Goal: Task Accomplishment & Management: Manage account settings

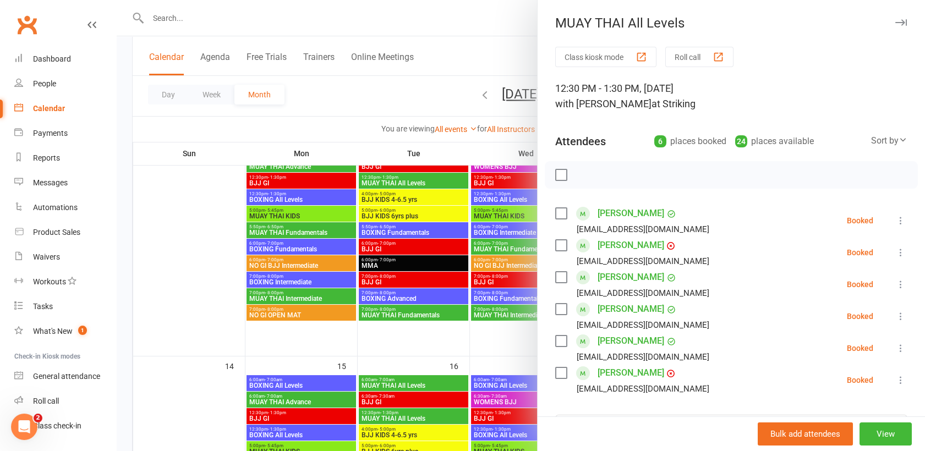
scroll to position [348, 0]
click at [174, 18] on div at bounding box center [521, 225] width 808 height 451
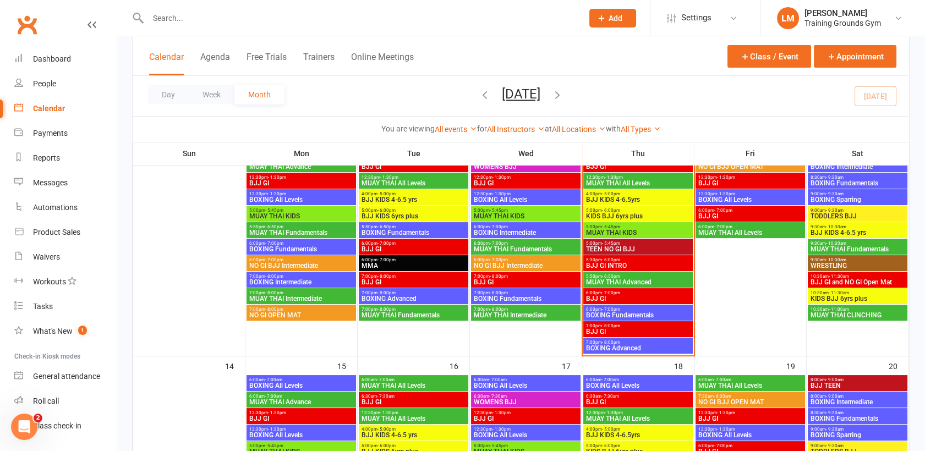
click at [166, 18] on input "text" at bounding box center [360, 17] width 430 height 15
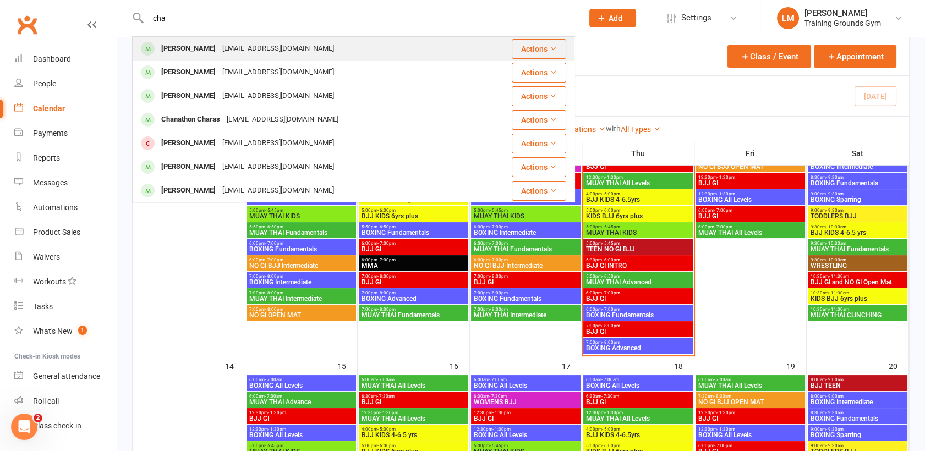
type input "cha"
click at [214, 57] on div "[PERSON_NAME] [EMAIL_ADDRESS][DOMAIN_NAME]" at bounding box center [311, 48] width 356 height 23
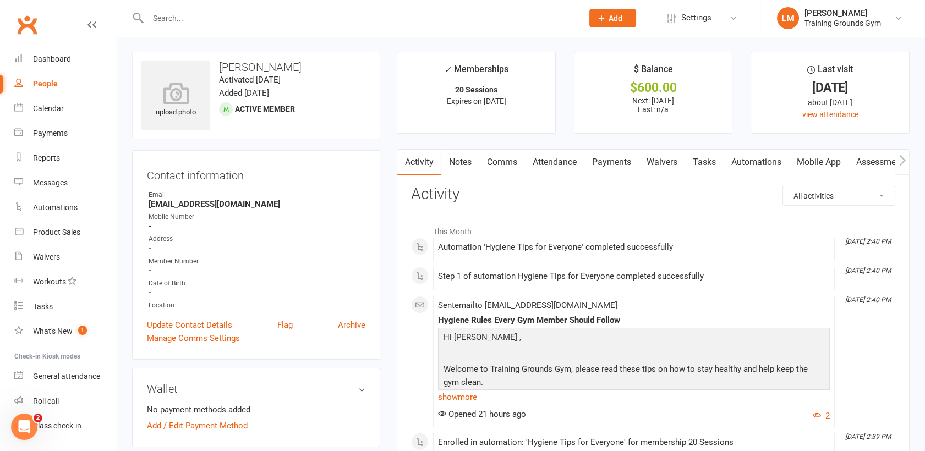
click at [622, 162] on link "Payments" at bounding box center [611, 162] width 54 height 25
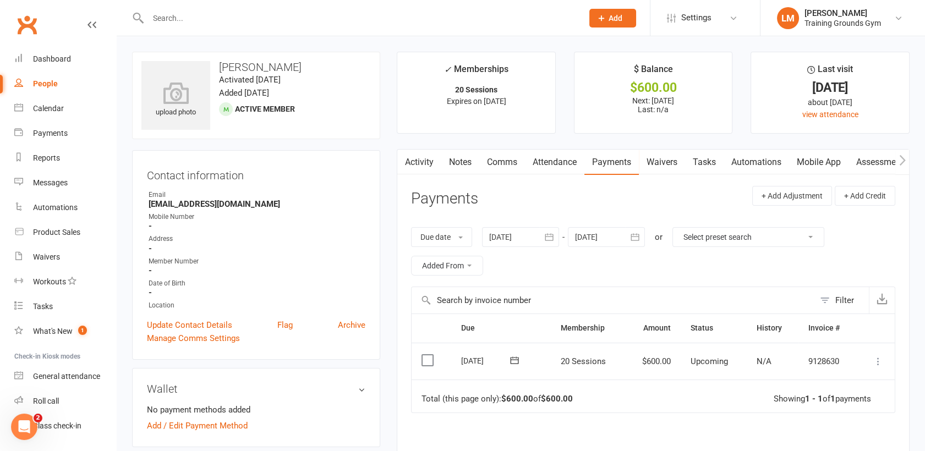
click at [879, 363] on icon at bounding box center [877, 361] width 11 height 11
click at [841, 403] on link "Mark as Paid (POS)" at bounding box center [829, 405] width 109 height 22
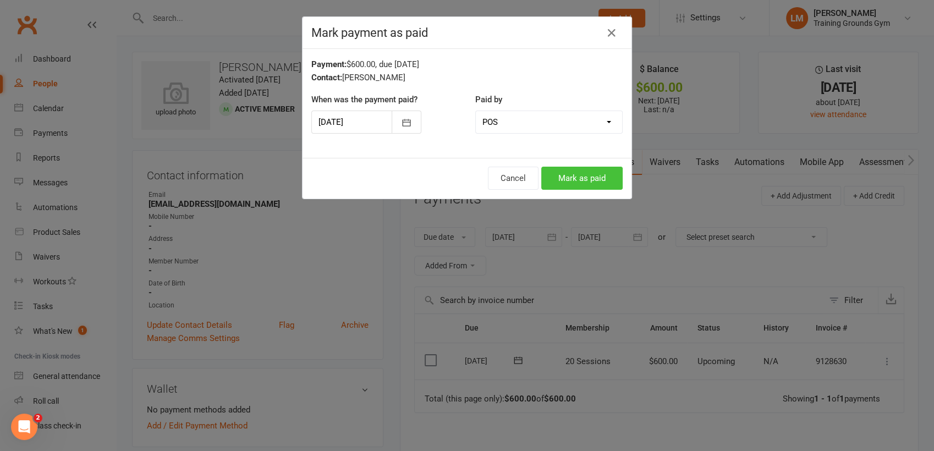
click at [594, 180] on button "Mark as paid" at bounding box center [581, 178] width 81 height 23
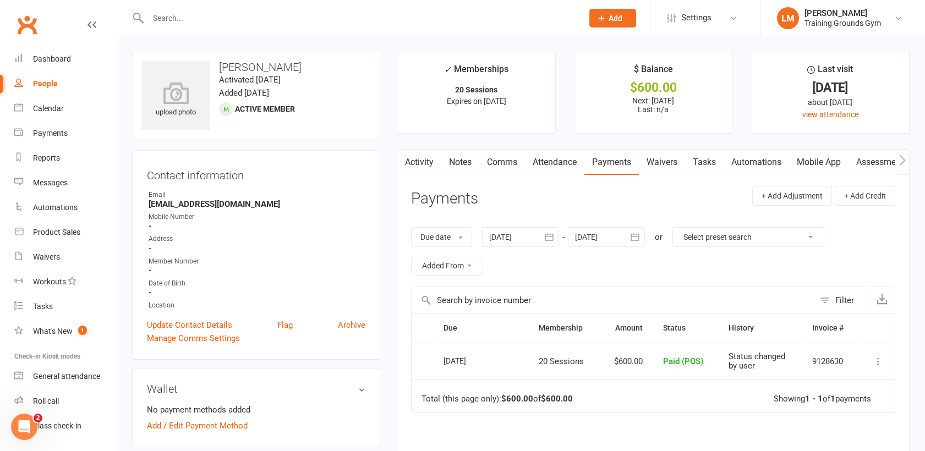
click at [173, 20] on input "text" at bounding box center [360, 17] width 430 height 15
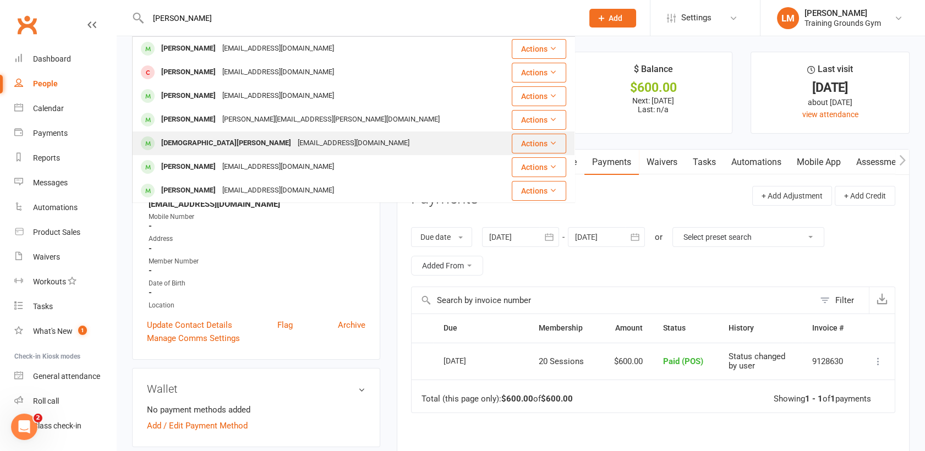
type input "[PERSON_NAME]"
click at [194, 142] on div "[DEMOGRAPHIC_DATA][PERSON_NAME]" at bounding box center [226, 143] width 136 height 16
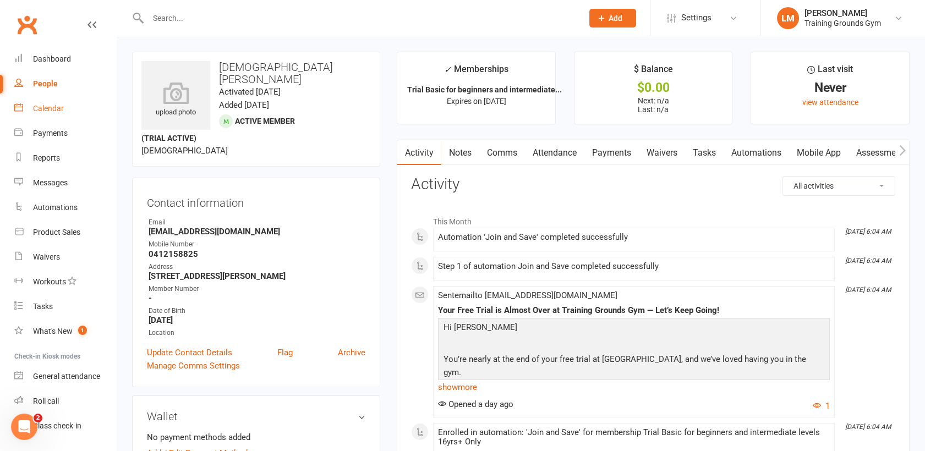
click at [42, 110] on div "Calendar" at bounding box center [48, 108] width 31 height 9
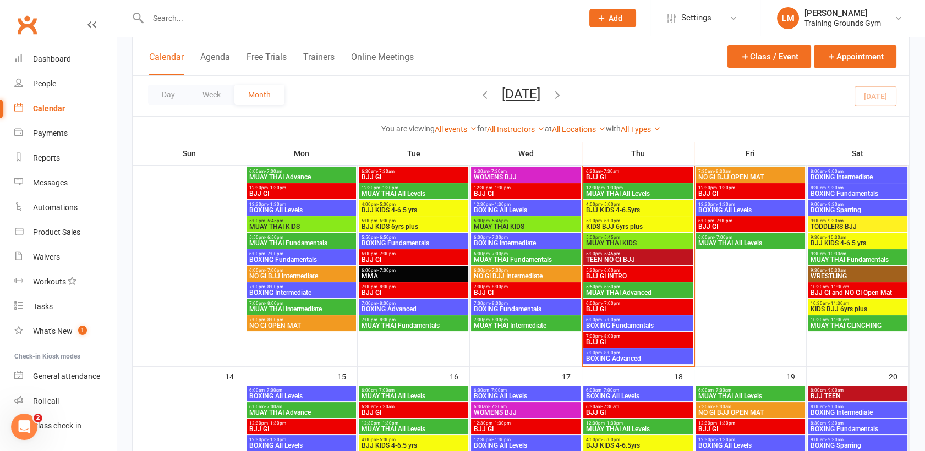
scroll to position [287, 0]
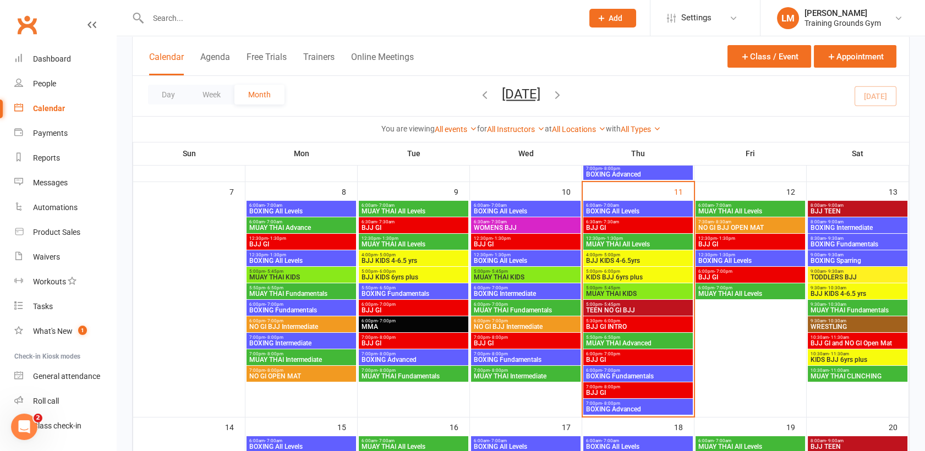
click at [167, 20] on input "text" at bounding box center [360, 17] width 430 height 15
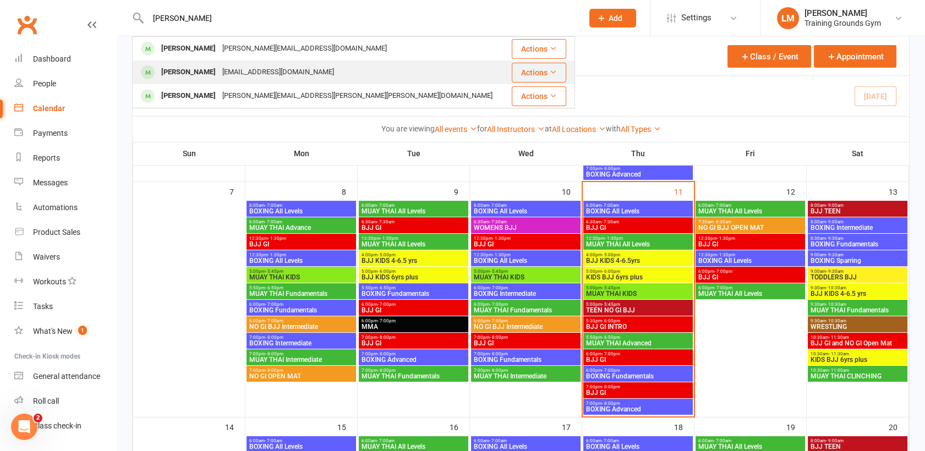
type input "[PERSON_NAME]"
click at [173, 76] on div "[PERSON_NAME]" at bounding box center [188, 72] width 61 height 16
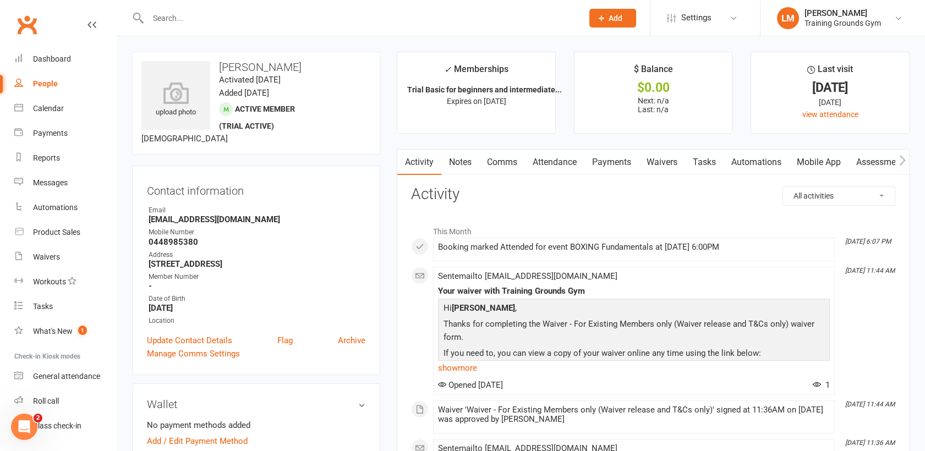
click at [763, 163] on link "Automations" at bounding box center [755, 162] width 65 height 25
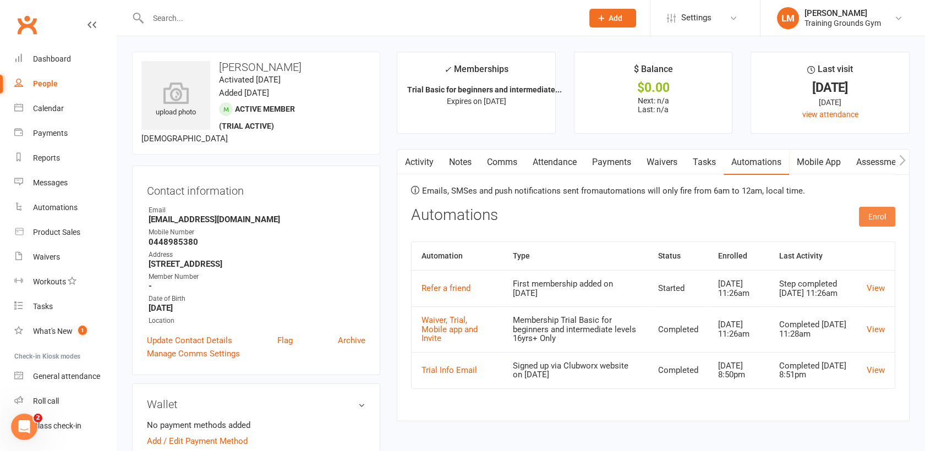
click at [878, 217] on button "Enrol" at bounding box center [877, 217] width 36 height 20
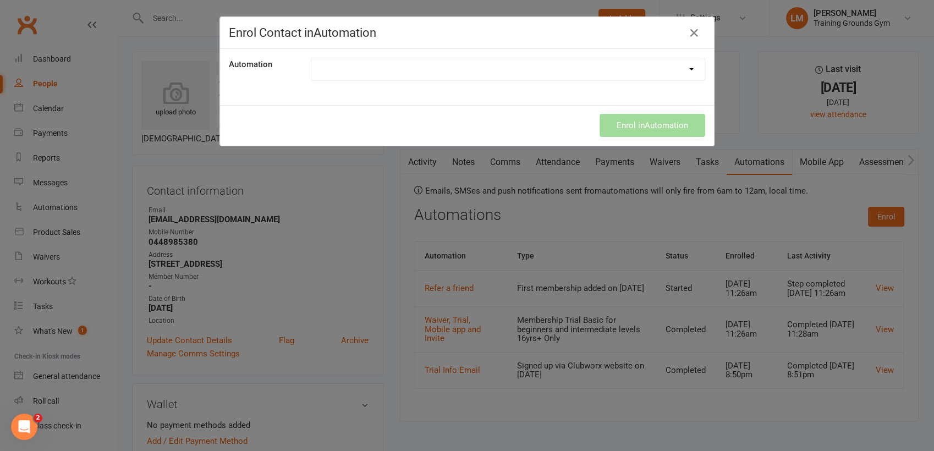
click at [571, 68] on select "Credit card expiring soon Direct Debit was unsuccessful Hygiene Tips for Everyo…" at bounding box center [507, 69] width 393 height 22
select select "9160"
click at [311, 58] on select "Credit card expiring soon Direct Debit was unsuccessful Hygiene Tips for Everyo…" at bounding box center [507, 69] width 393 height 22
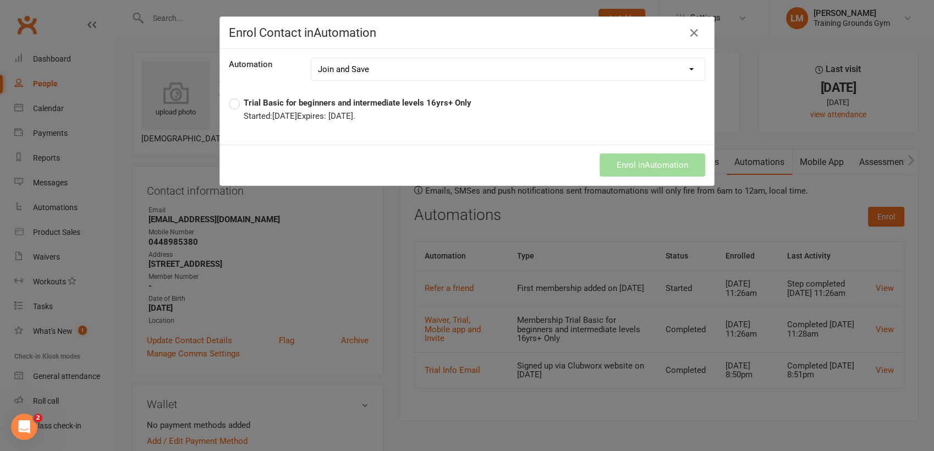
click at [229, 103] on label "Trial Basic for beginners and intermediate levels 16yrs+ Only Started: [DATE] E…" at bounding box center [350, 109] width 243 height 26
click at [689, 33] on icon "button" at bounding box center [694, 32] width 13 height 13
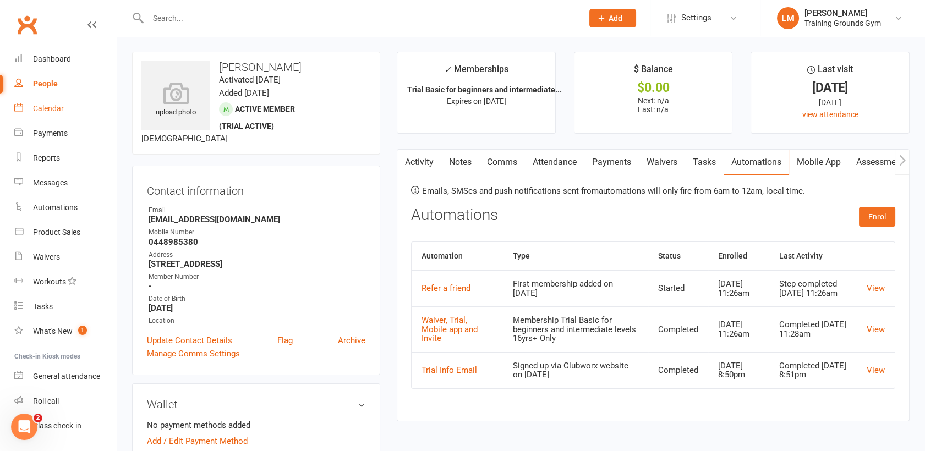
click at [42, 107] on div "Calendar" at bounding box center [48, 108] width 31 height 9
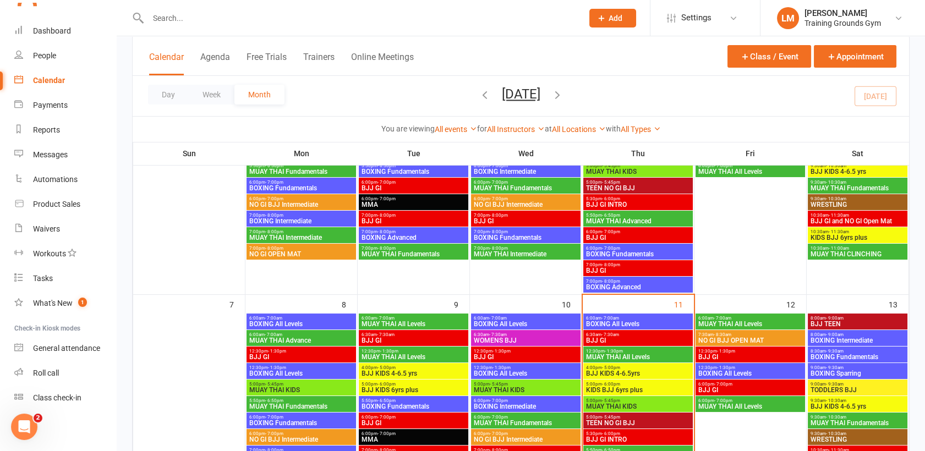
scroll to position [310, 0]
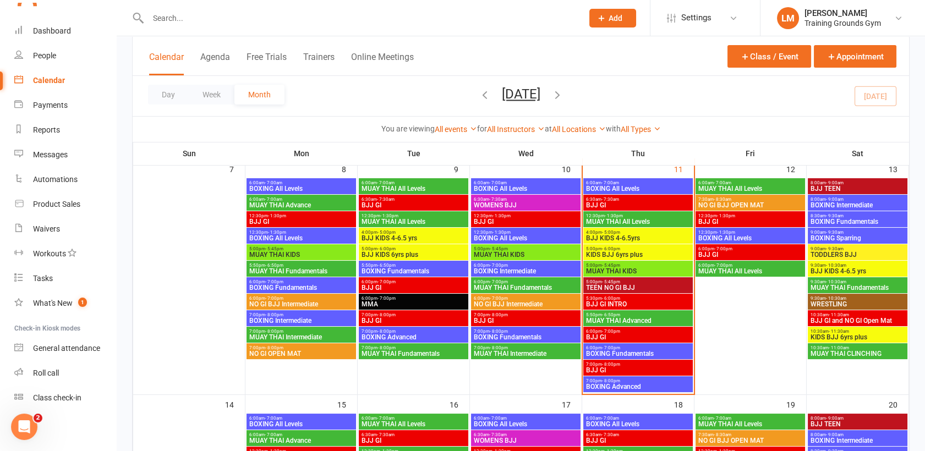
click at [510, 249] on span "5:00pm - 5:45pm" at bounding box center [525, 248] width 105 height 5
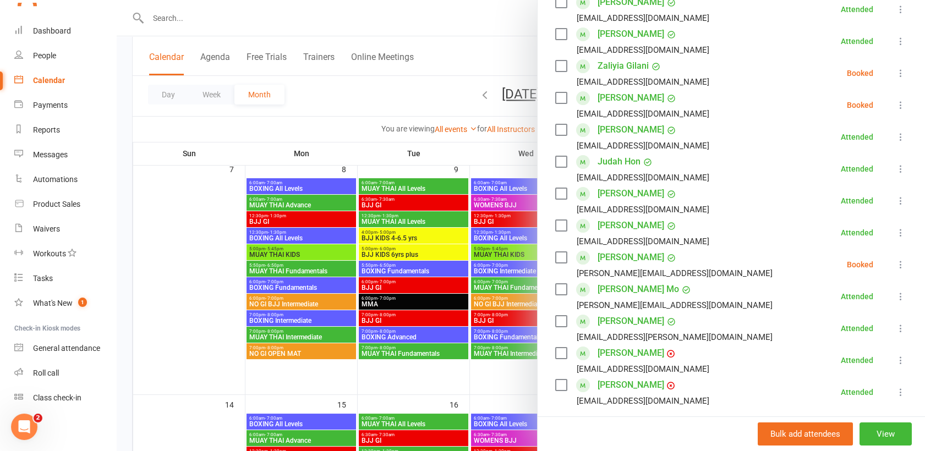
scroll to position [247, 0]
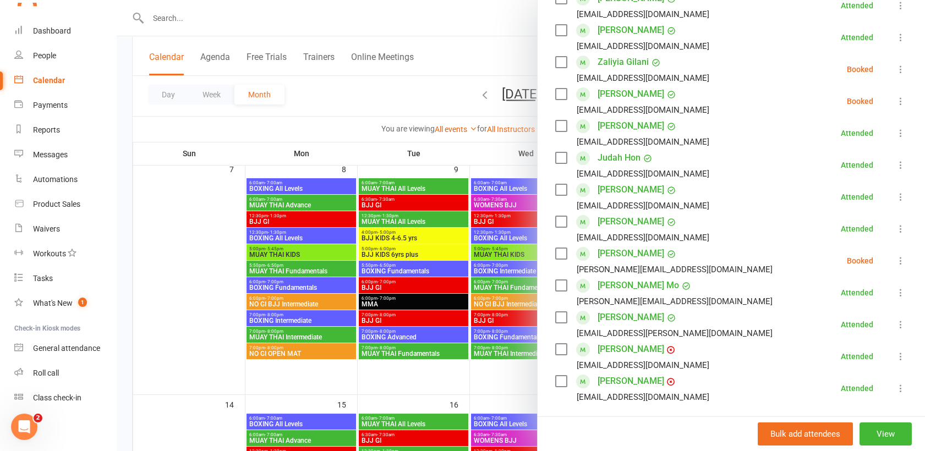
click at [201, 19] on div at bounding box center [521, 225] width 808 height 451
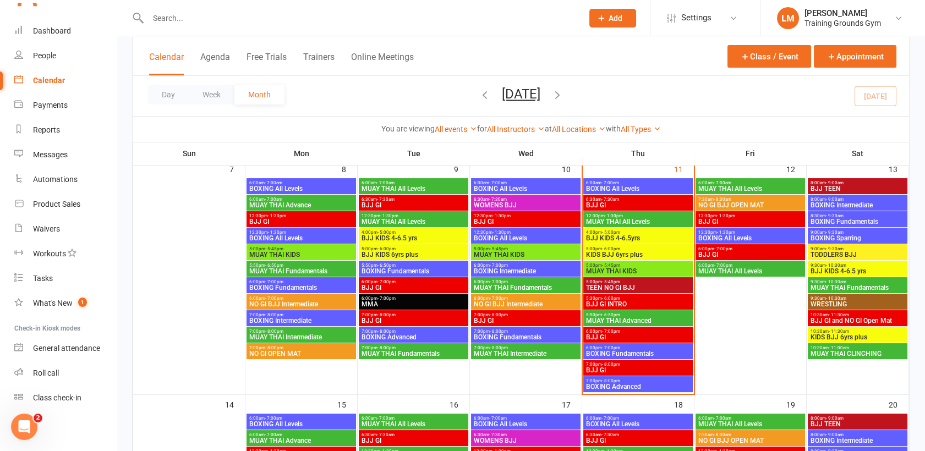
click at [162, 20] on input "text" at bounding box center [360, 17] width 430 height 15
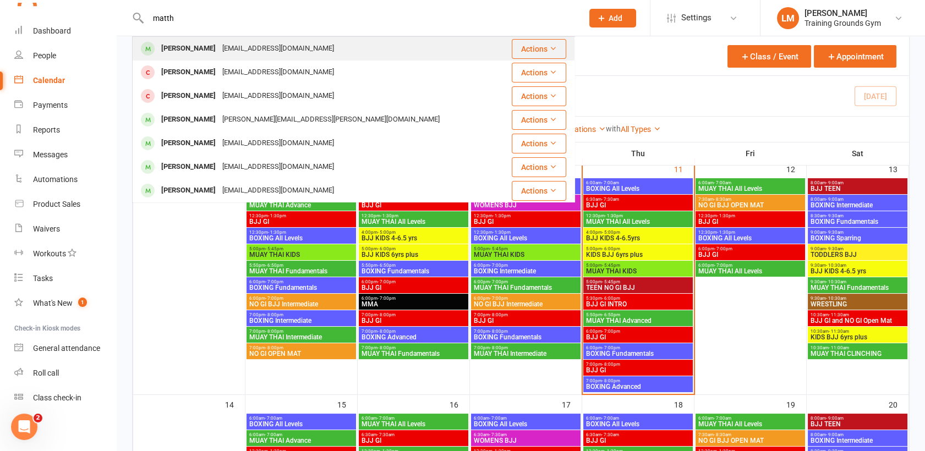
type input "matth"
click at [174, 51] on div "[PERSON_NAME]" at bounding box center [188, 49] width 61 height 16
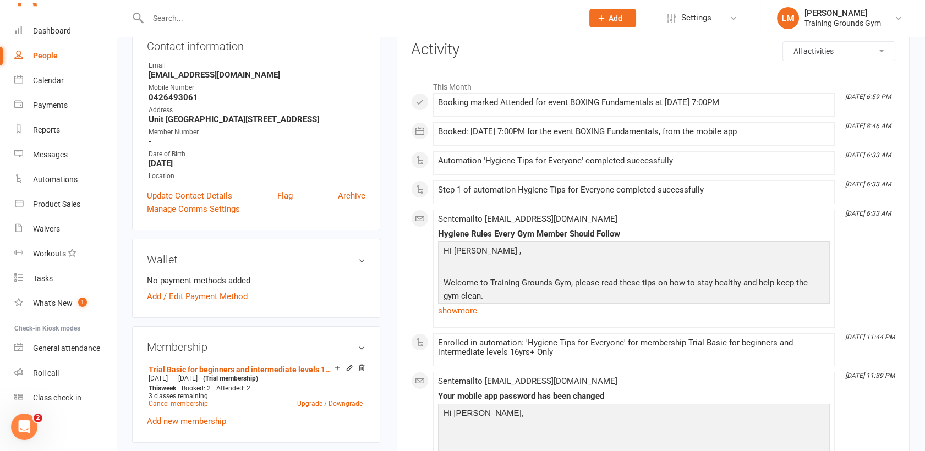
scroll to position [146, 0]
click at [184, 26] on div at bounding box center [353, 18] width 443 height 36
click at [178, 19] on input "text" at bounding box center [360, 17] width 430 height 15
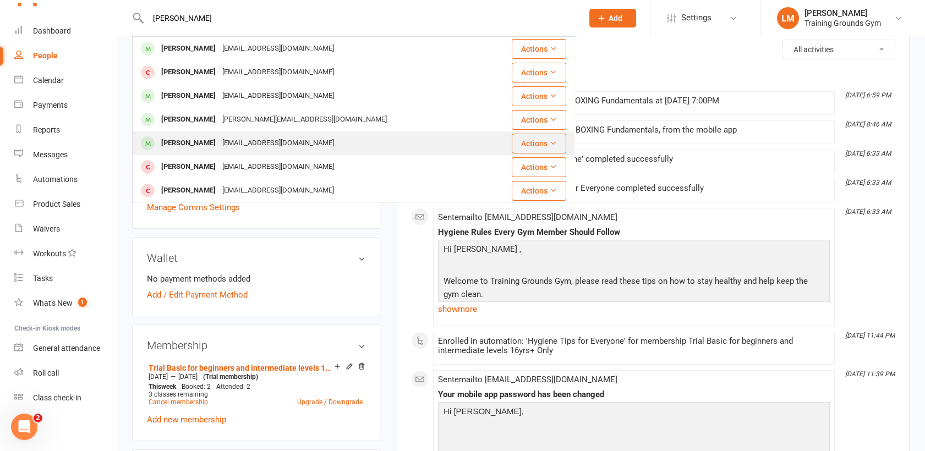
type input "[PERSON_NAME]"
click at [178, 143] on div "[PERSON_NAME]" at bounding box center [188, 143] width 61 height 16
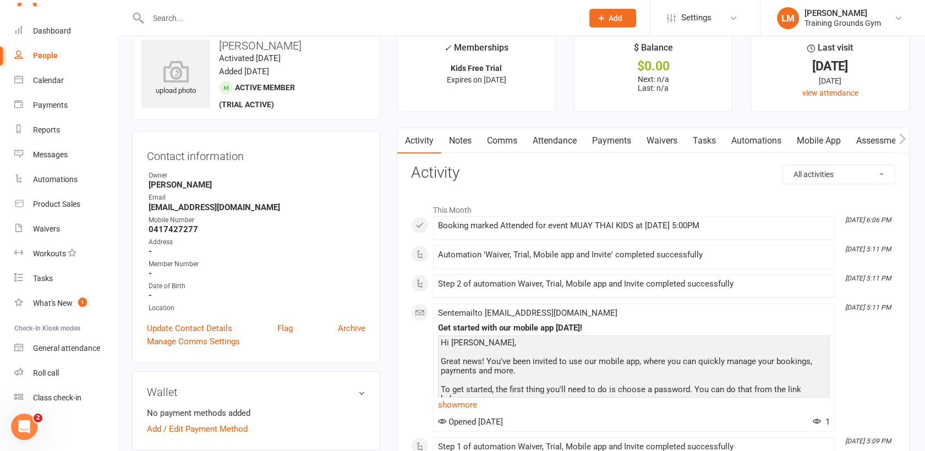
scroll to position [24, 0]
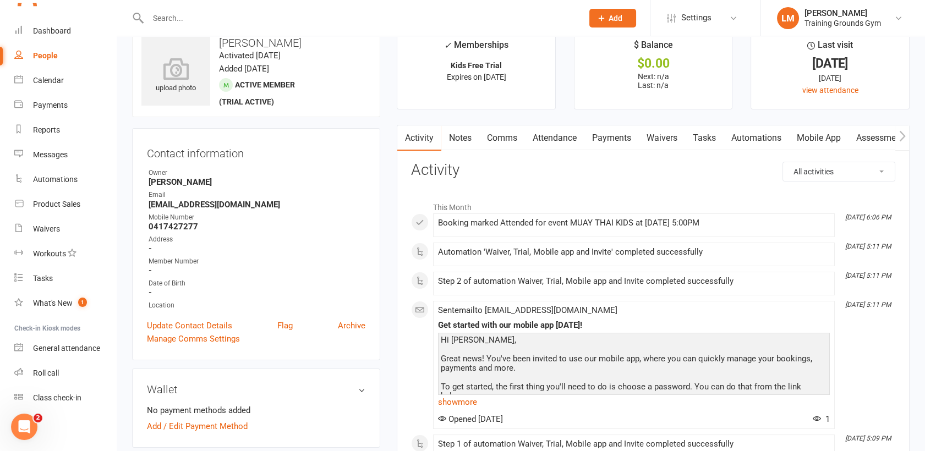
click at [746, 134] on link "Automations" at bounding box center [755, 137] width 65 height 25
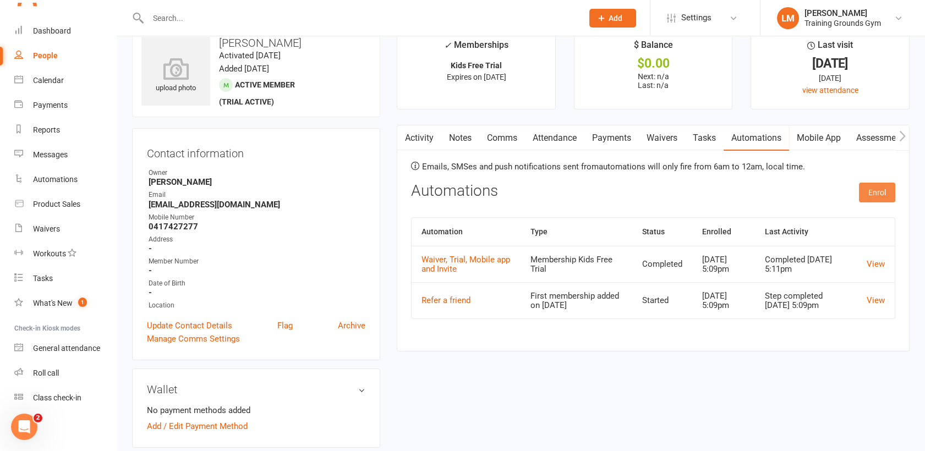
click at [880, 188] on button "Enrol" at bounding box center [877, 193] width 36 height 20
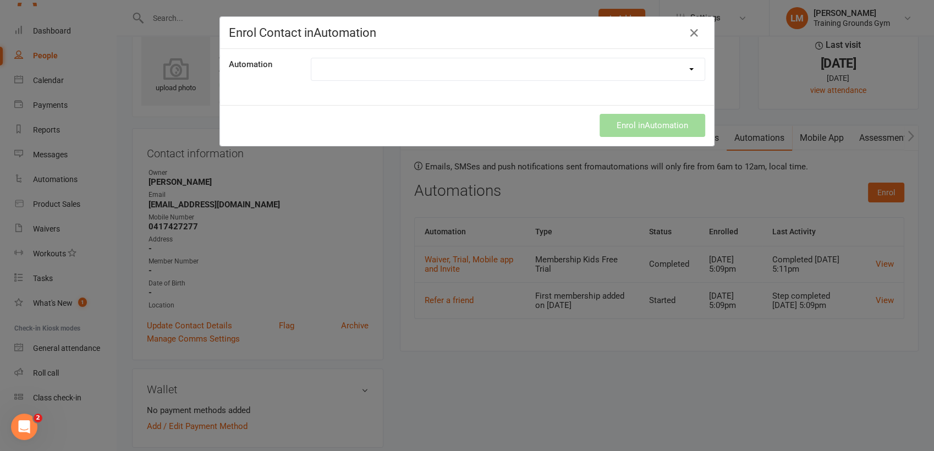
click at [596, 67] on select "Credit card expiring soon Direct Debit was unsuccessful Hygiene Tips for Everyo…" at bounding box center [507, 69] width 393 height 22
select select "9300"
click at [311, 58] on select "Credit card expiring soon Direct Debit was unsuccessful Hygiene Tips for Everyo…" at bounding box center [507, 69] width 393 height 22
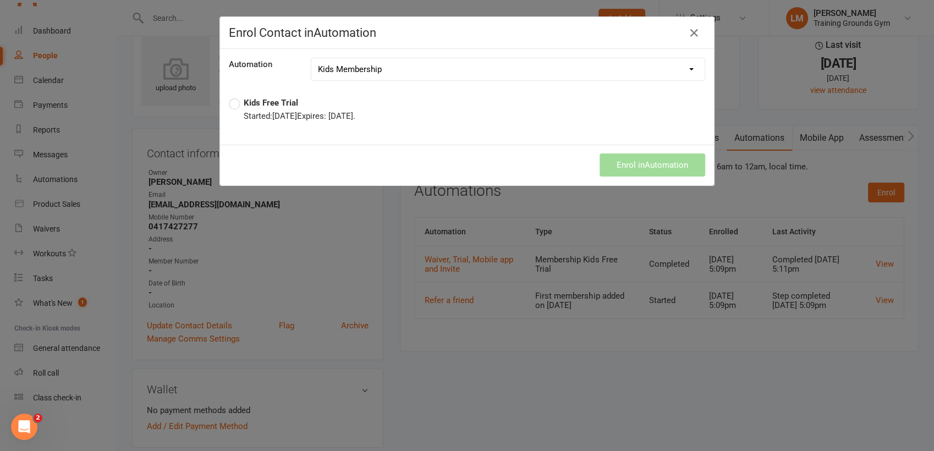
click at [232, 103] on label "Kids Free Trial Started: [DATE] Expires: [DATE] ." at bounding box center [292, 109] width 127 height 26
click at [620, 166] on button "Enrol in Automation" at bounding box center [653, 164] width 106 height 23
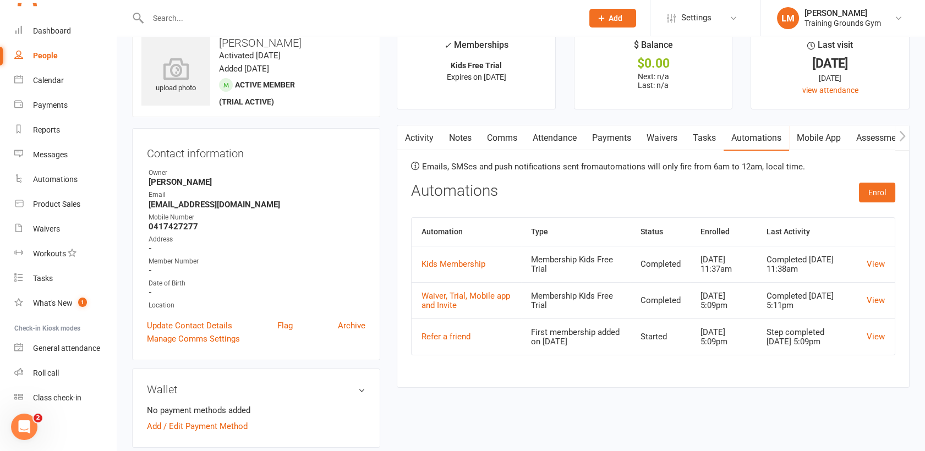
click at [190, 15] on input "text" at bounding box center [360, 17] width 430 height 15
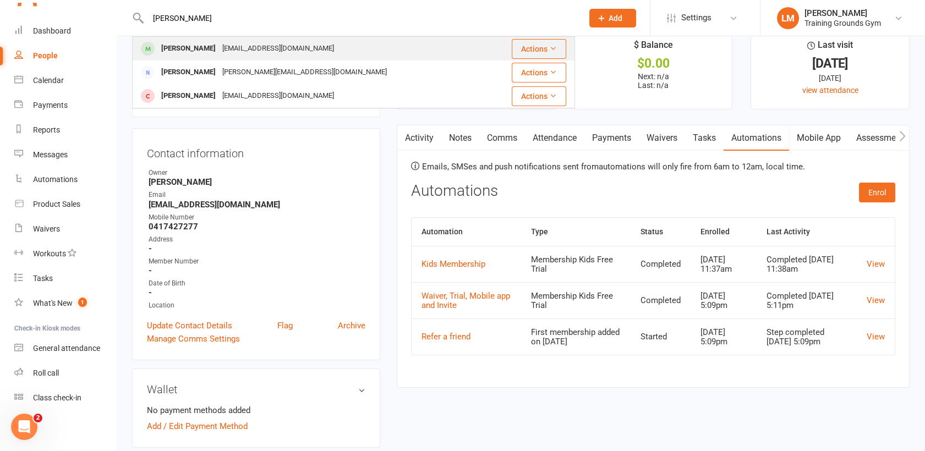
type input "[PERSON_NAME]"
click at [189, 46] on div "[PERSON_NAME]" at bounding box center [188, 49] width 61 height 16
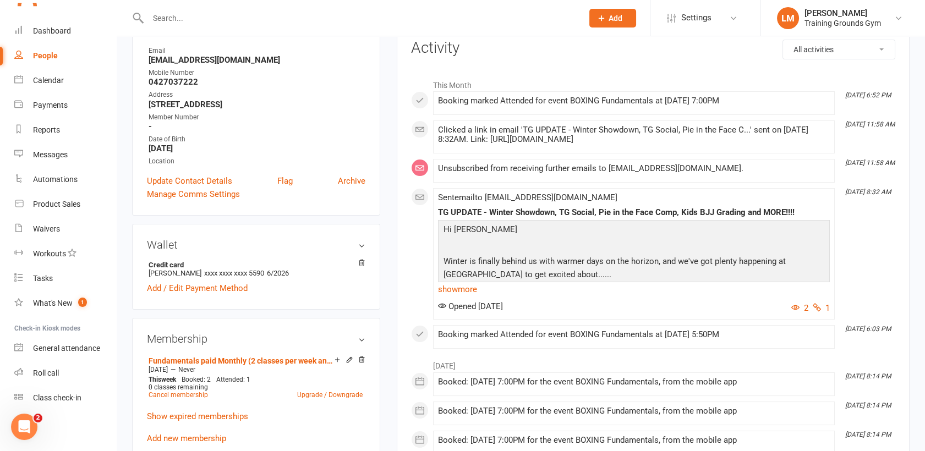
scroll to position [171, 0]
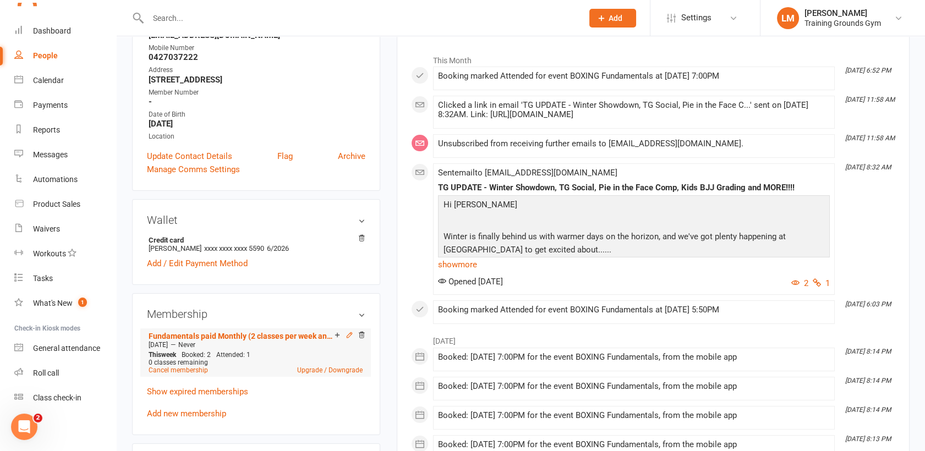
click at [348, 334] on icon at bounding box center [349, 334] width 5 height 5
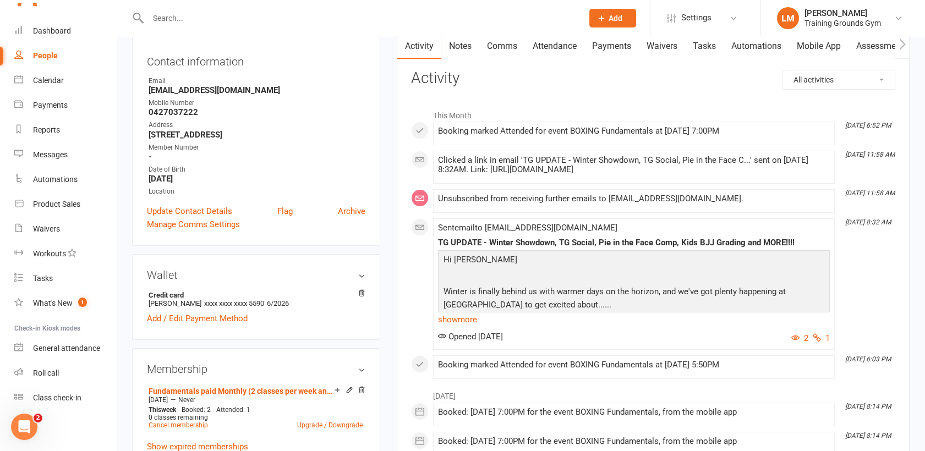
scroll to position [122, 0]
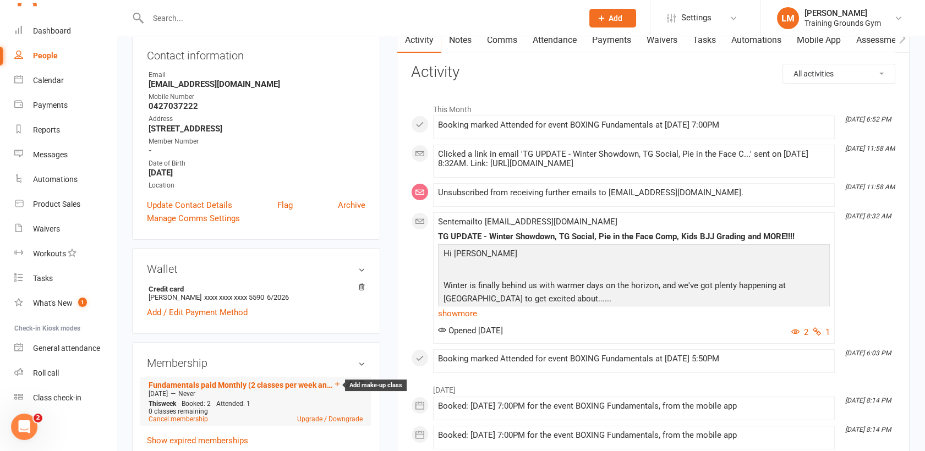
click at [336, 383] on icon at bounding box center [337, 384] width 8 height 8
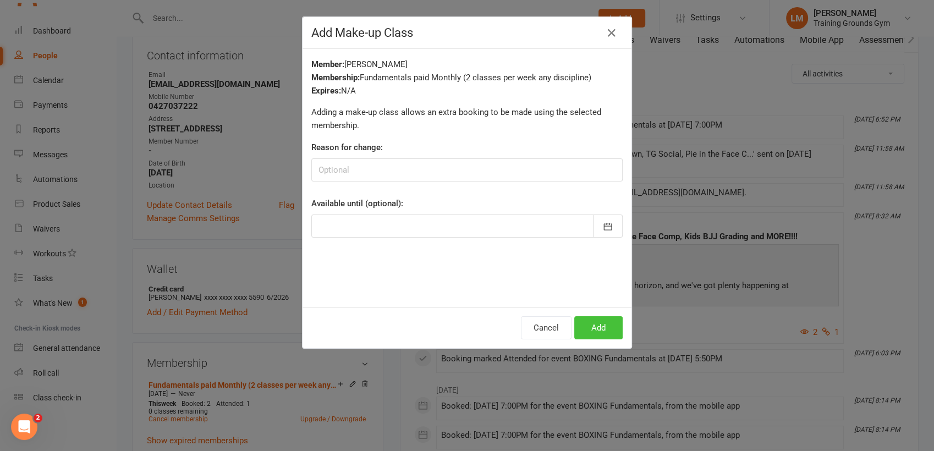
click at [603, 325] on button "Add" at bounding box center [598, 327] width 48 height 23
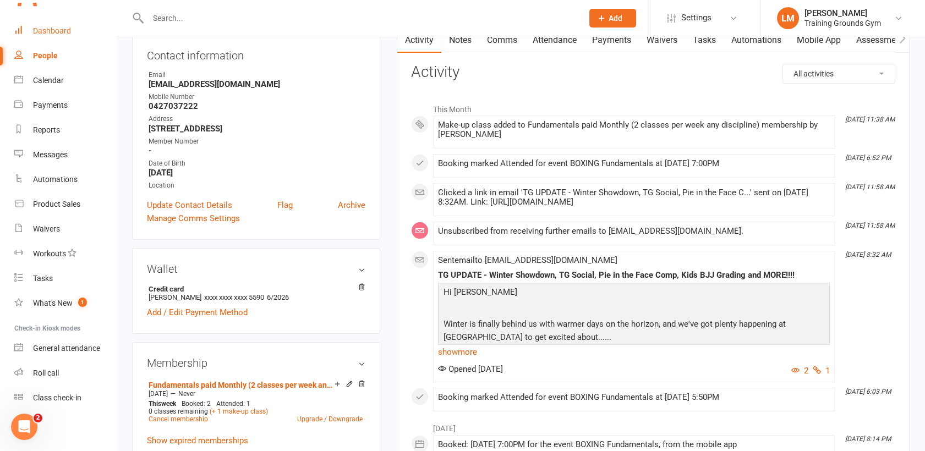
click at [49, 28] on div "Dashboard" at bounding box center [52, 30] width 38 height 9
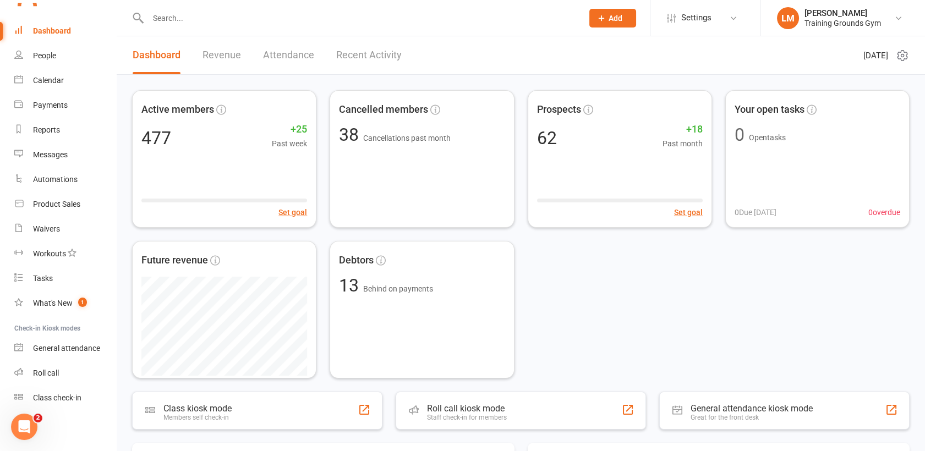
click at [171, 17] on input "text" at bounding box center [360, 17] width 430 height 15
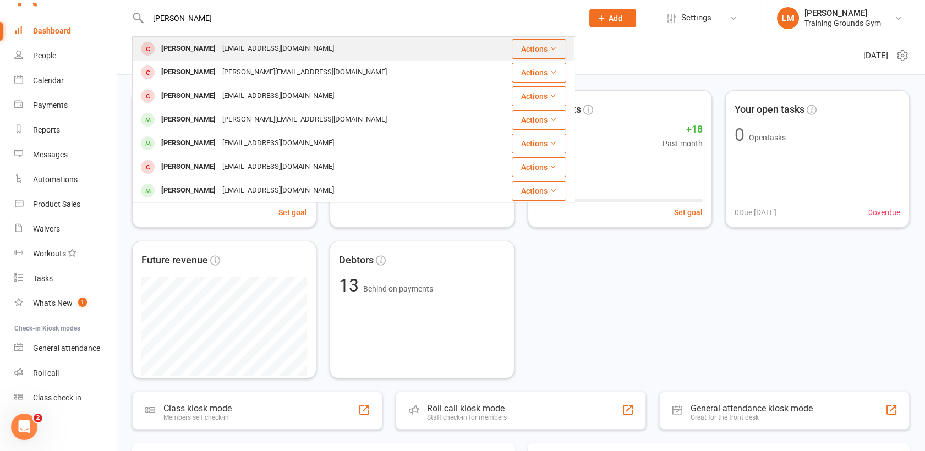
type input "[PERSON_NAME]"
click at [177, 51] on div "[PERSON_NAME]" at bounding box center [188, 49] width 61 height 16
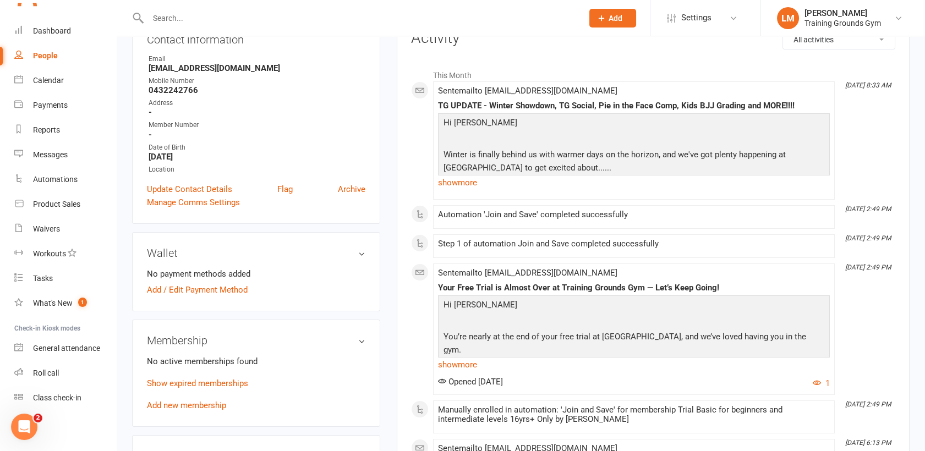
scroll to position [171, 0]
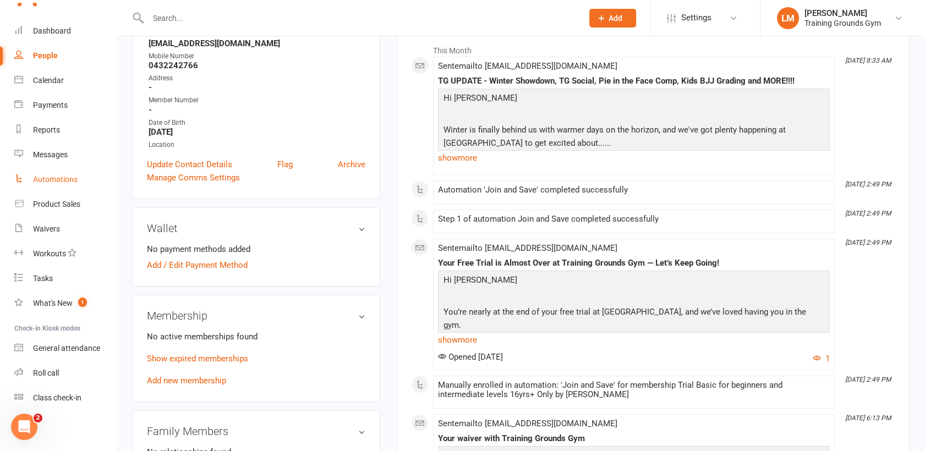
click at [58, 179] on div "Automations" at bounding box center [55, 179] width 45 height 9
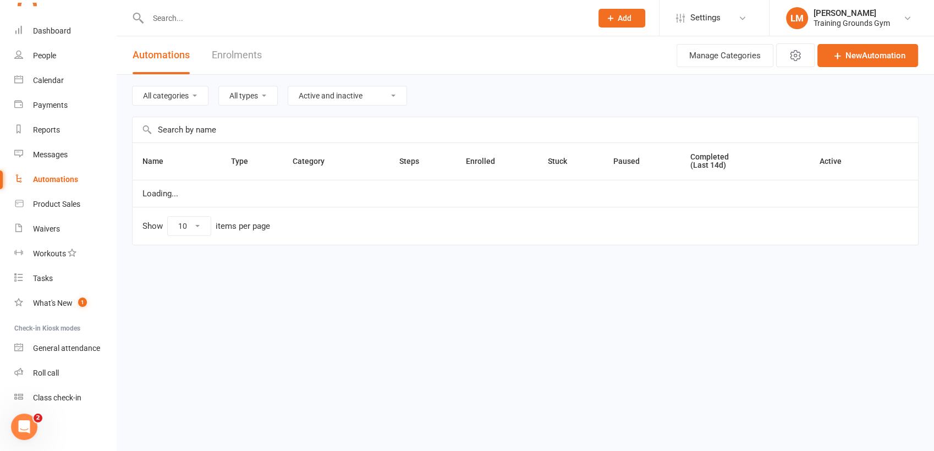
select select "100"
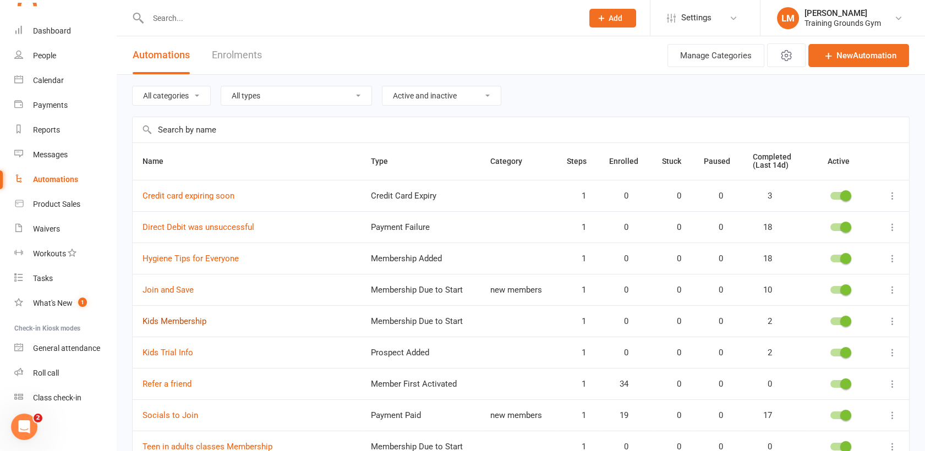
click at [189, 319] on link "Kids Membership" at bounding box center [174, 321] width 64 height 10
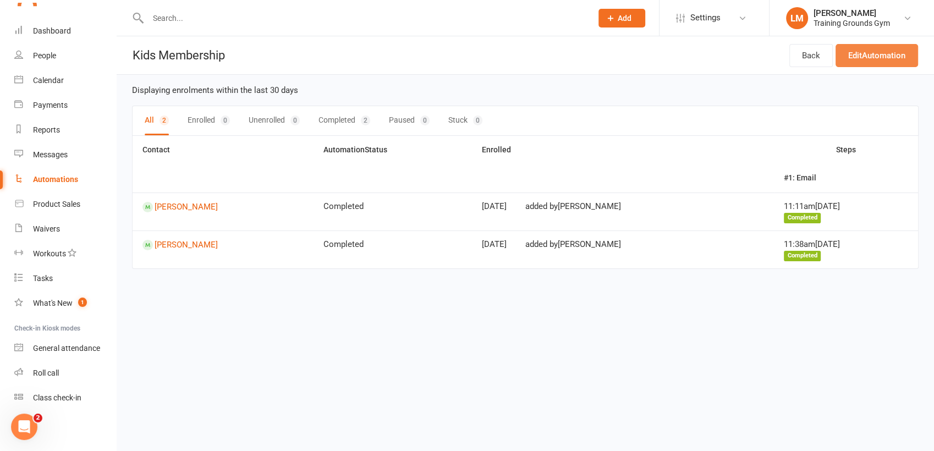
click at [877, 54] on link "Edit Automation" at bounding box center [877, 55] width 83 height 23
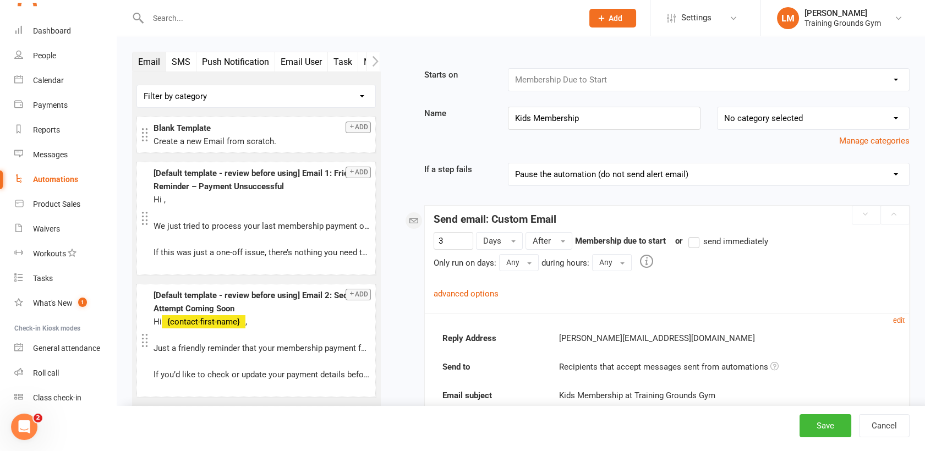
click at [226, 20] on input "text" at bounding box center [360, 17] width 430 height 15
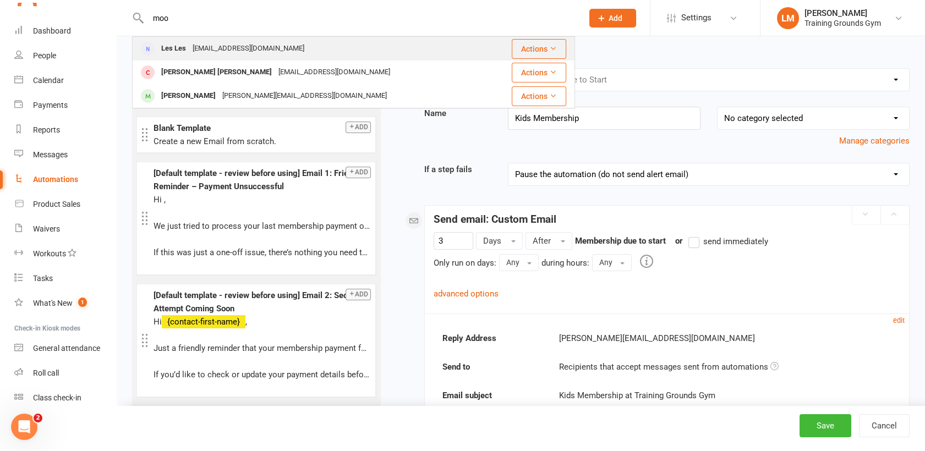
type input "moo"
click at [225, 42] on div "[EMAIL_ADDRESS][DOMAIN_NAME]" at bounding box center [248, 49] width 118 height 16
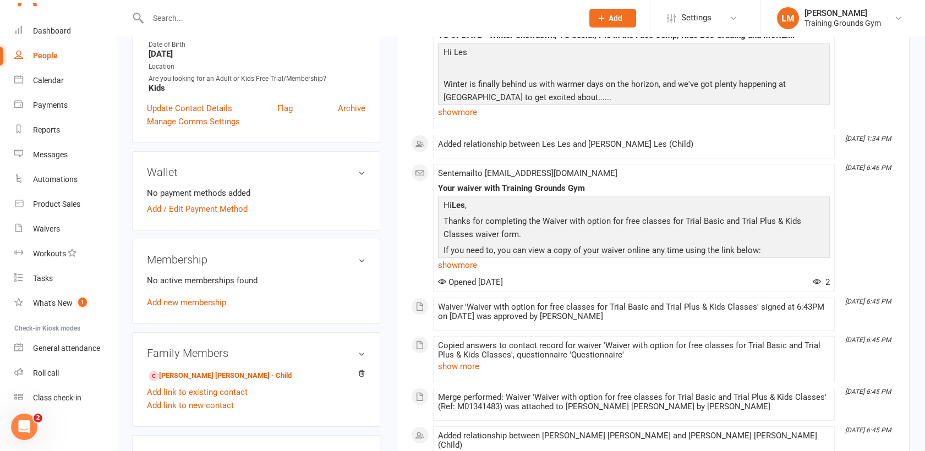
scroll to position [220, 0]
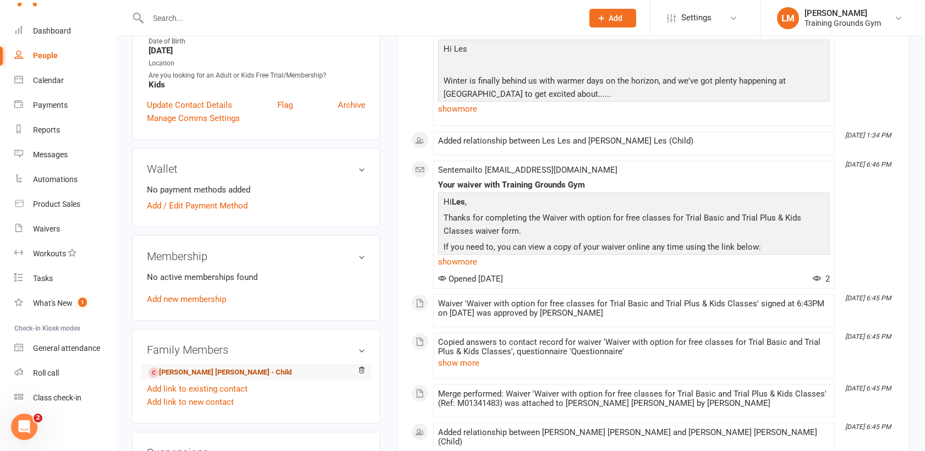
click at [186, 374] on link "[PERSON_NAME] [PERSON_NAME] - Child" at bounding box center [220, 373] width 143 height 12
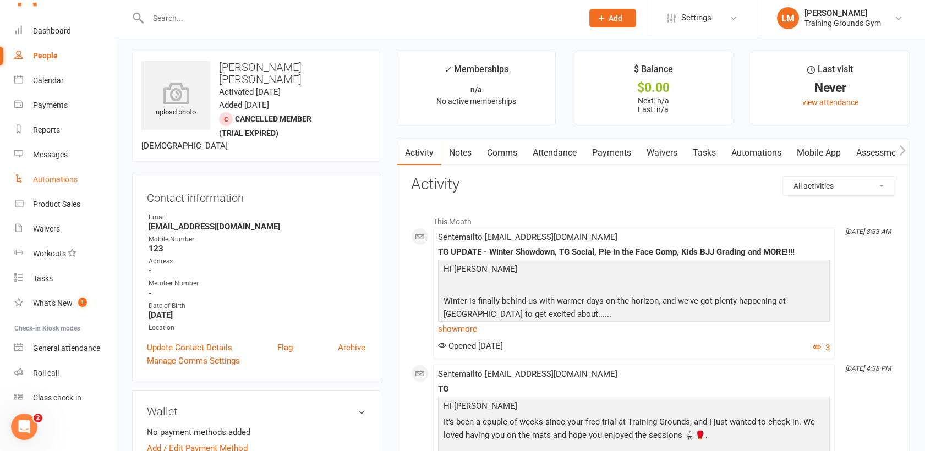
click at [62, 183] on div "Automations" at bounding box center [55, 179] width 45 height 9
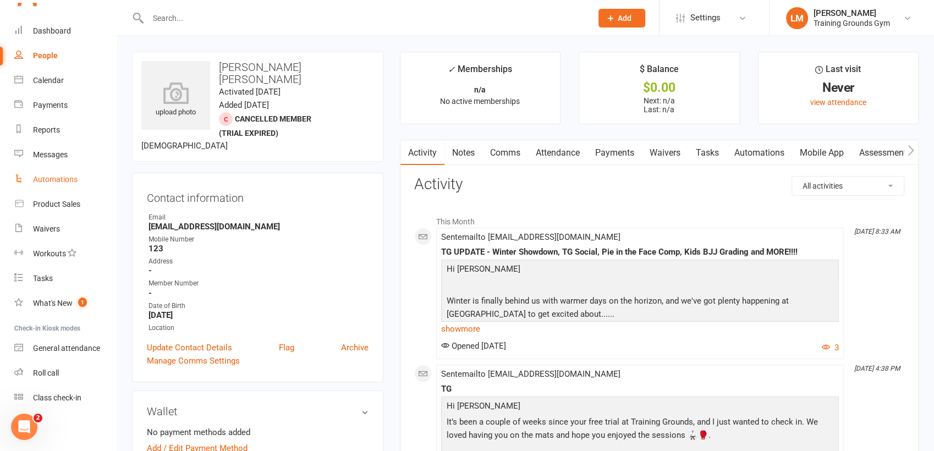
select select "100"
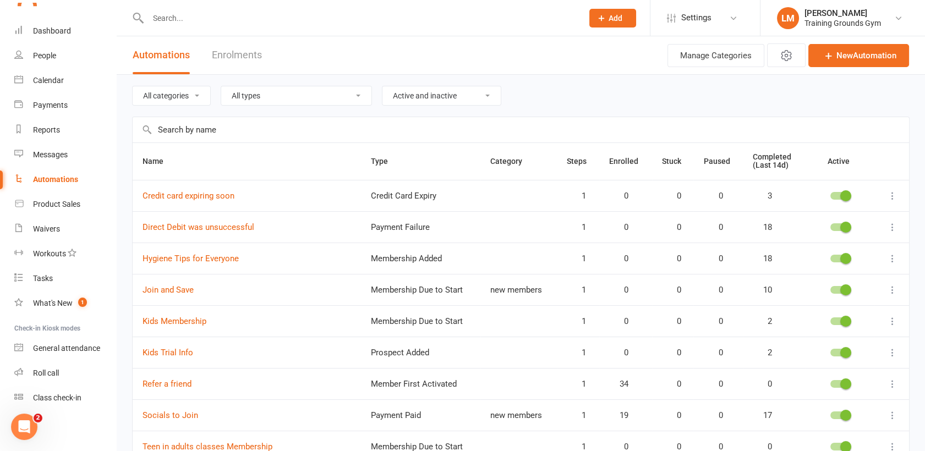
click at [162, 15] on input "text" at bounding box center [360, 17] width 430 height 15
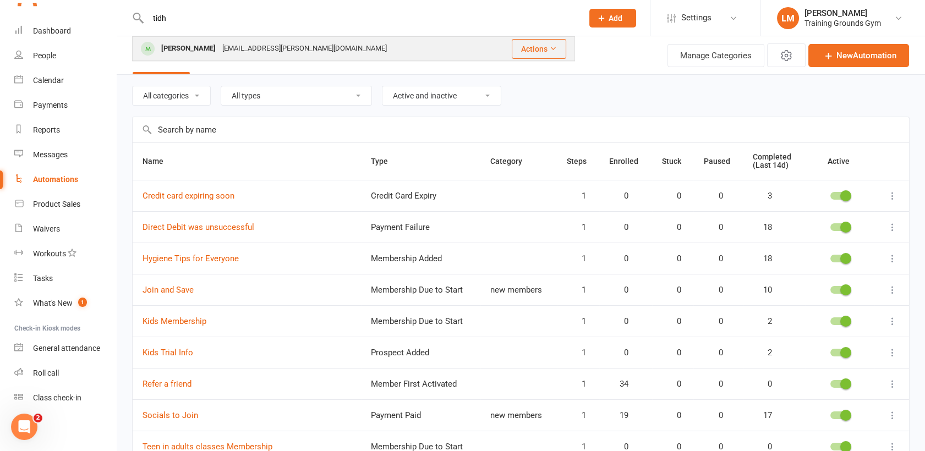
type input "tidh"
click at [201, 42] on div "[PERSON_NAME]" at bounding box center [188, 49] width 61 height 16
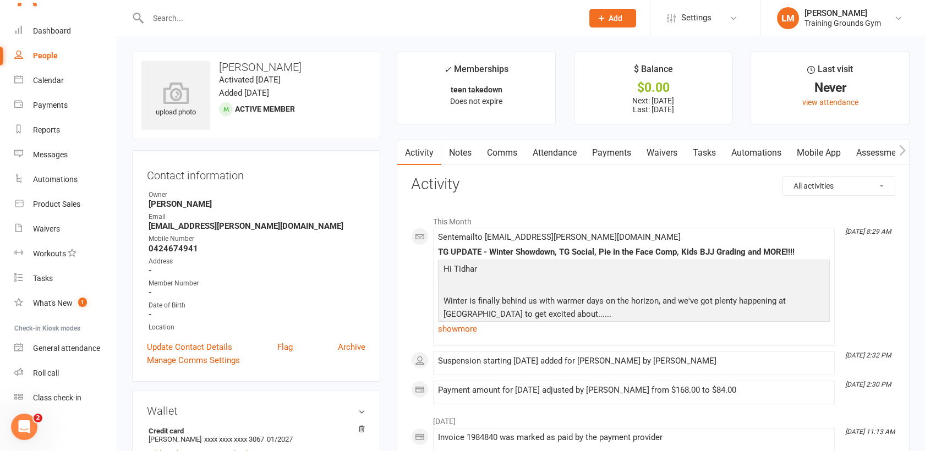
click at [173, 11] on input "text" at bounding box center [360, 17] width 430 height 15
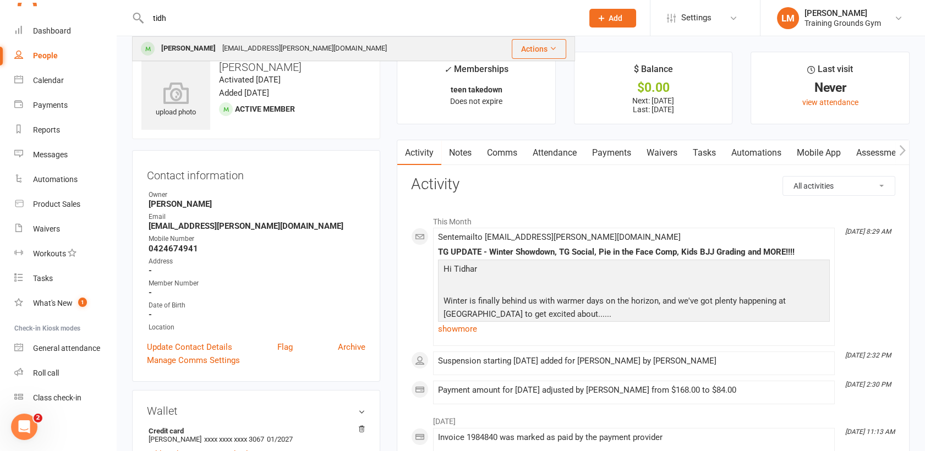
type input "tidh"
click at [267, 46] on div "[EMAIL_ADDRESS][PERSON_NAME][DOMAIN_NAME]" at bounding box center [304, 49] width 171 height 16
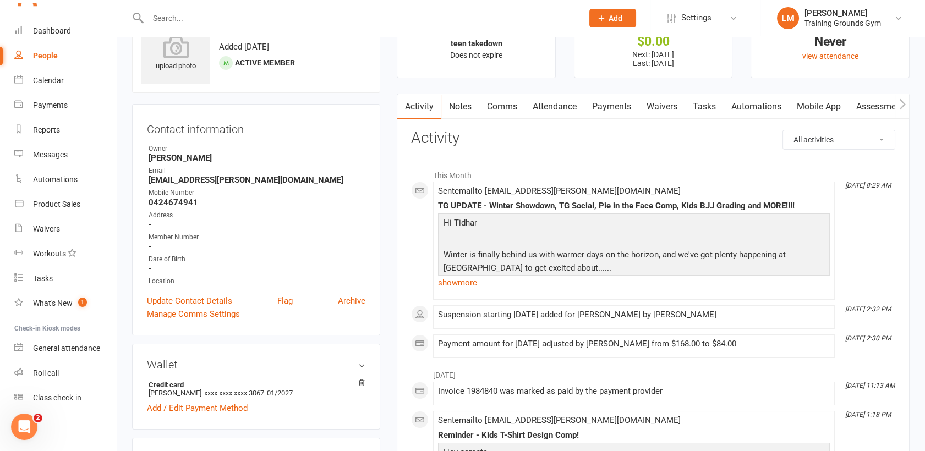
scroll to position [48, 0]
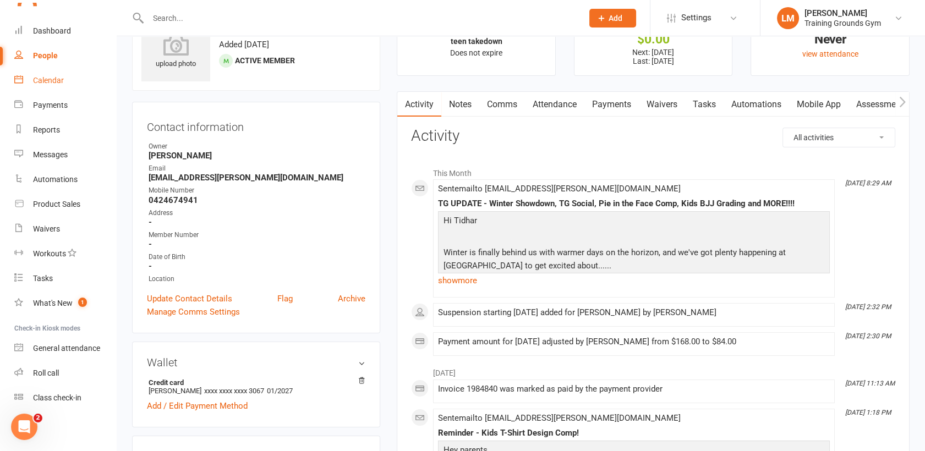
click at [37, 76] on div "Calendar" at bounding box center [48, 80] width 31 height 9
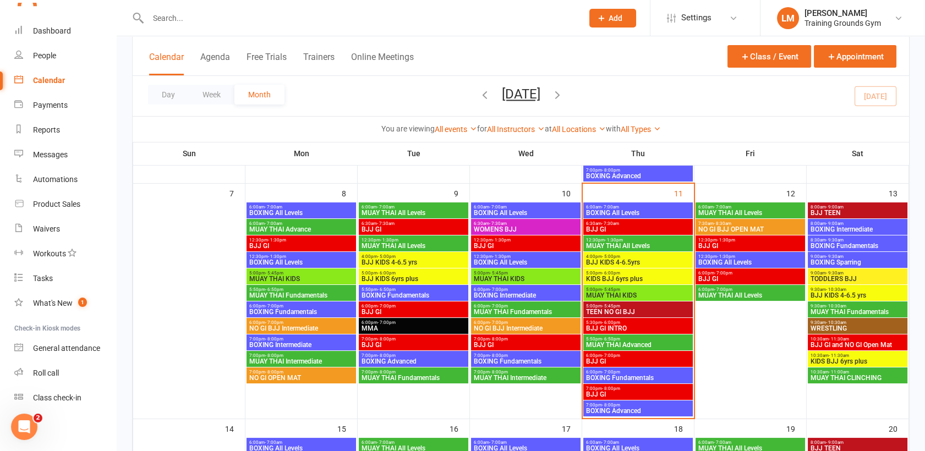
scroll to position [291, 0]
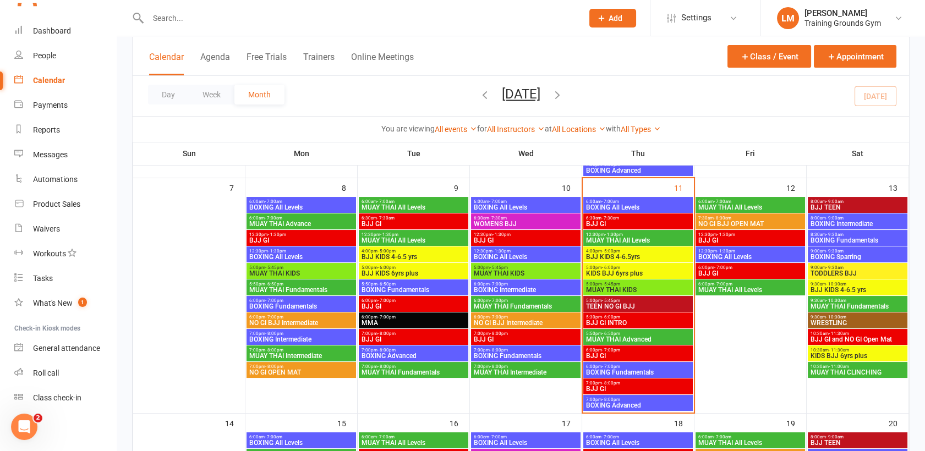
click at [496, 320] on span "NO GI BJJ Intermediate" at bounding box center [525, 323] width 105 height 7
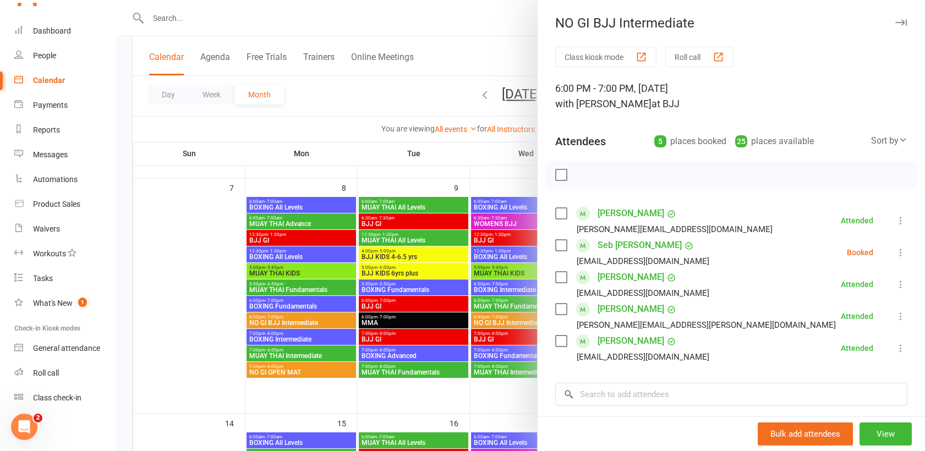
click at [162, 20] on div at bounding box center [521, 225] width 808 height 451
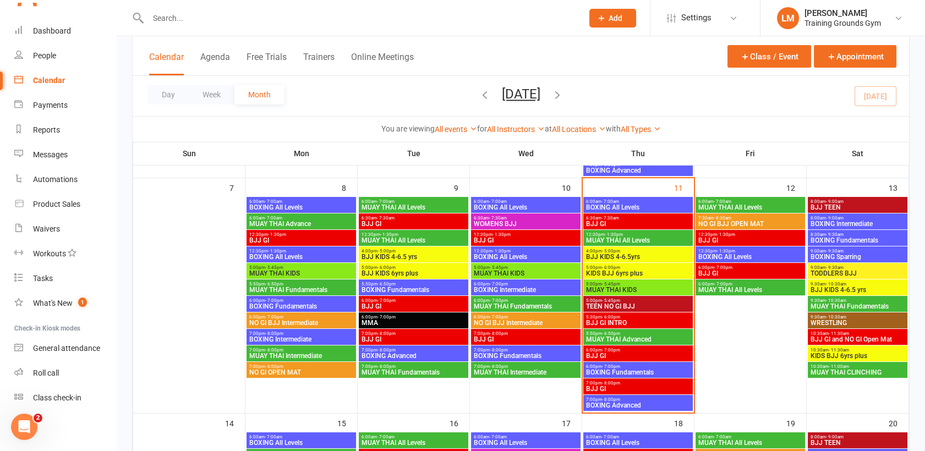
click at [202, 24] on input "text" at bounding box center [360, 17] width 430 height 15
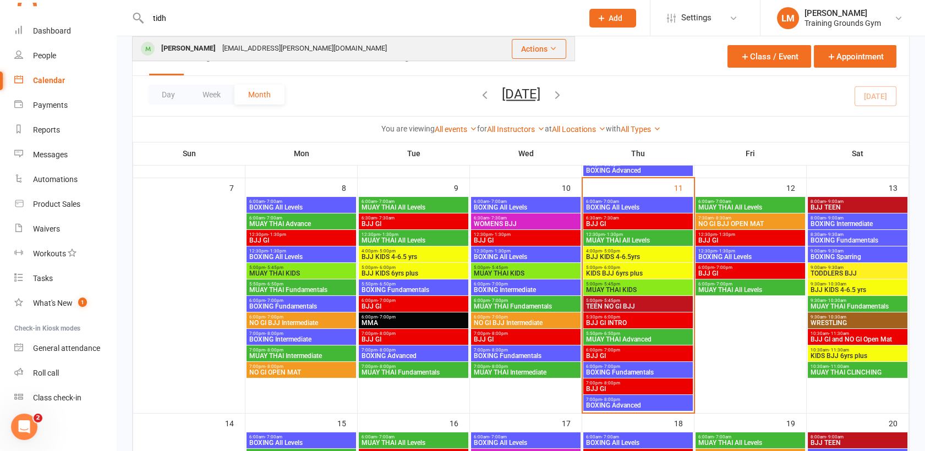
type input "tidh"
click at [231, 48] on div "[EMAIL_ADDRESS][PERSON_NAME][DOMAIN_NAME]" at bounding box center [304, 49] width 171 height 16
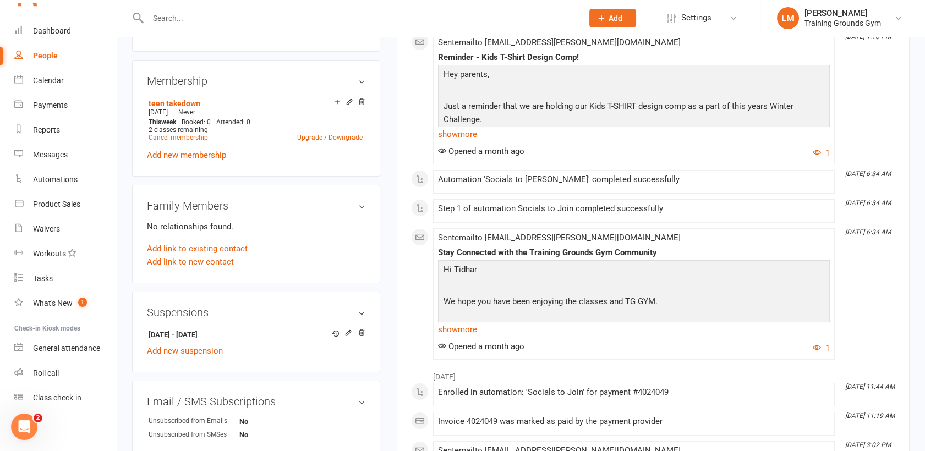
scroll to position [436, 0]
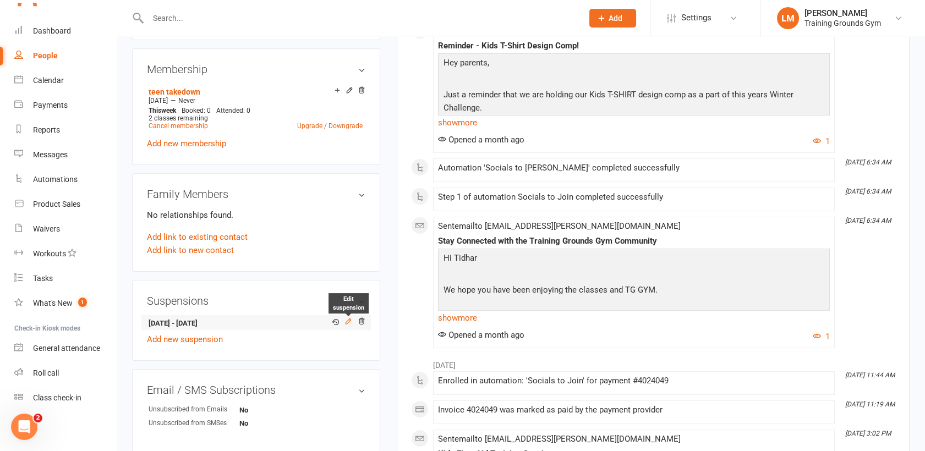
click at [349, 319] on icon at bounding box center [347, 320] width 5 height 5
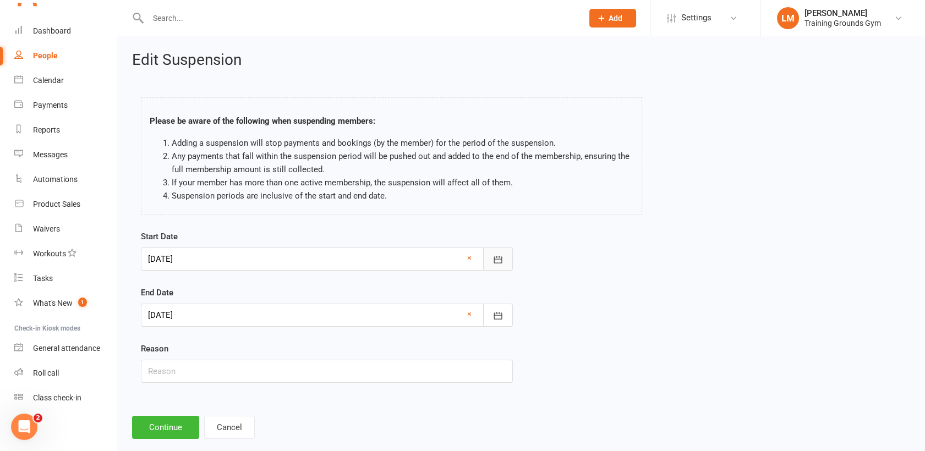
click at [494, 259] on icon "button" at bounding box center [497, 259] width 11 height 11
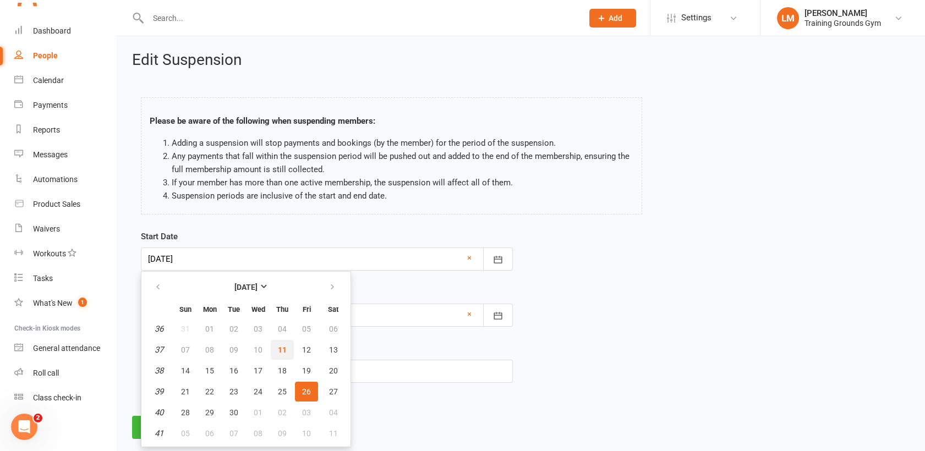
click at [288, 351] on button "11" at bounding box center [282, 350] width 23 height 20
type input "[DATE]"
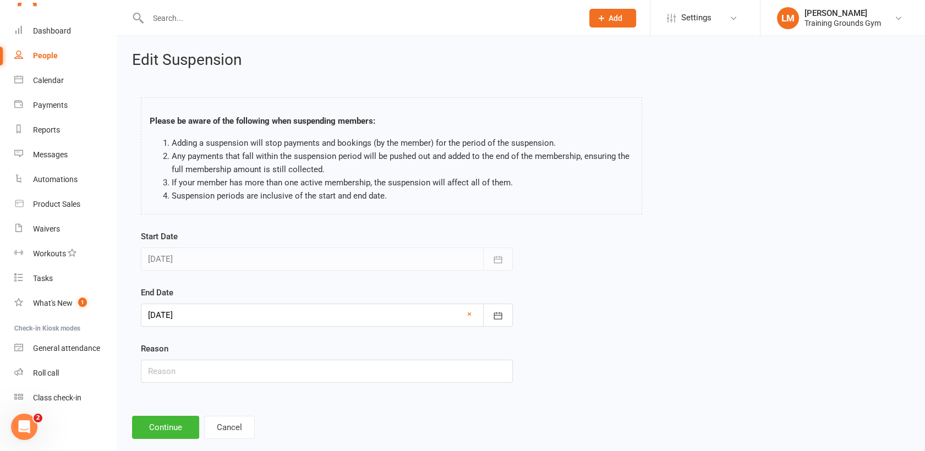
click at [327, 409] on div "Edit Suspension Please be aware of the following when suspending members: Addin…" at bounding box center [521, 245] width 808 height 418
click at [150, 429] on button "Continue" at bounding box center [165, 427] width 67 height 23
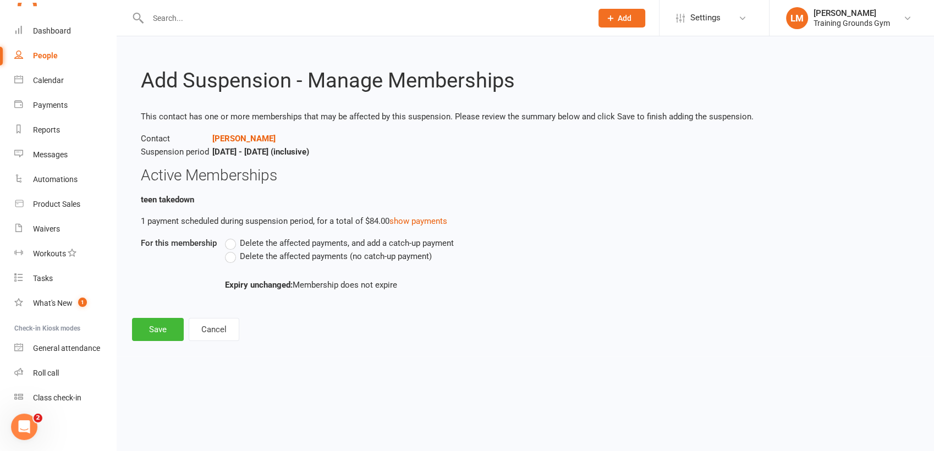
click at [233, 243] on label "Delete the affected payments, and add a catch-up payment" at bounding box center [339, 243] width 229 height 13
click at [232, 237] on input "Delete the affected payments, and add a catch-up payment" at bounding box center [228, 237] width 7 height 0
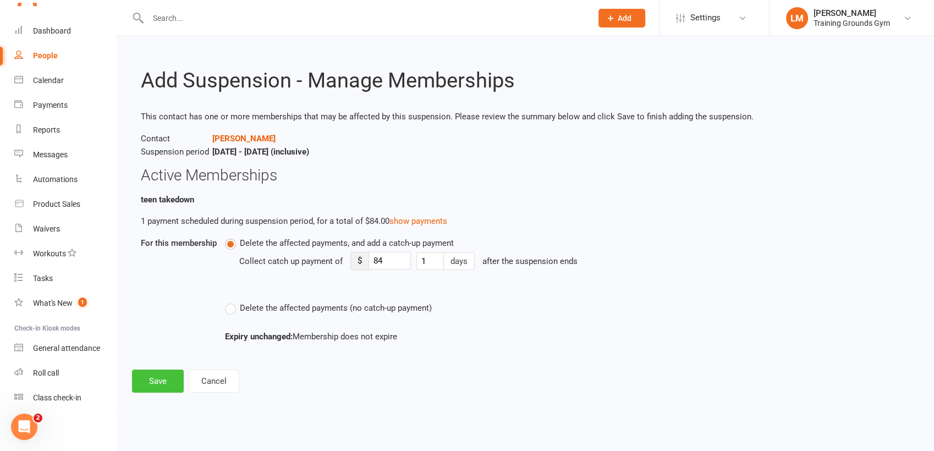
click at [162, 378] on button "Save" at bounding box center [158, 381] width 52 height 23
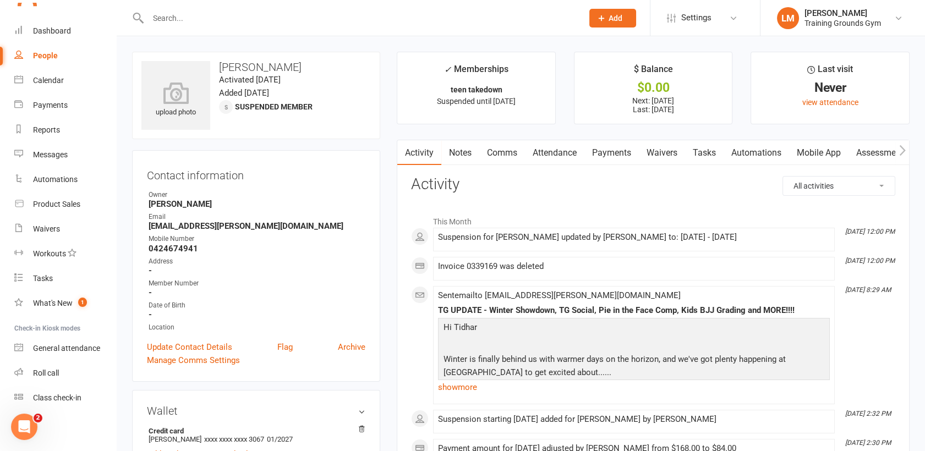
click at [620, 152] on link "Payments" at bounding box center [611, 152] width 54 height 25
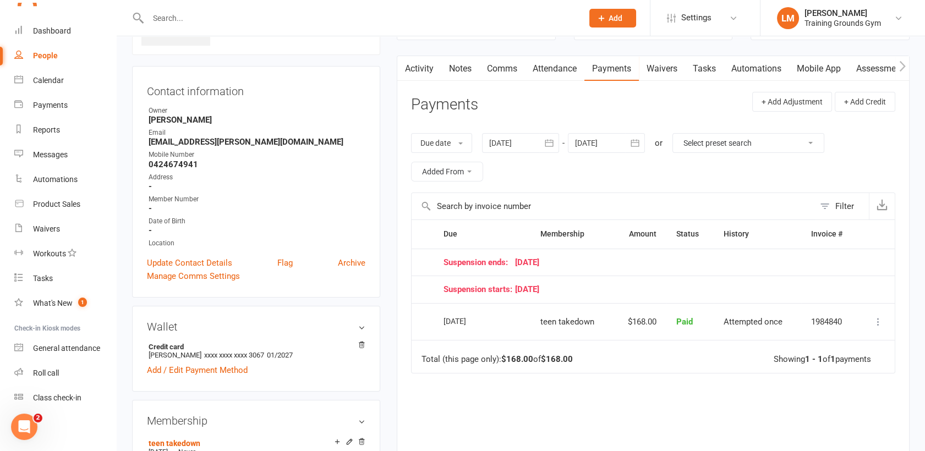
scroll to position [89, 0]
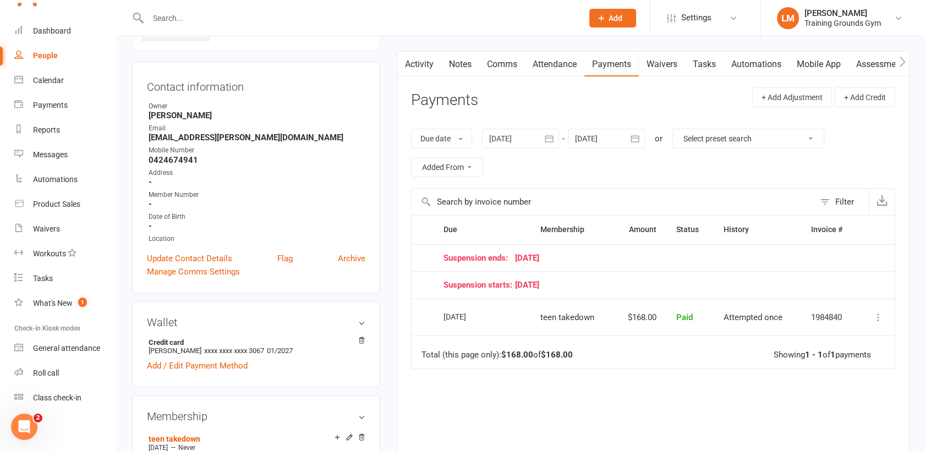
click at [629, 140] on button "button" at bounding box center [635, 139] width 20 height 20
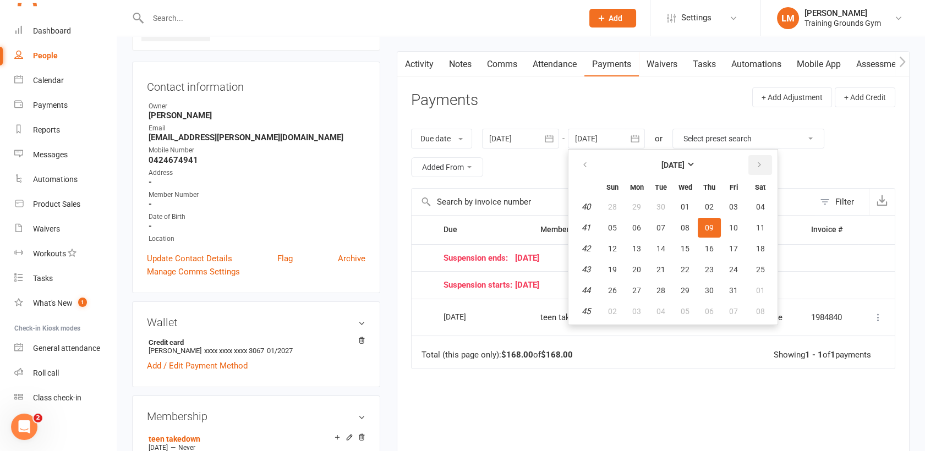
click at [761, 161] on icon "button" at bounding box center [759, 165] width 8 height 9
click at [762, 215] on button "03" at bounding box center [760, 207] width 28 height 20
type input "[DATE]"
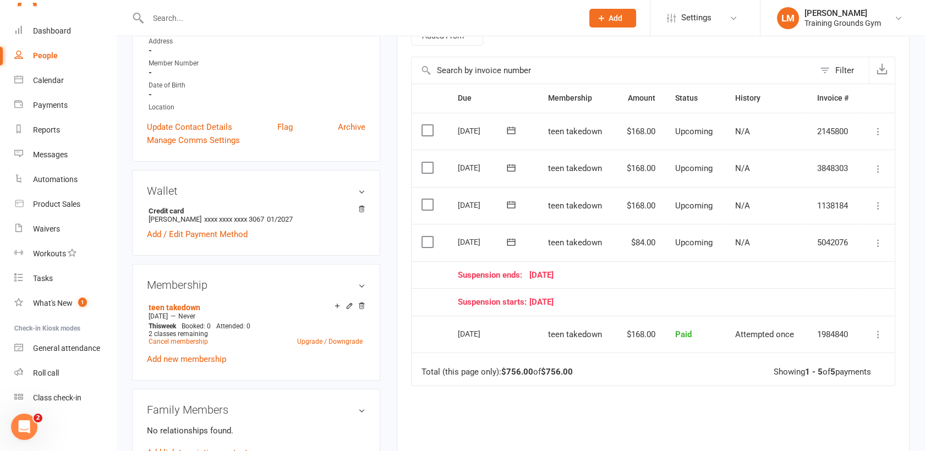
scroll to position [223, 0]
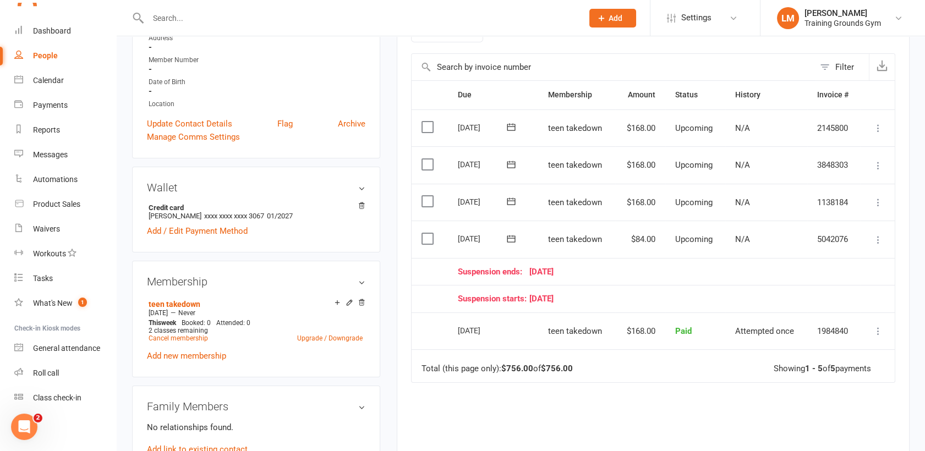
click at [663, 422] on div "Due Contact Membership Amount Status History Invoice # Select this [DATE] [PERS…" at bounding box center [653, 302] width 484 height 444
click at [878, 235] on icon at bounding box center [877, 239] width 11 height 11
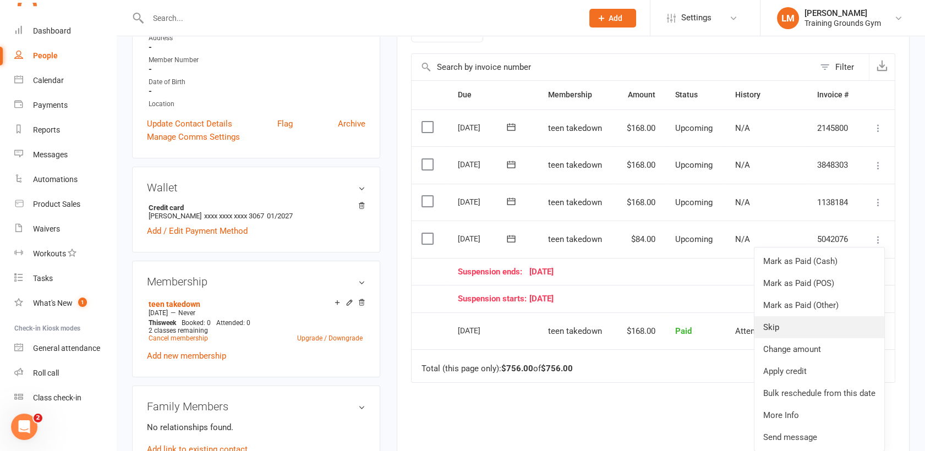
click at [833, 321] on link "Skip" at bounding box center [819, 327] width 130 height 22
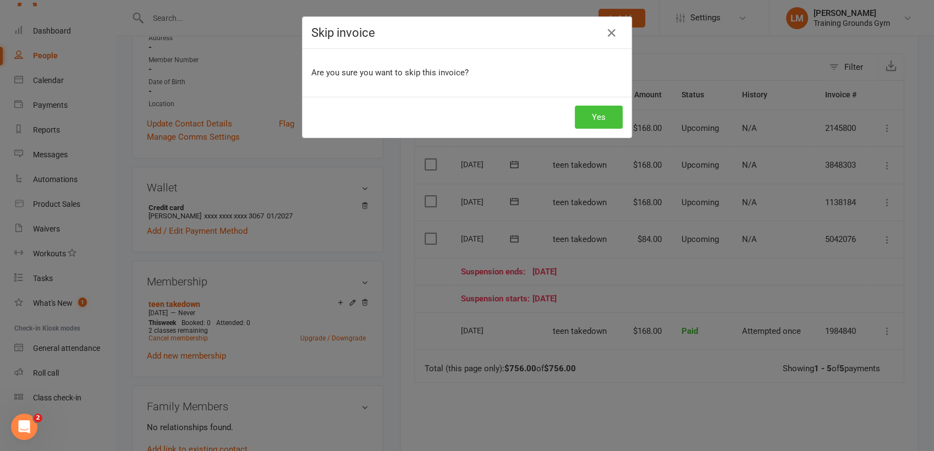
click at [603, 117] on button "Yes" at bounding box center [599, 117] width 48 height 23
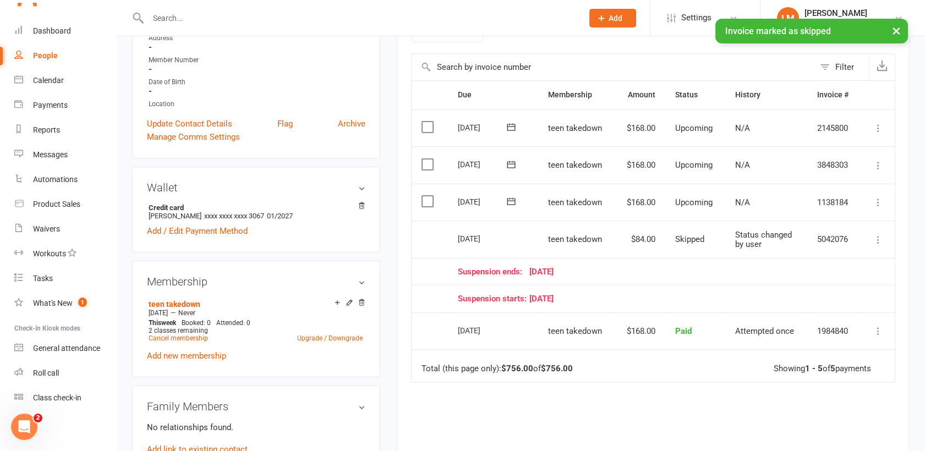
click at [877, 199] on icon at bounding box center [877, 202] width 11 height 11
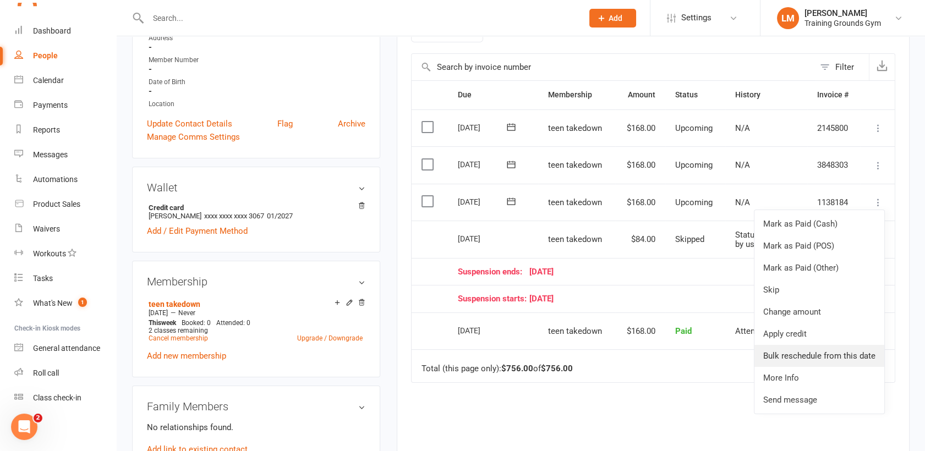
click at [854, 352] on link "Bulk reschedule from this date" at bounding box center [819, 356] width 130 height 22
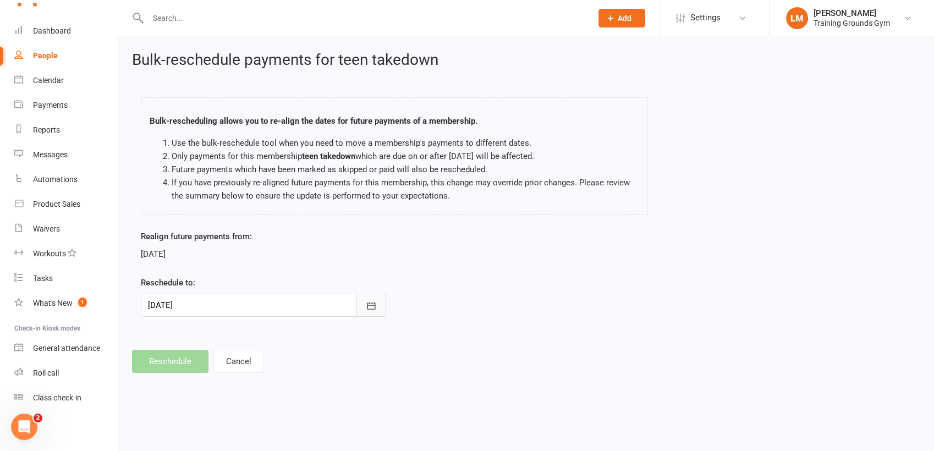
click at [375, 304] on icon "button" at bounding box center [371, 305] width 8 height 7
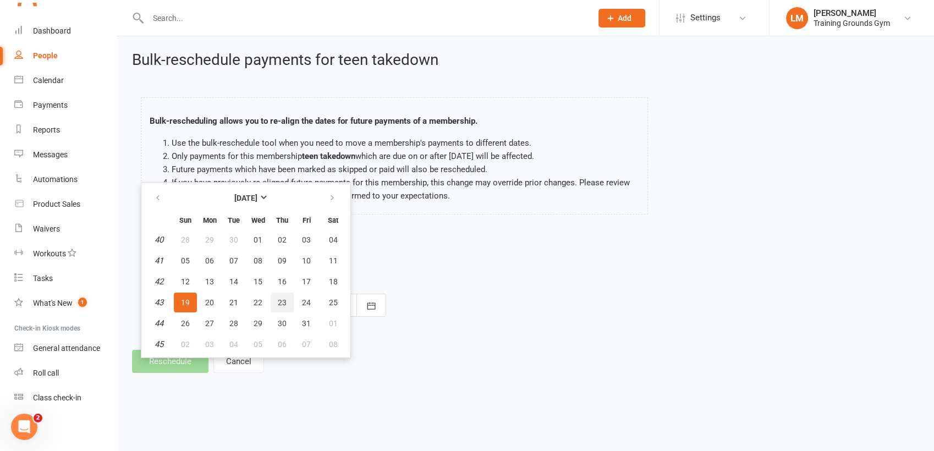
click at [281, 301] on span "23" at bounding box center [282, 302] width 9 height 9
type input "[DATE]"
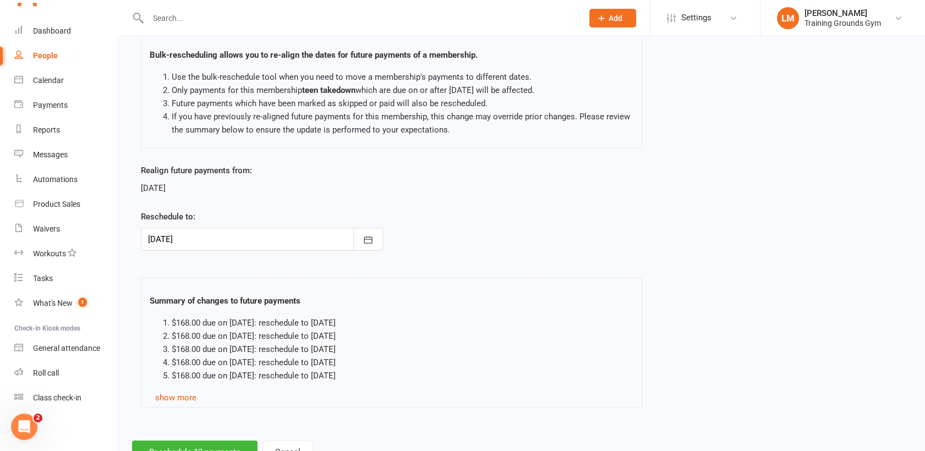
scroll to position [109, 0]
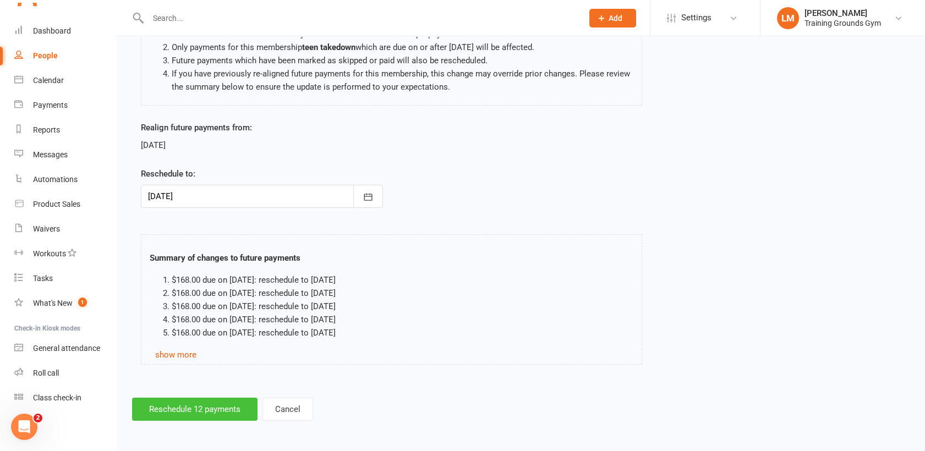
click at [223, 403] on button "Reschedule 12 payments" at bounding box center [194, 409] width 125 height 23
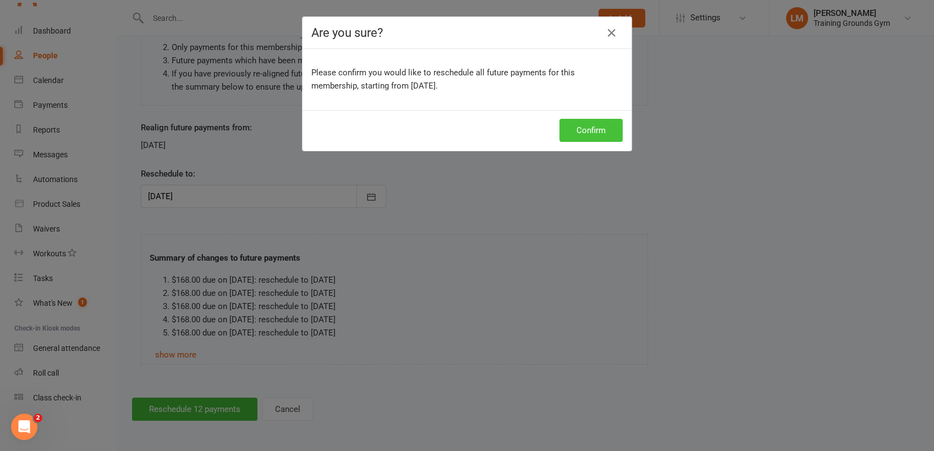
click at [592, 136] on button "Confirm" at bounding box center [590, 130] width 63 height 23
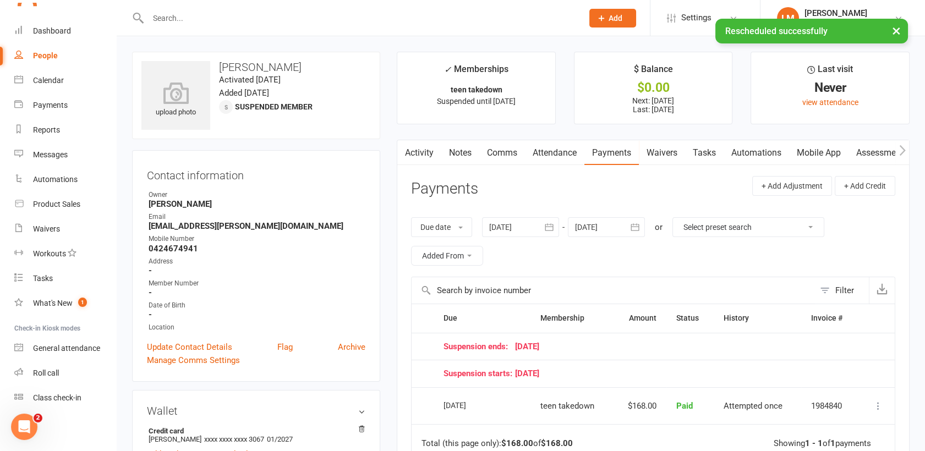
click at [629, 226] on button "button" at bounding box center [635, 227] width 20 height 20
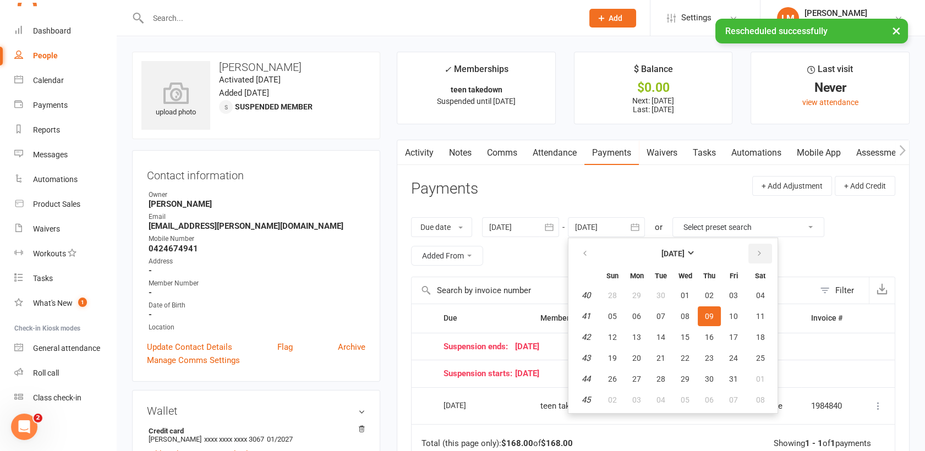
click at [763, 252] on button "button" at bounding box center [760, 254] width 24 height 20
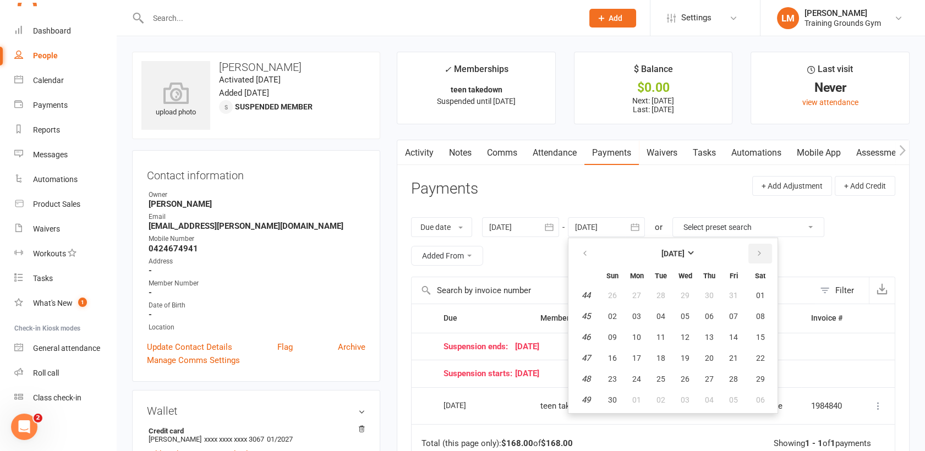
click at [763, 252] on button "button" at bounding box center [760, 254] width 24 height 20
click at [763, 298] on span "06" at bounding box center [760, 295] width 9 height 9
type input "[DATE]"
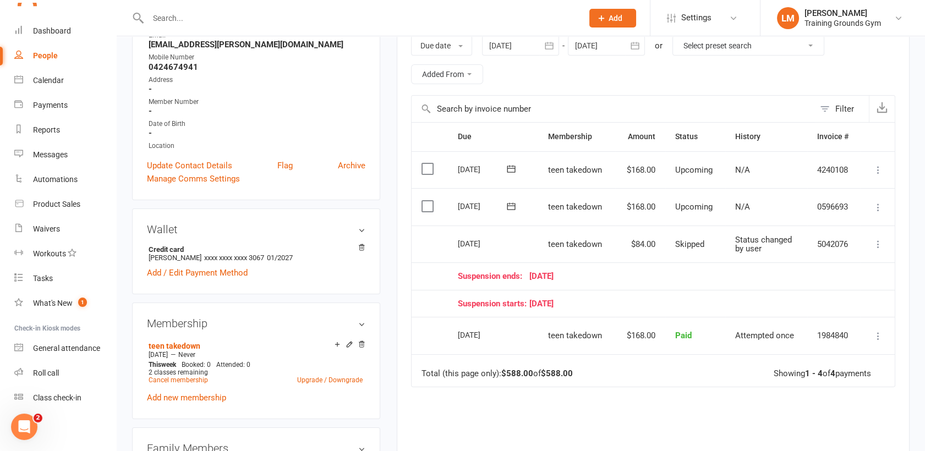
scroll to position [183, 0]
click at [876, 240] on icon at bounding box center [877, 242] width 11 height 11
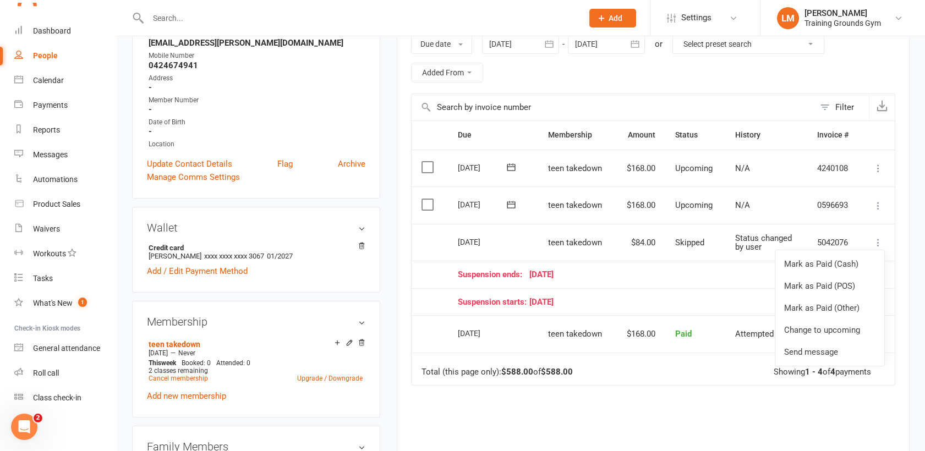
click at [726, 388] on div "Due Contact Membership Amount Status History Invoice # Select this [DATE] [PERS…" at bounding box center [653, 323] width 484 height 407
click at [52, 34] on div "Dashboard" at bounding box center [52, 30] width 38 height 9
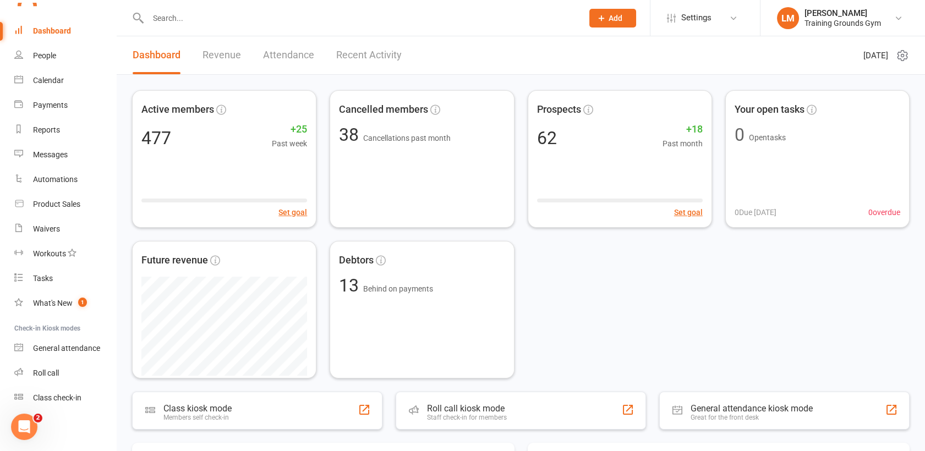
click at [167, 21] on input "text" at bounding box center [360, 17] width 430 height 15
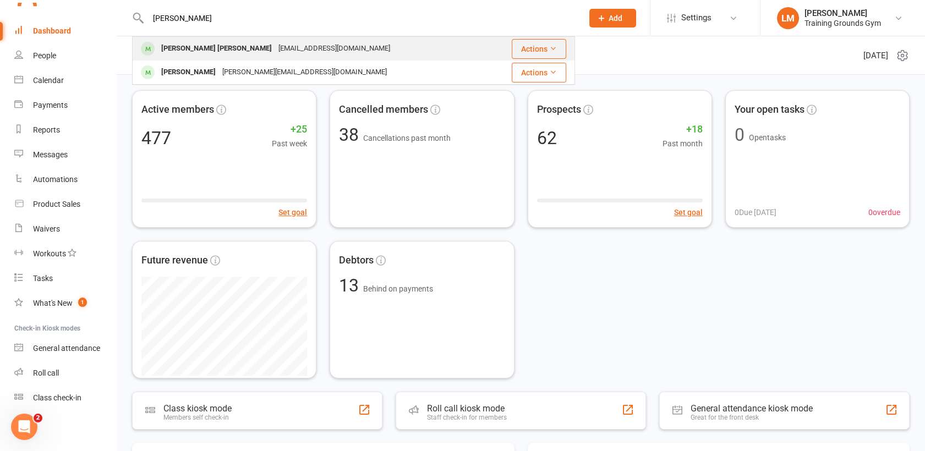
type input "[PERSON_NAME]"
click at [179, 47] on div "[PERSON_NAME] [PERSON_NAME]" at bounding box center [216, 49] width 117 height 16
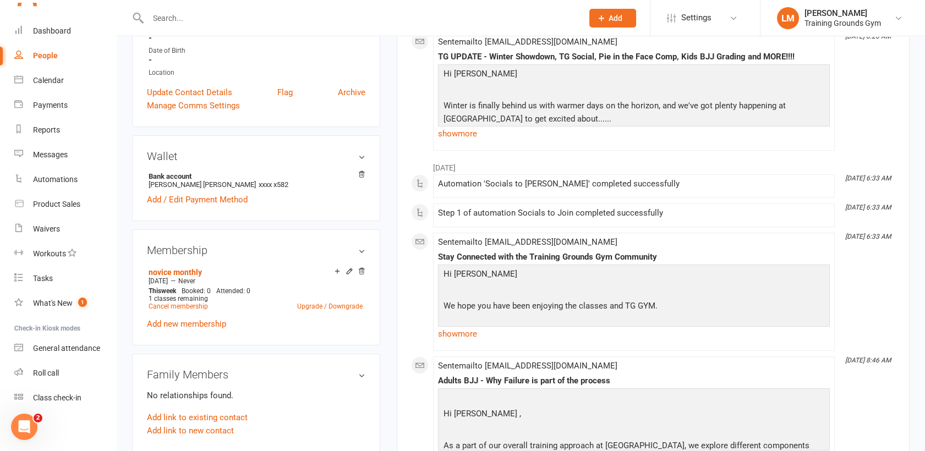
scroll to position [249, 0]
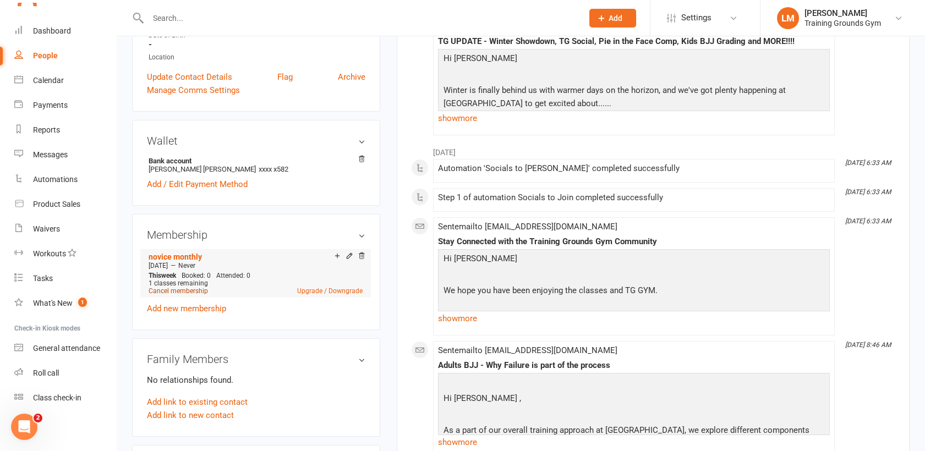
click at [173, 290] on link "Cancel membership" at bounding box center [178, 291] width 59 height 8
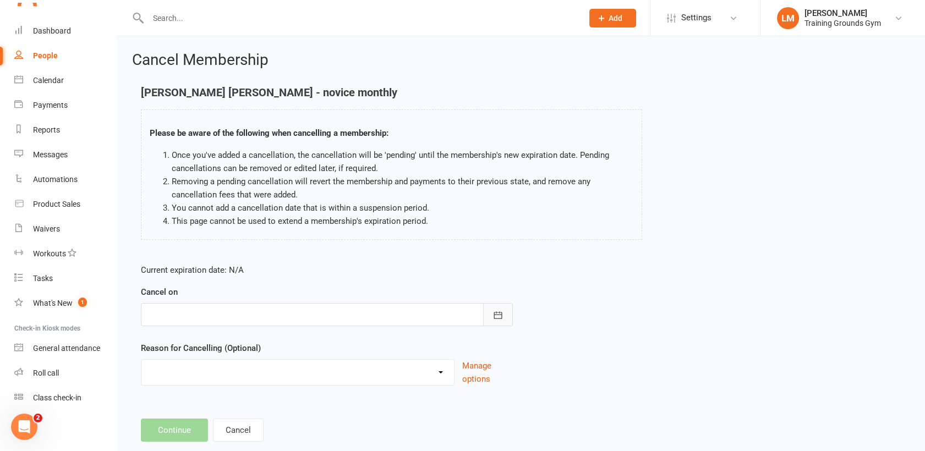
click at [503, 315] on button "button" at bounding box center [498, 314] width 30 height 23
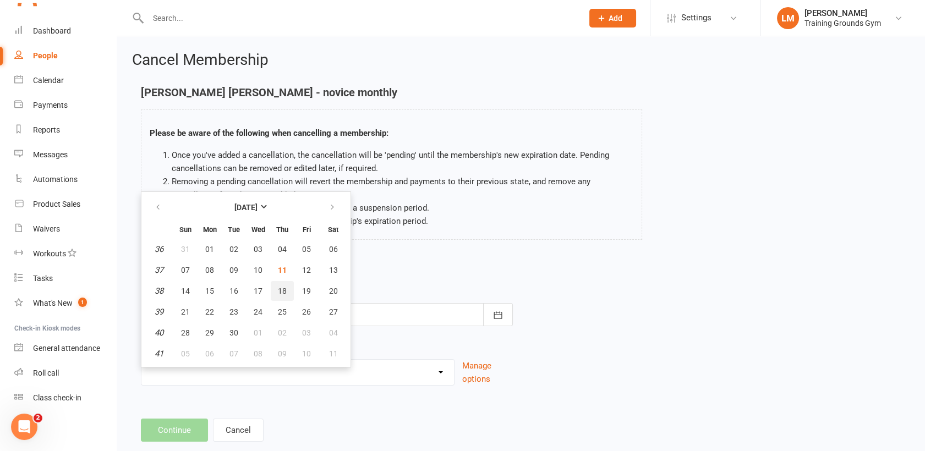
click at [281, 288] on span "18" at bounding box center [282, 291] width 9 height 9
type input "[DATE]"
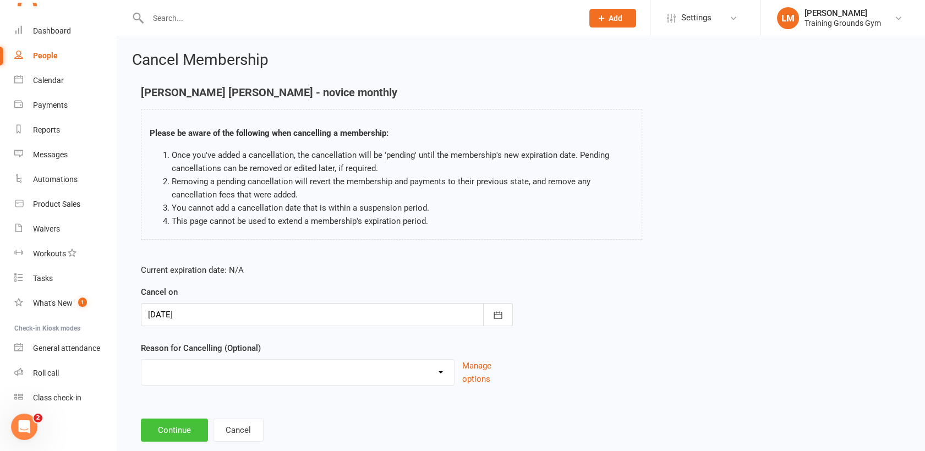
click at [178, 430] on button "Continue" at bounding box center [174, 430] width 67 height 23
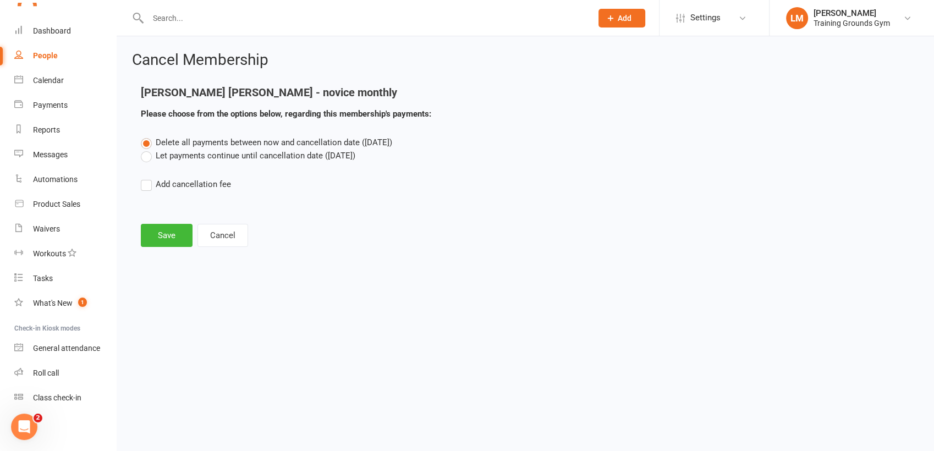
click at [149, 185] on label "Add cancellation fee" at bounding box center [186, 184] width 90 height 13
click at [148, 178] on input "Add cancellation fee" at bounding box center [144, 178] width 7 height 0
click at [226, 218] on input "number" at bounding box center [240, 217] width 92 height 23
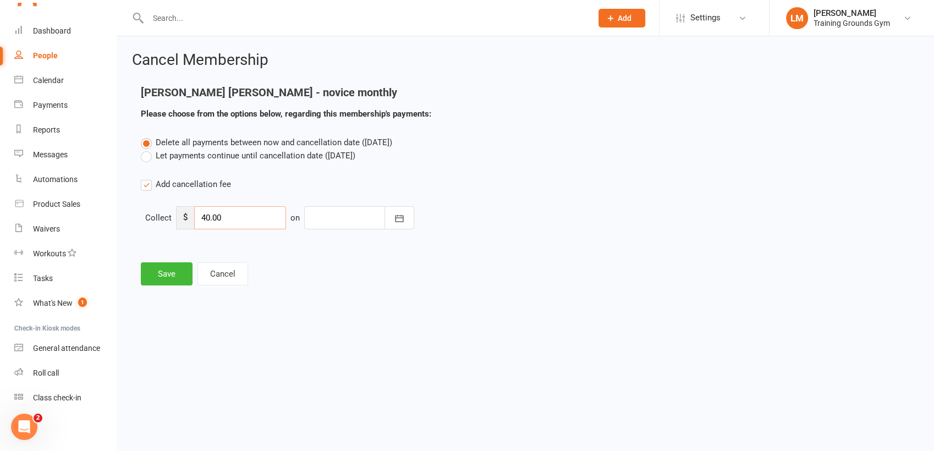
type input "40.00"
click at [397, 218] on icon "button" at bounding box center [400, 218] width 8 height 7
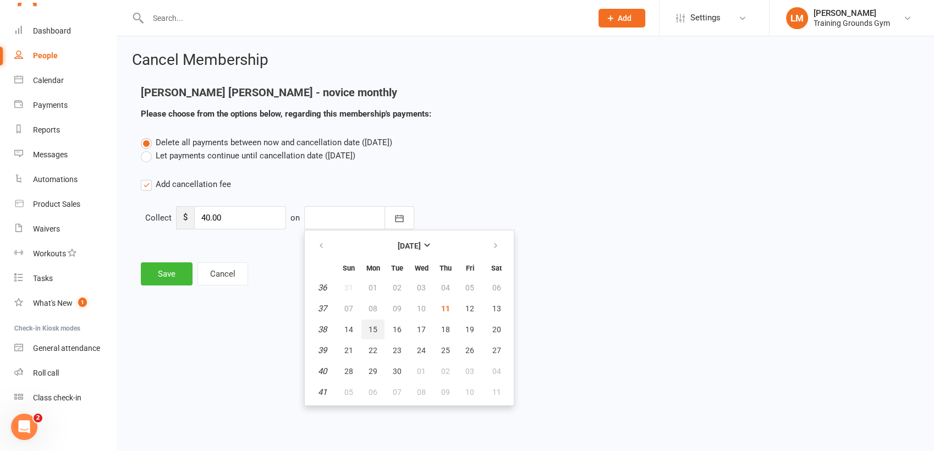
click at [373, 328] on span "15" at bounding box center [373, 329] width 9 height 9
type input "[DATE]"
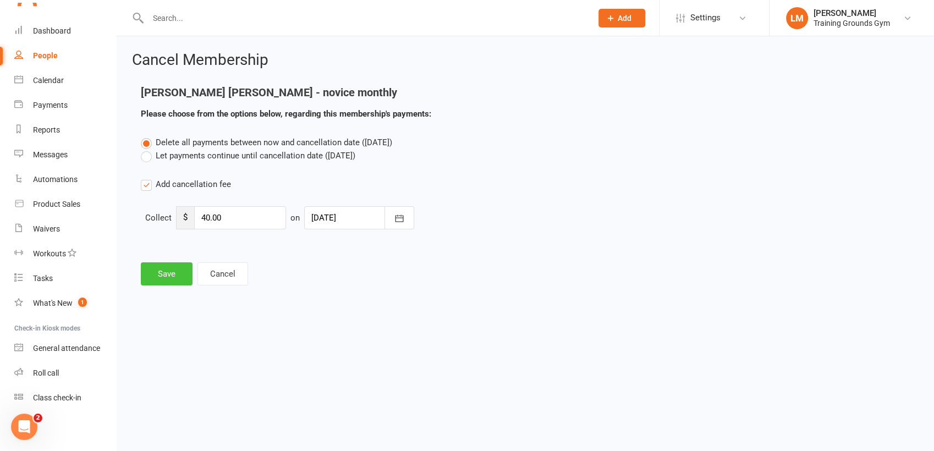
click at [160, 274] on button "Save" at bounding box center [167, 273] width 52 height 23
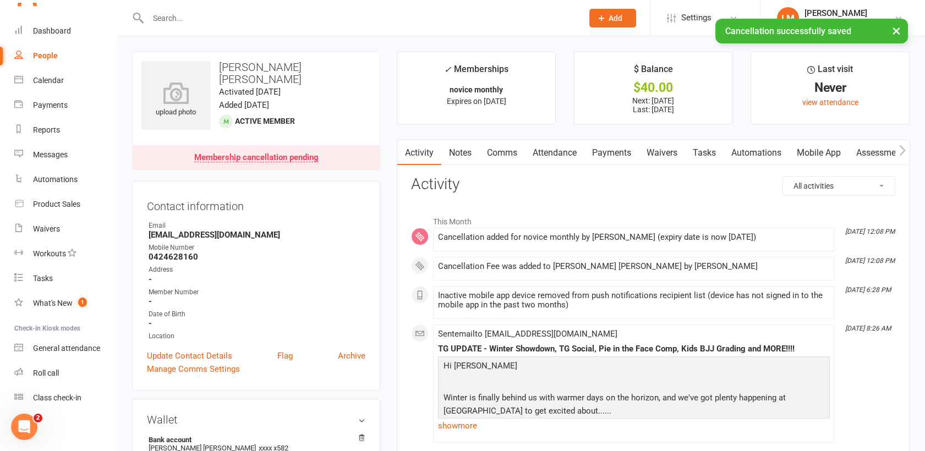
click at [612, 154] on link "Payments" at bounding box center [611, 152] width 54 height 25
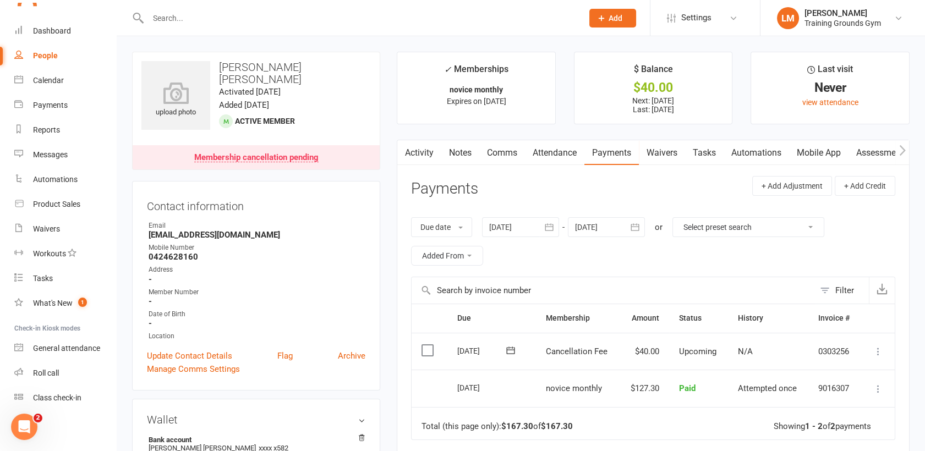
click at [631, 235] on button "button" at bounding box center [635, 227] width 20 height 20
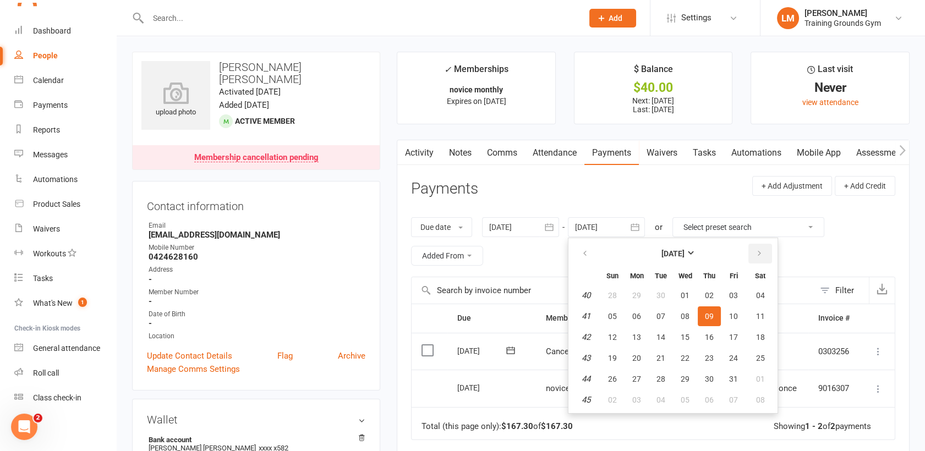
click at [761, 250] on icon "button" at bounding box center [759, 253] width 8 height 9
click at [761, 291] on span "06" at bounding box center [760, 295] width 9 height 9
type input "[DATE]"
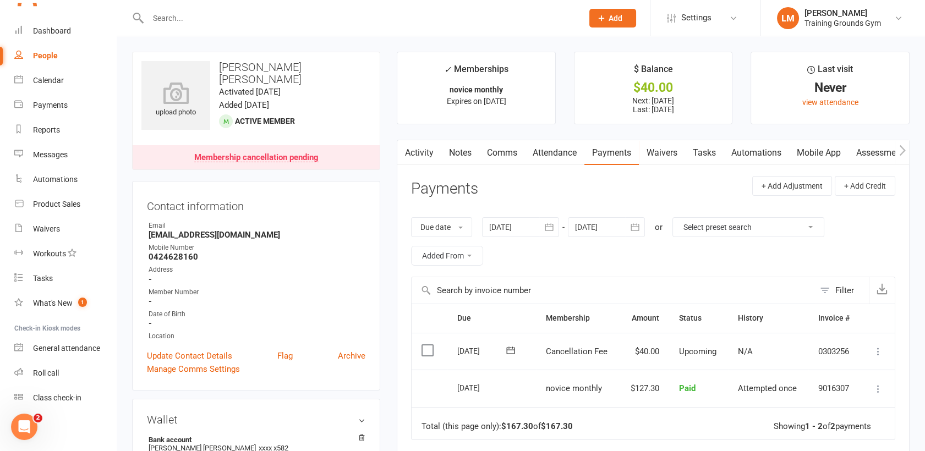
click at [162, 19] on input "text" at bounding box center [360, 17] width 430 height 15
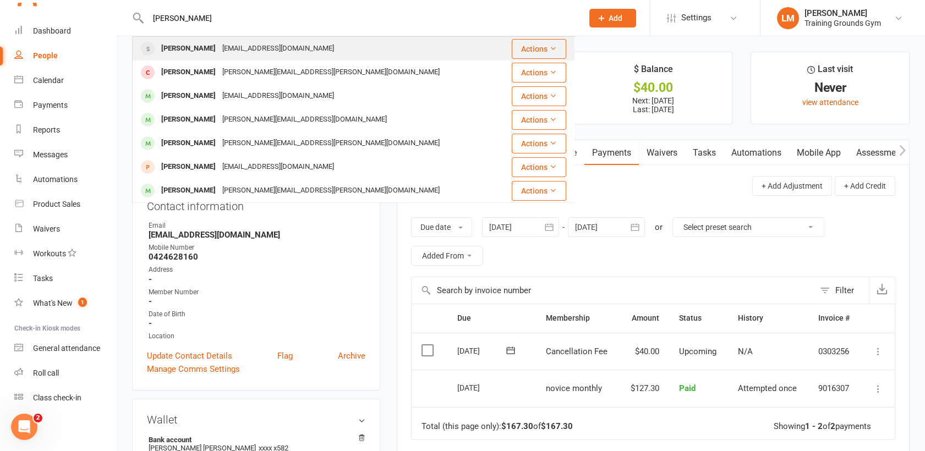
type input "[PERSON_NAME]"
click at [184, 57] on div "[PERSON_NAME] [EMAIL_ADDRESS][DOMAIN_NAME]" at bounding box center [316, 48] width 367 height 23
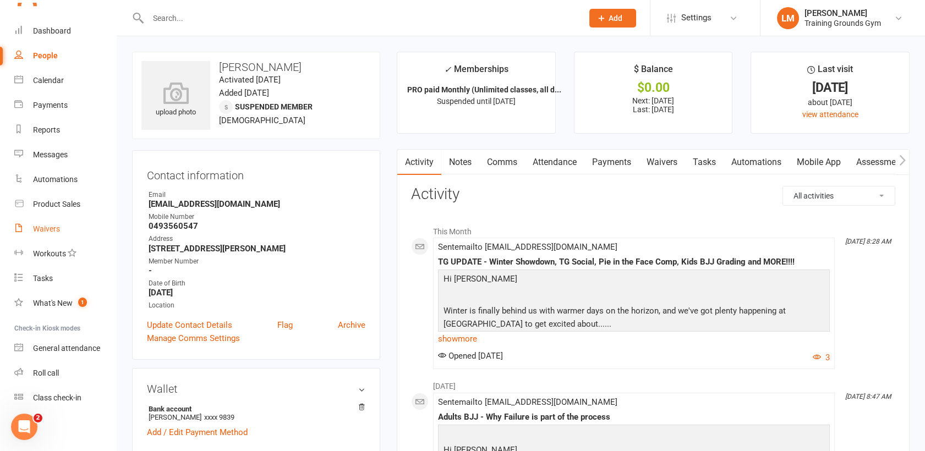
click at [45, 225] on div "Waivers" at bounding box center [46, 228] width 27 height 9
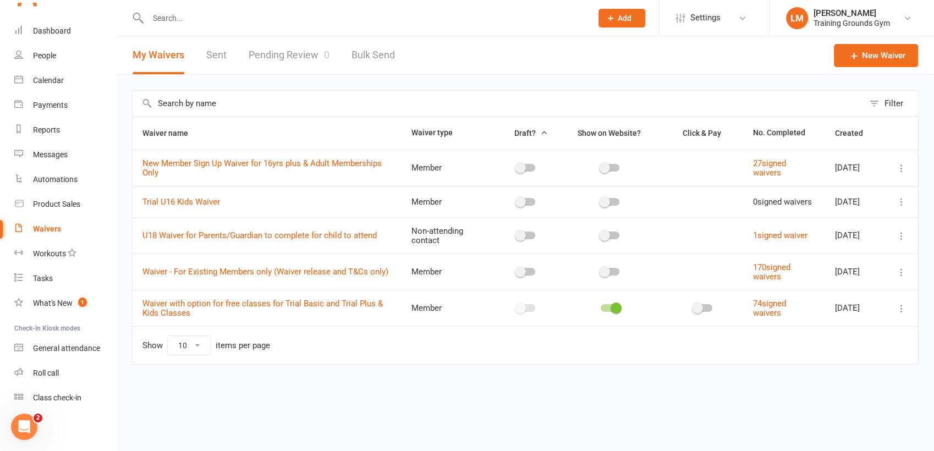
click at [289, 51] on link "Pending Review 0" at bounding box center [289, 55] width 81 height 38
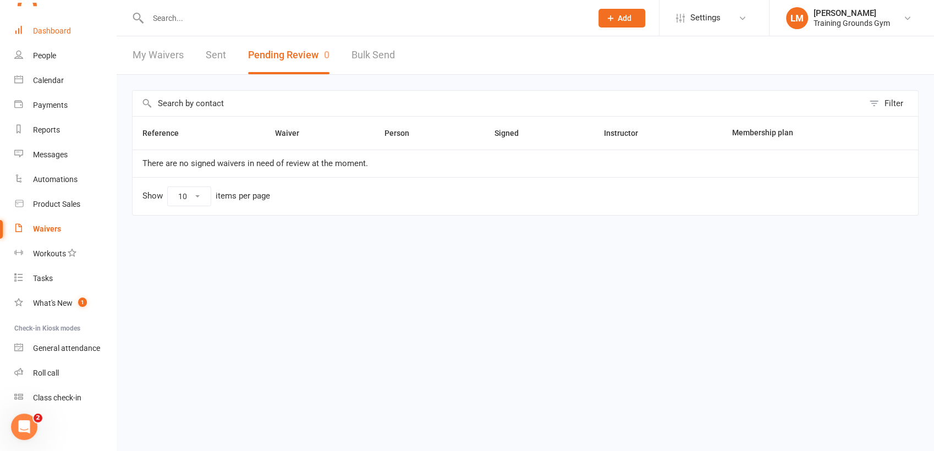
click at [54, 34] on div "Dashboard" at bounding box center [52, 30] width 38 height 9
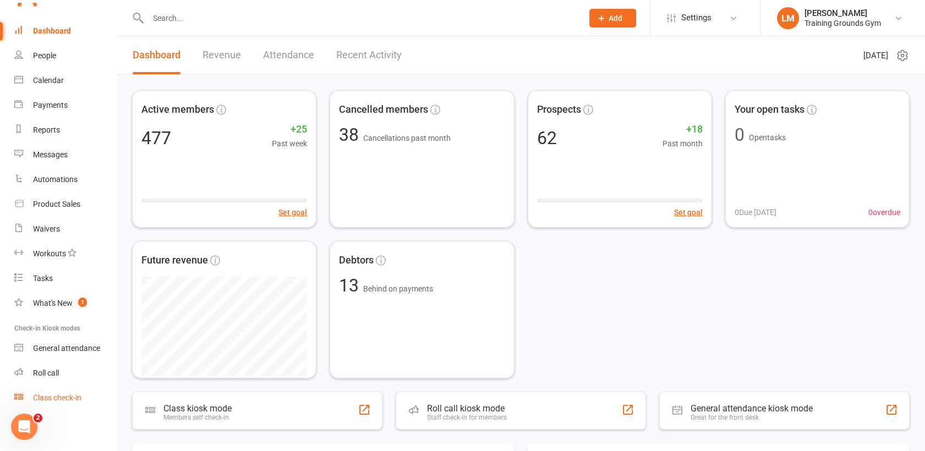
click at [62, 398] on div "Class check-in" at bounding box center [57, 397] width 48 height 9
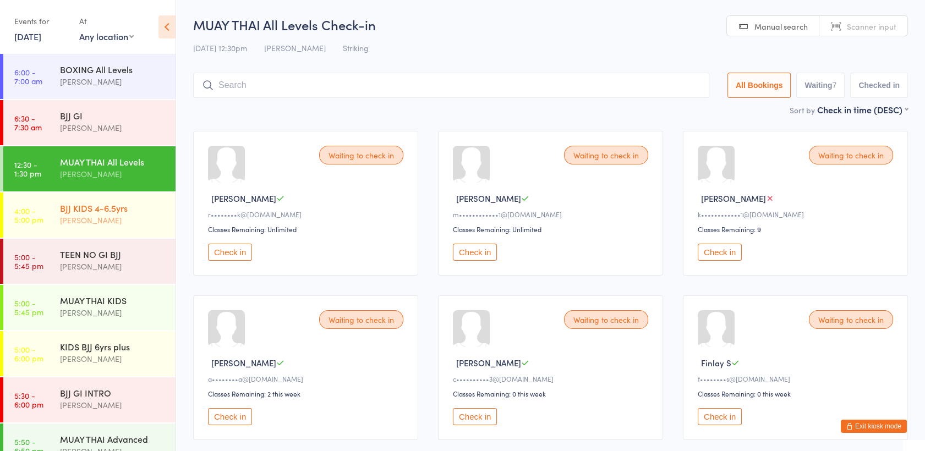
click at [115, 200] on div "BJJ KIDS 4-6.5yrs Wayne Miller" at bounding box center [118, 214] width 116 height 43
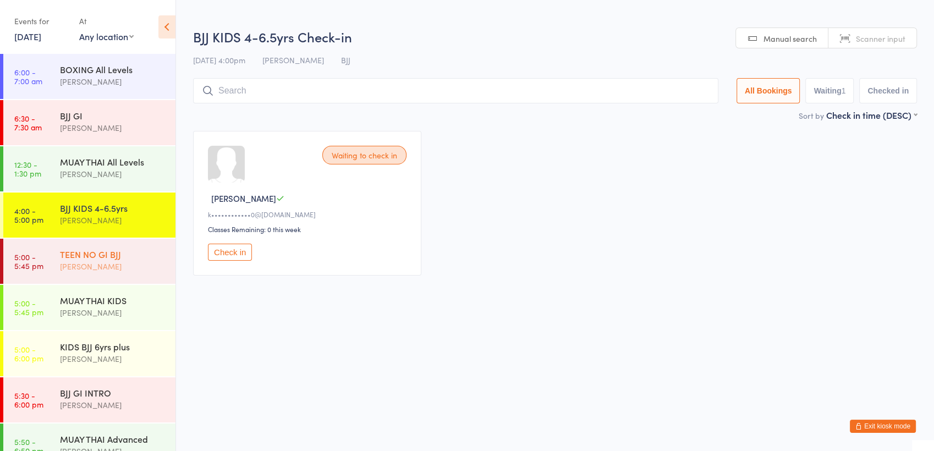
click at [117, 254] on div "TEEN NO GI BJJ" at bounding box center [113, 254] width 106 height 12
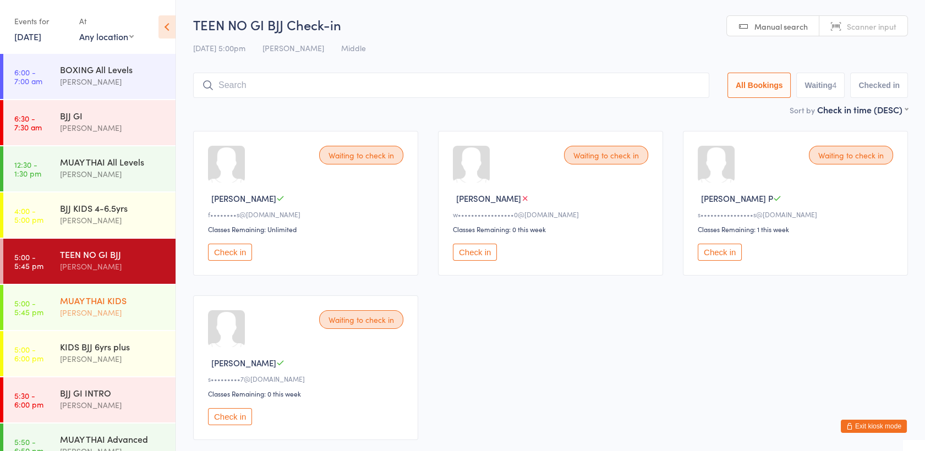
click at [116, 310] on div "[PERSON_NAME]" at bounding box center [113, 312] width 106 height 13
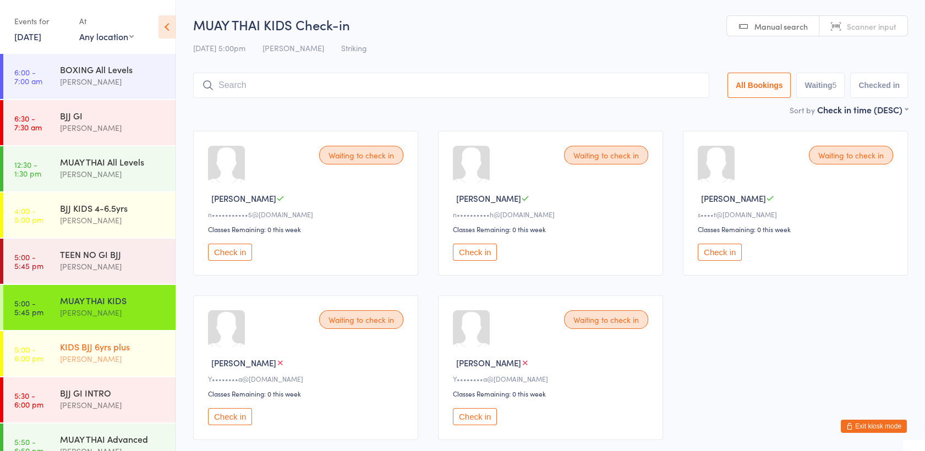
click at [113, 348] on div "KIDS BJJ 6yrs plus" at bounding box center [113, 347] width 106 height 12
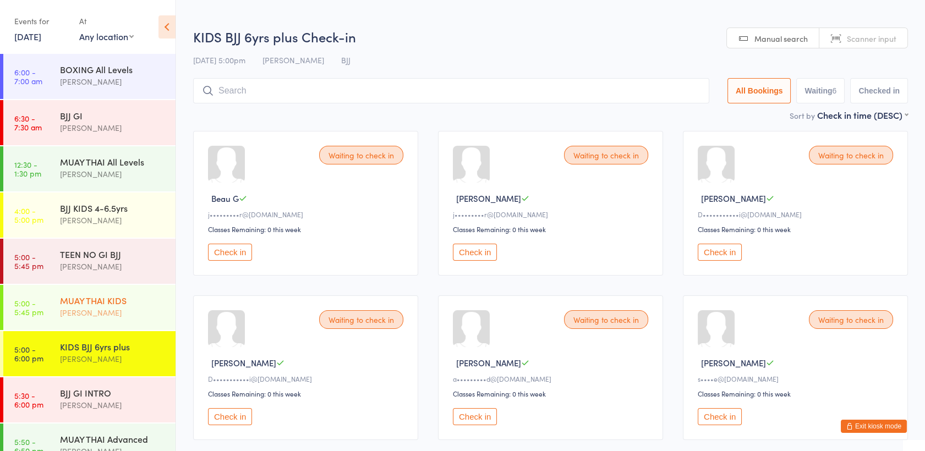
click at [110, 299] on div "MUAY THAI KIDS" at bounding box center [113, 300] width 106 height 12
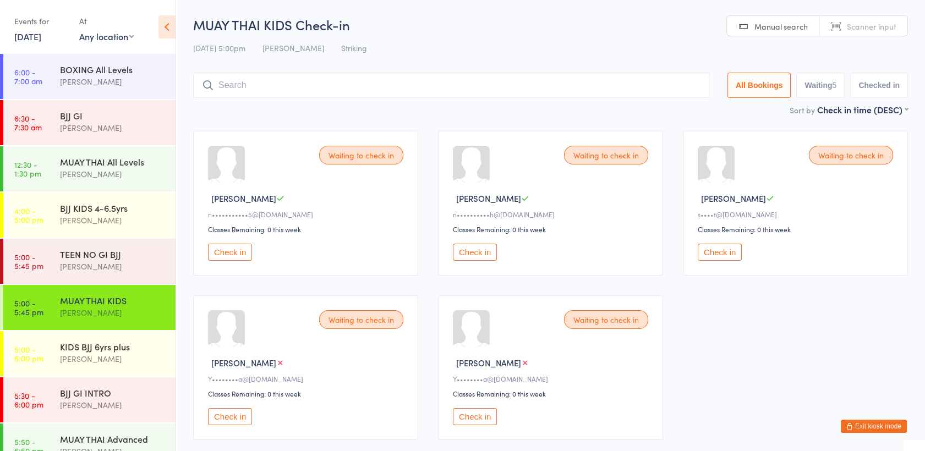
click at [889, 428] on button "Exit kiosk mode" at bounding box center [874, 426] width 66 height 13
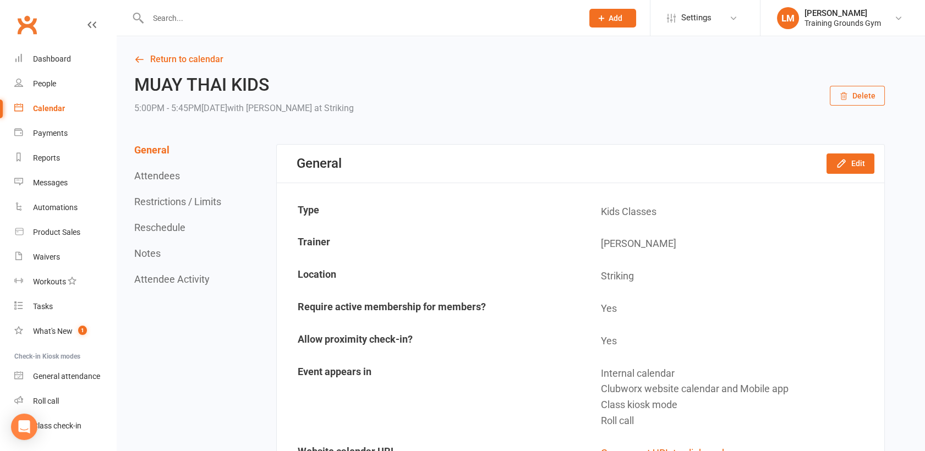
click at [172, 19] on input "text" at bounding box center [360, 17] width 430 height 15
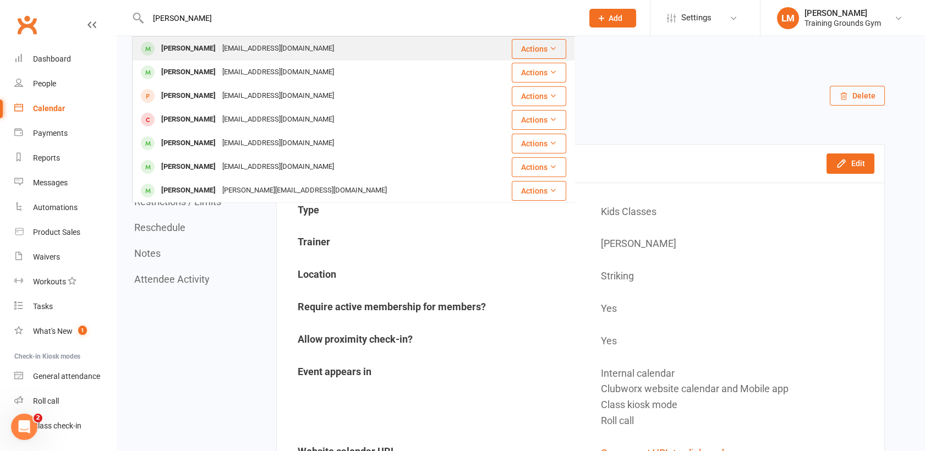
type input "[PERSON_NAME]"
click at [190, 44] on div "[PERSON_NAME]" at bounding box center [188, 49] width 61 height 16
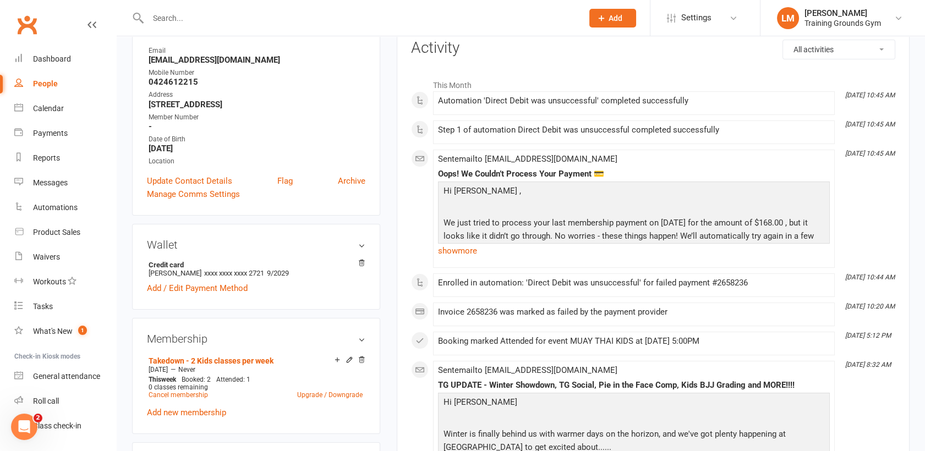
scroll to position [171, 0]
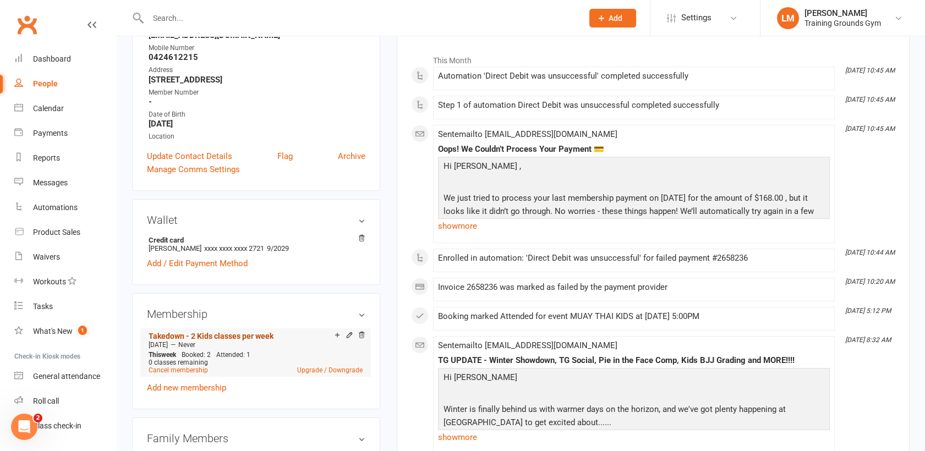
click at [220, 335] on link "Takedown - 2 Kids classes per week" at bounding box center [211, 336] width 125 height 9
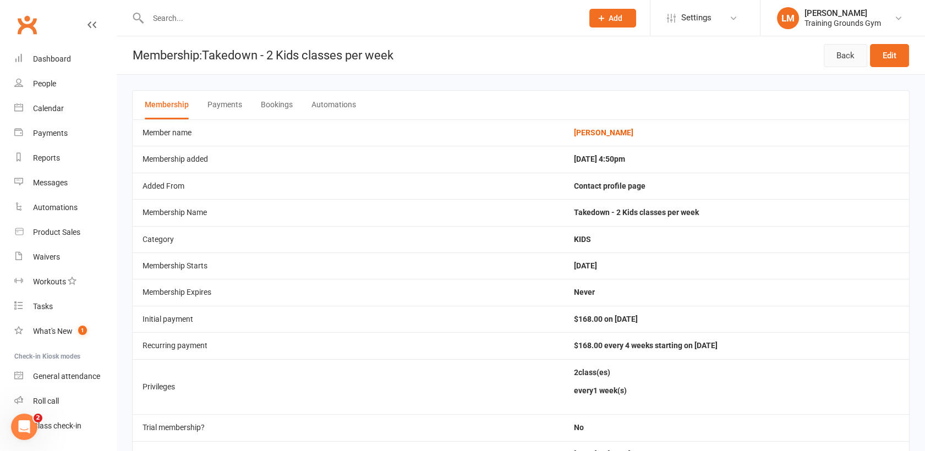
click at [852, 57] on link "Back" at bounding box center [844, 55] width 43 height 23
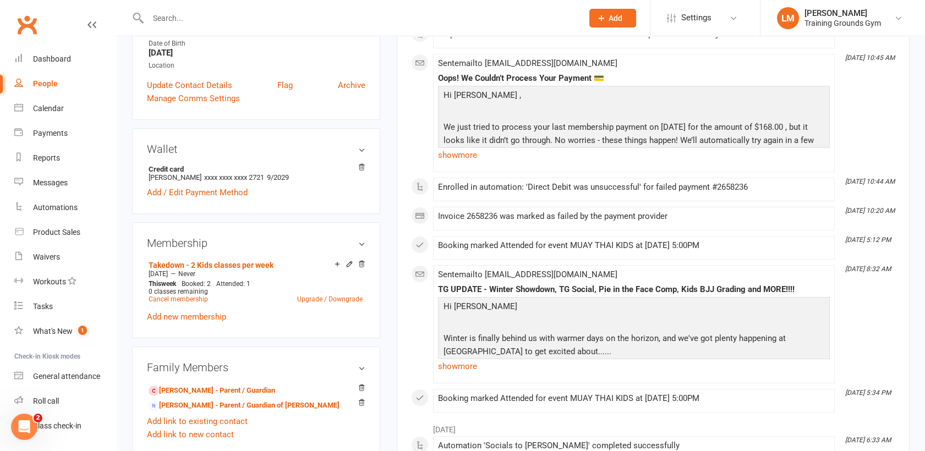
scroll to position [244, 0]
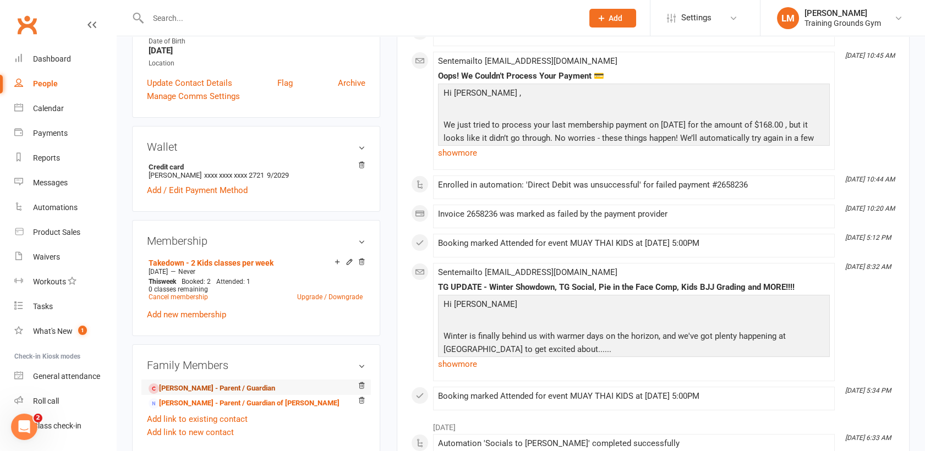
click at [238, 388] on link "[PERSON_NAME] - Parent / Guardian" at bounding box center [212, 389] width 127 height 12
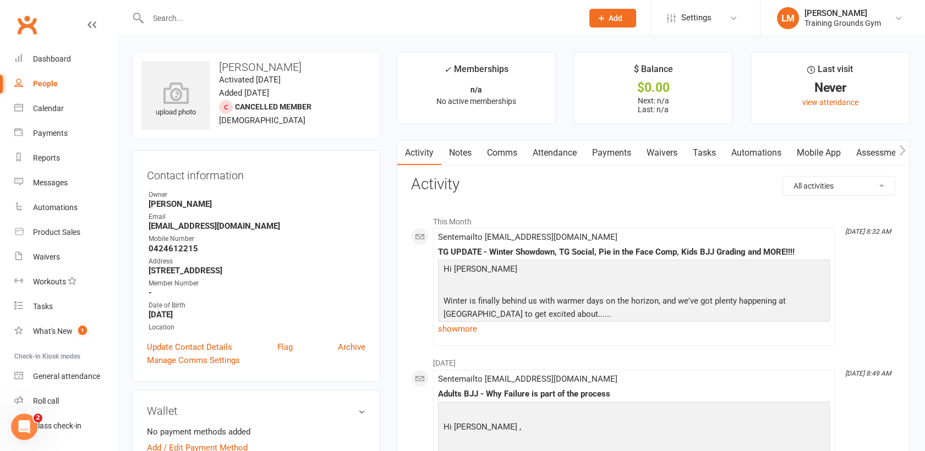
click at [668, 152] on link "Waivers" at bounding box center [662, 152] width 46 height 25
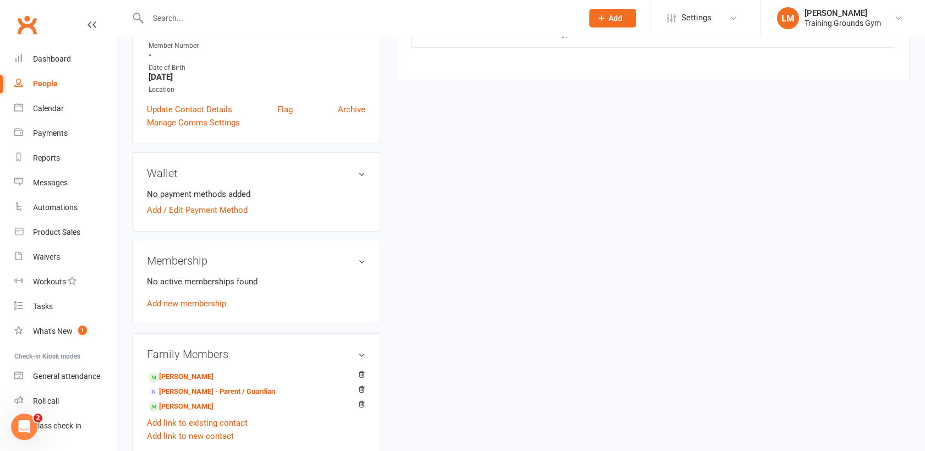
scroll to position [244, 0]
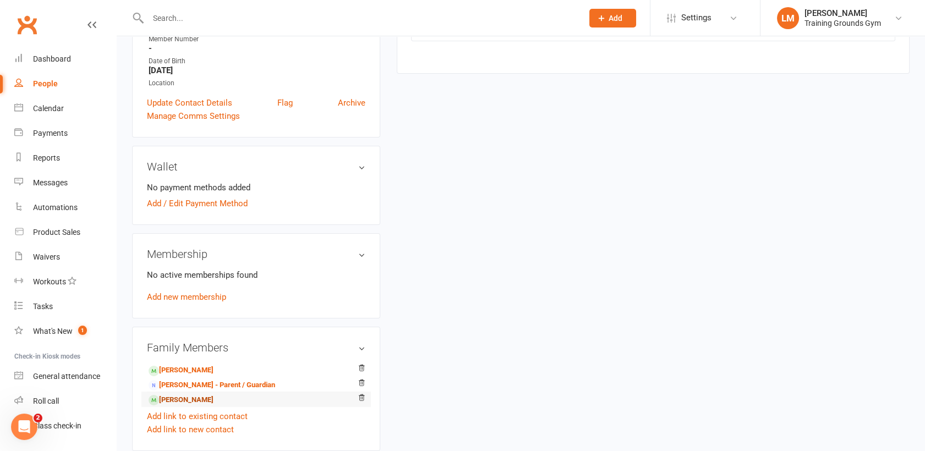
click at [213, 398] on link "Marcel Thierry - Sibling" at bounding box center [181, 400] width 65 height 12
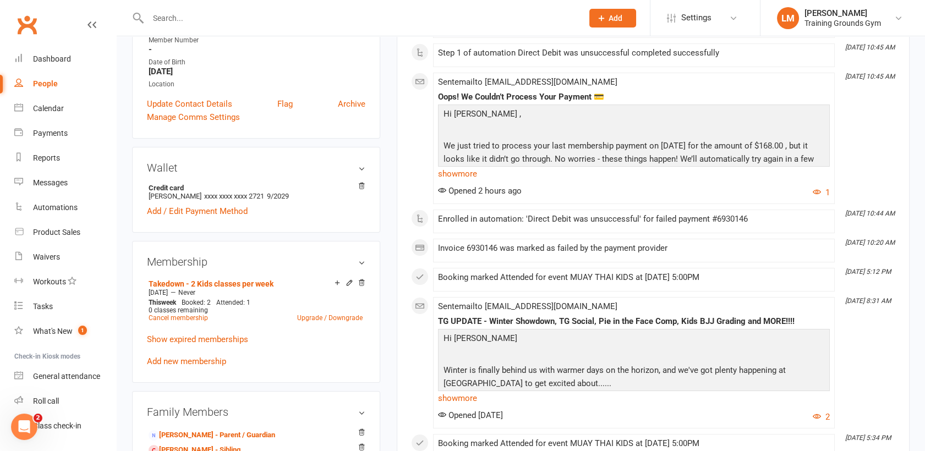
scroll to position [146, 0]
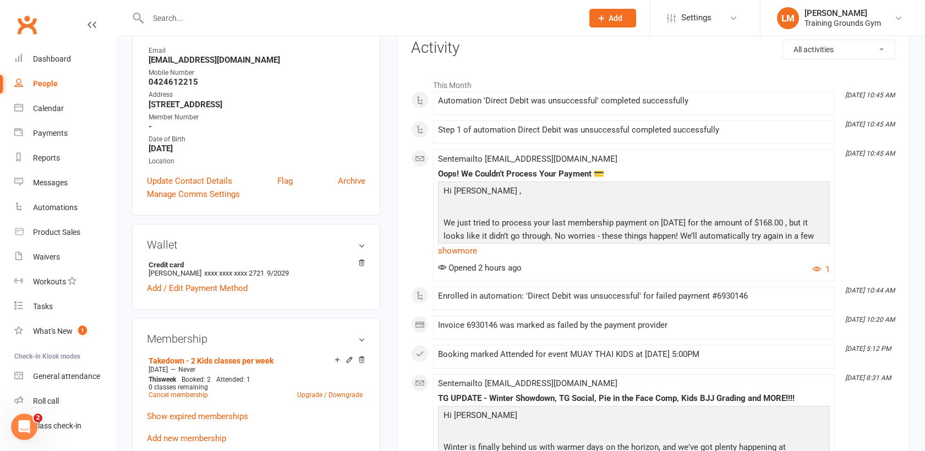
click at [163, 243] on h3 "Wallet" at bounding box center [256, 245] width 218 height 12
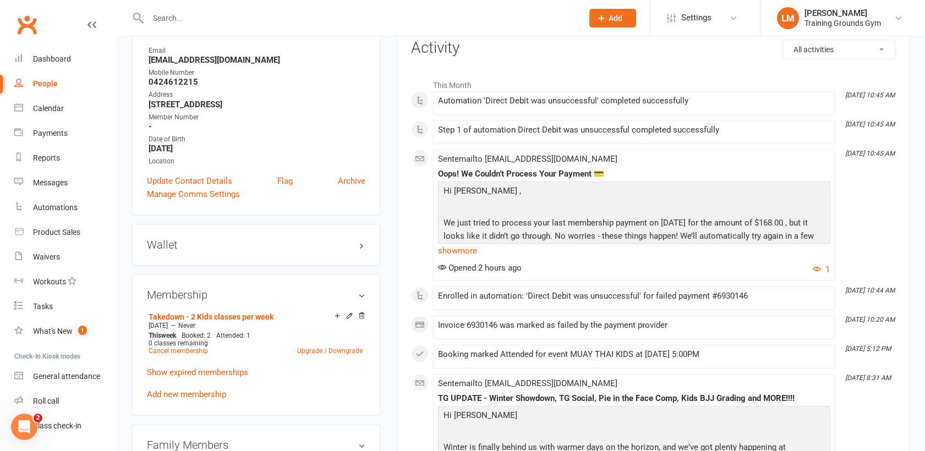
click at [163, 243] on h3 "Wallet" at bounding box center [256, 245] width 218 height 12
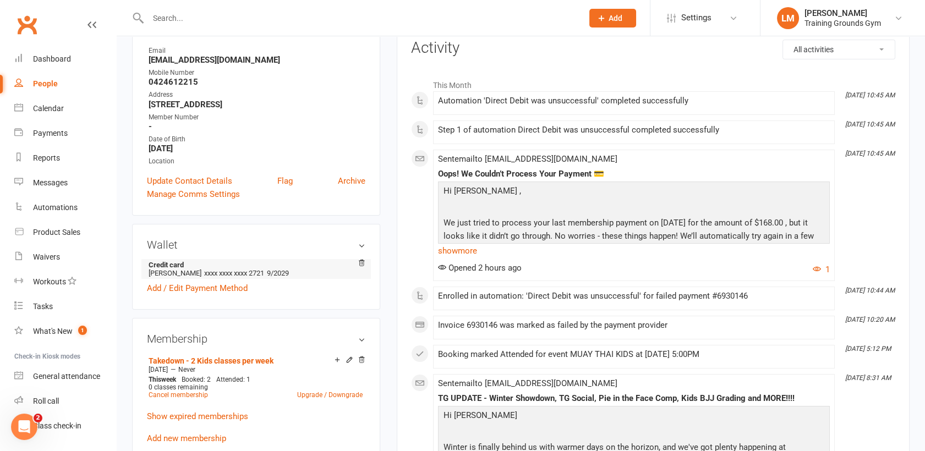
click at [169, 266] on strong "Credit card" at bounding box center [254, 265] width 211 height 8
click at [172, 284] on link "Add / Edit Payment Method" at bounding box center [197, 288] width 101 height 13
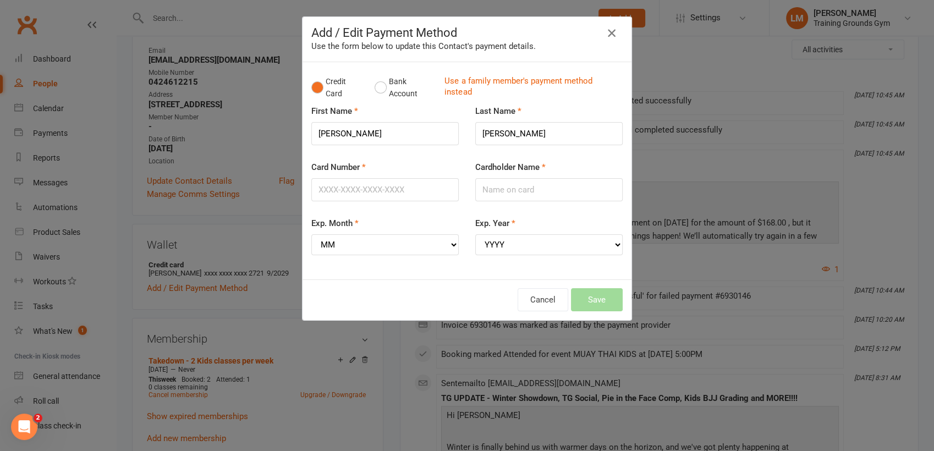
click at [609, 34] on icon "button" at bounding box center [611, 32] width 13 height 13
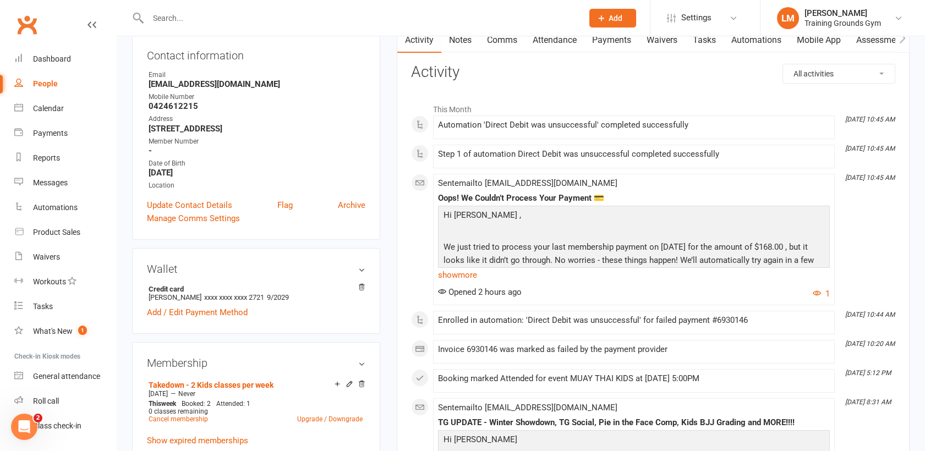
scroll to position [97, 0]
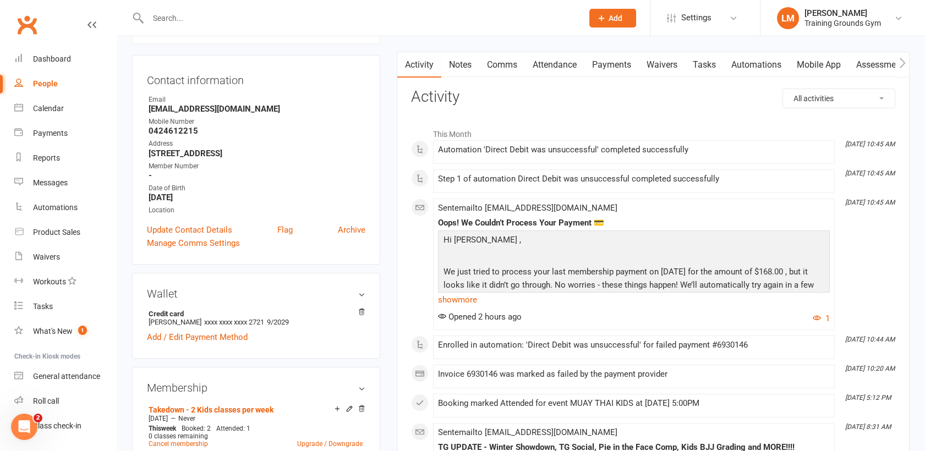
click at [553, 185] on div "Step 1 of automation Direct Debit was unsuccessful completed successfully" at bounding box center [634, 181] width 392 height 14
click at [64, 59] on div "Dashboard" at bounding box center [52, 58] width 38 height 9
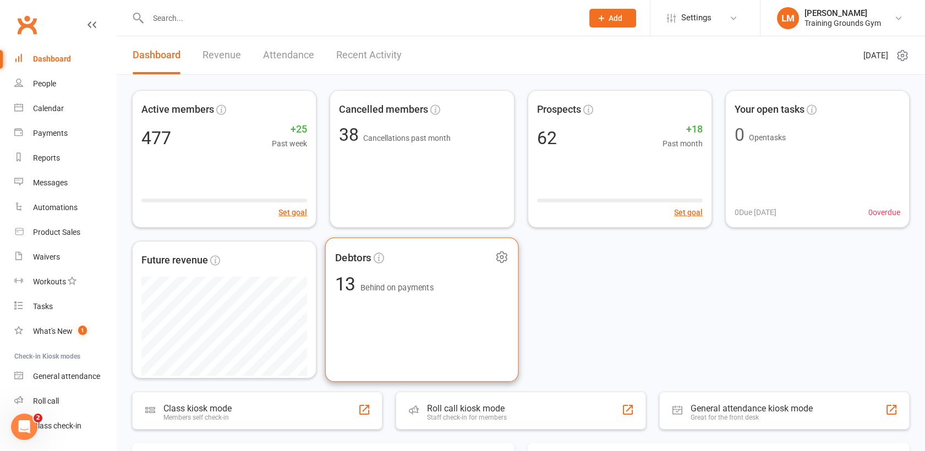
click at [429, 330] on div "Debtors 13 Behind on payments" at bounding box center [422, 310] width 194 height 145
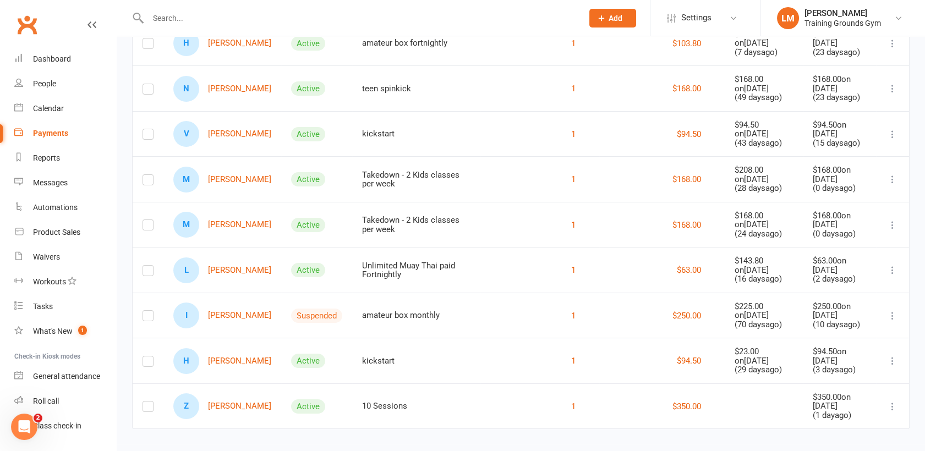
scroll to position [317, 0]
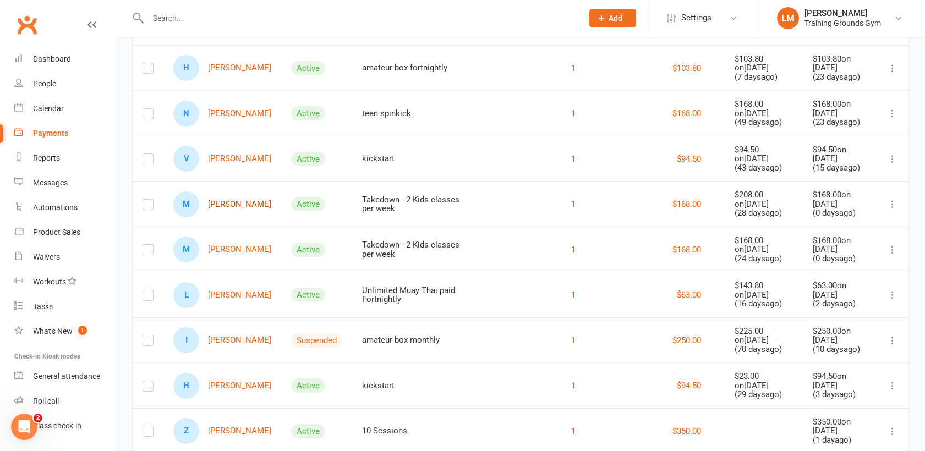
click at [239, 206] on link "M Marcel Thierry" at bounding box center [222, 204] width 98 height 26
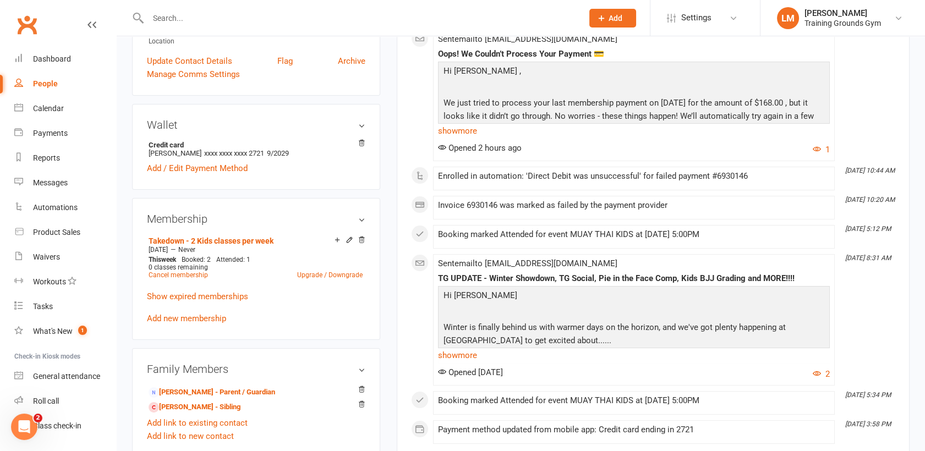
scroll to position [293, 0]
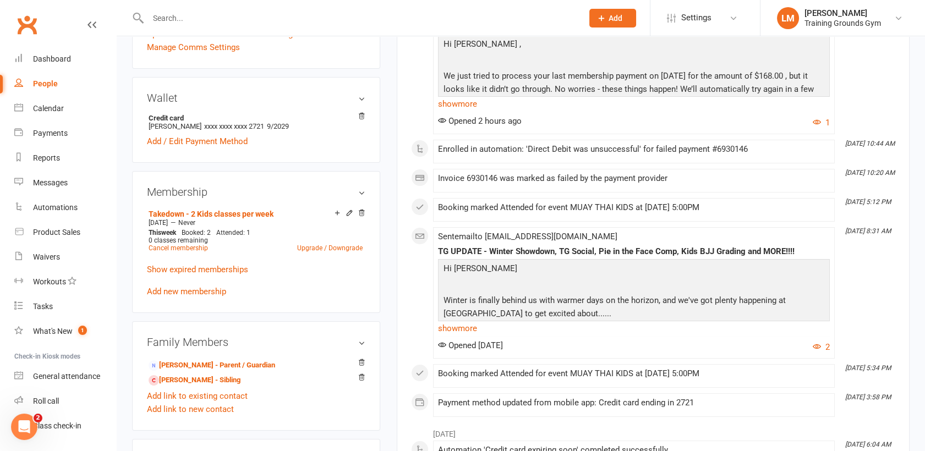
click at [170, 19] on input "text" at bounding box center [360, 17] width 430 height 15
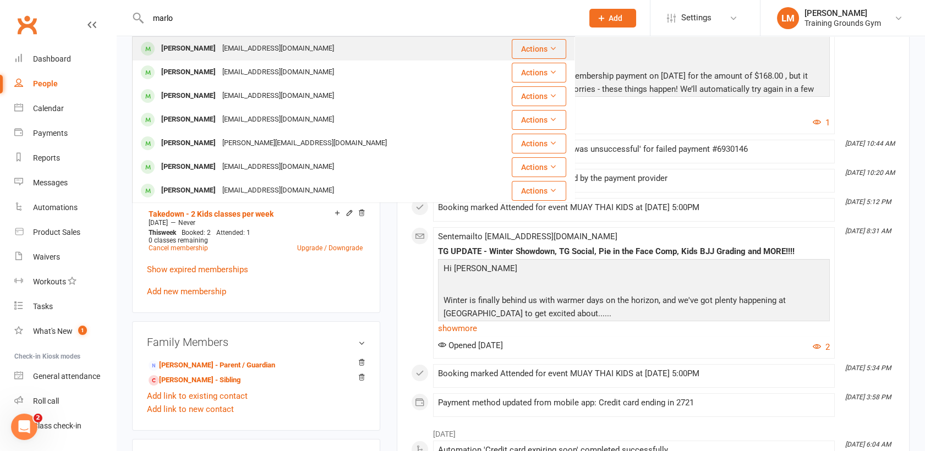
type input "marlo"
click at [185, 50] on div "[PERSON_NAME]" at bounding box center [188, 49] width 61 height 16
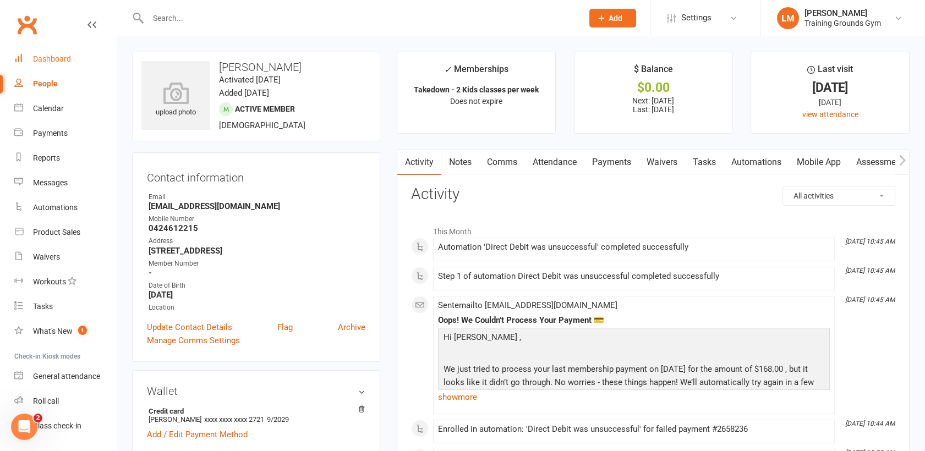
click at [35, 64] on link "Dashboard" at bounding box center [65, 59] width 102 height 25
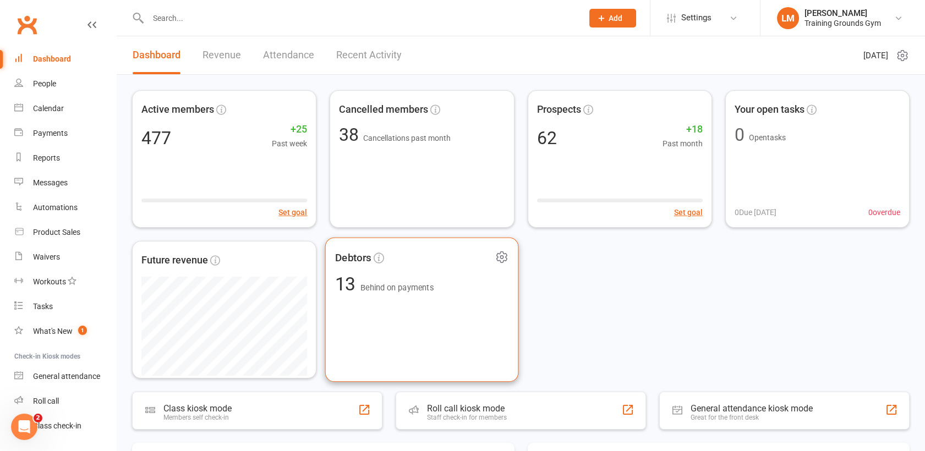
click at [388, 327] on div "Debtors 13 Behind on payments" at bounding box center [422, 310] width 194 height 145
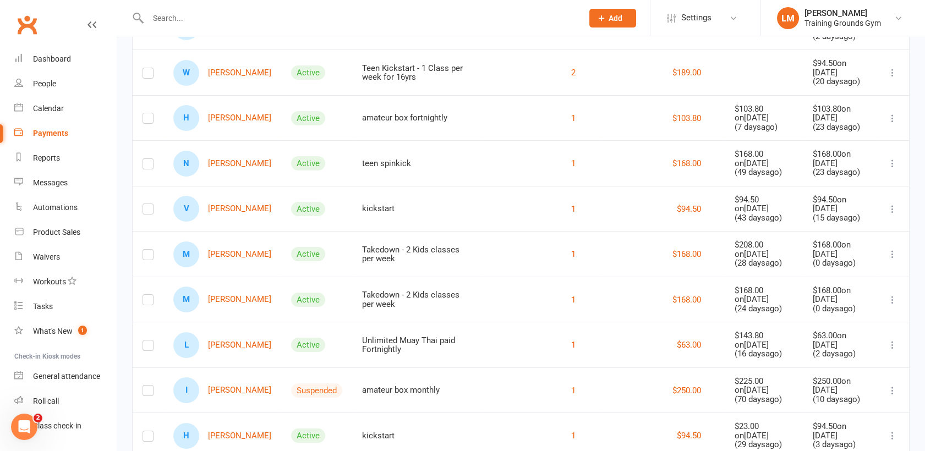
scroll to position [350, 0]
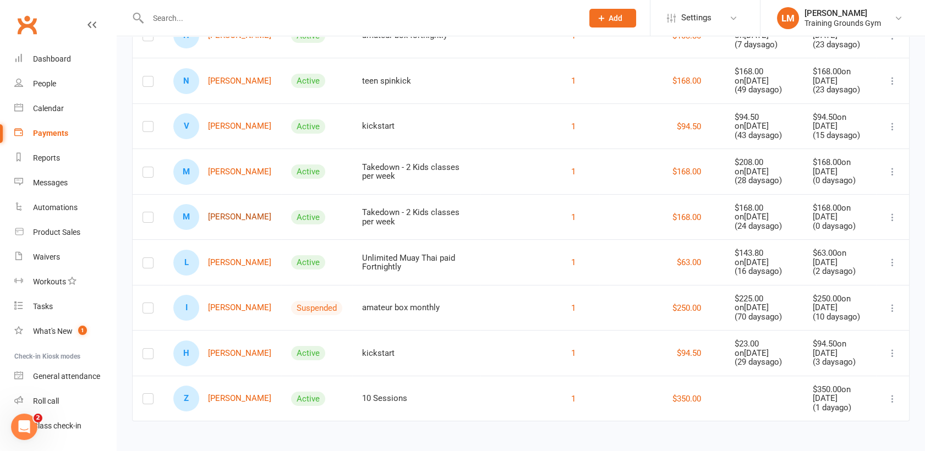
click at [242, 216] on link "M Marlon Thierry" at bounding box center [222, 217] width 98 height 26
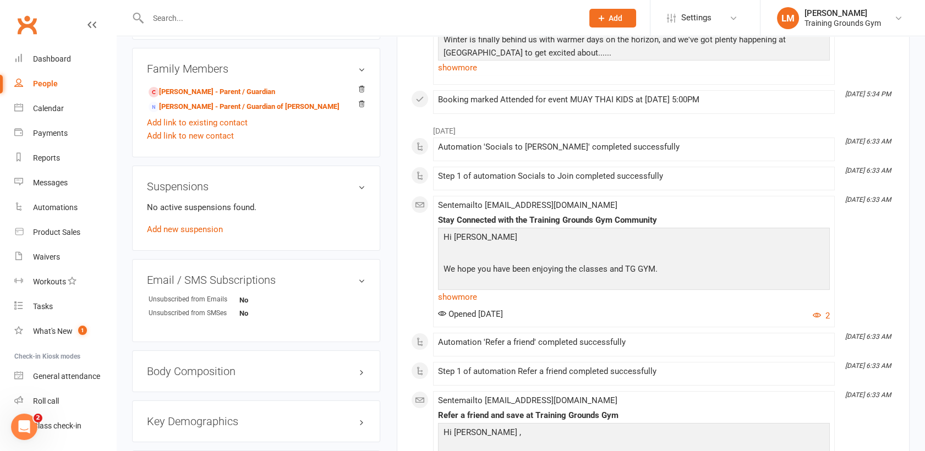
scroll to position [537, 0]
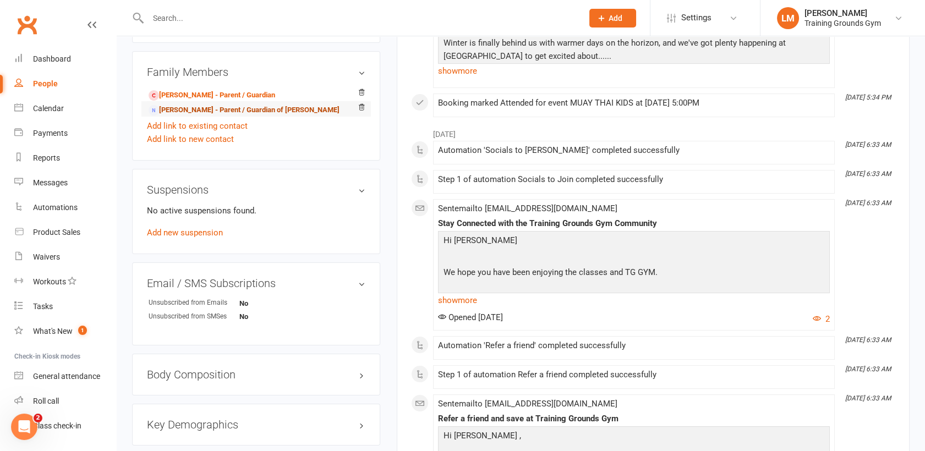
click at [307, 113] on link "Yulia Vystavkina - Parent / Guardian of Yulia Vystavkina" at bounding box center [244, 111] width 191 height 12
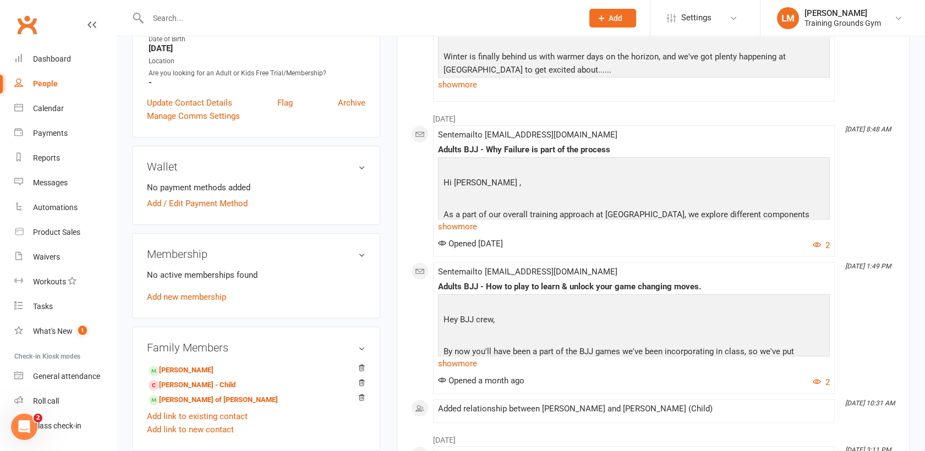
scroll to position [268, 0]
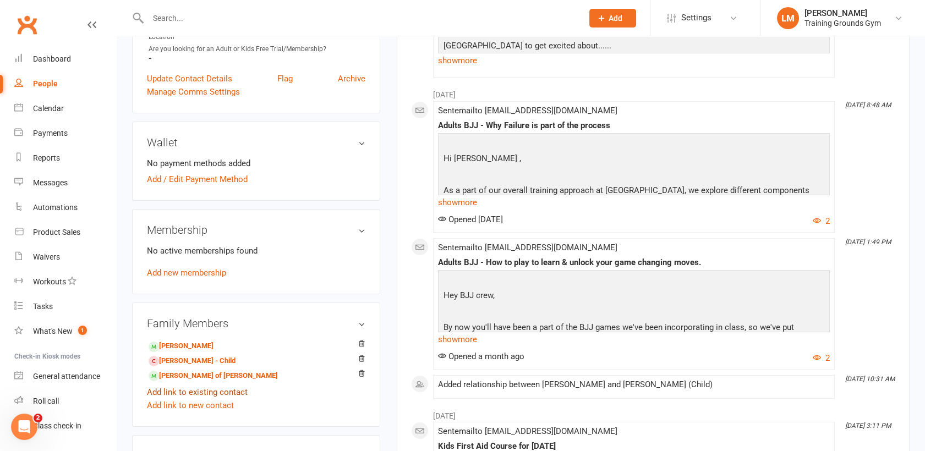
click at [235, 388] on link "Add link to existing contact" at bounding box center [197, 392] width 101 height 13
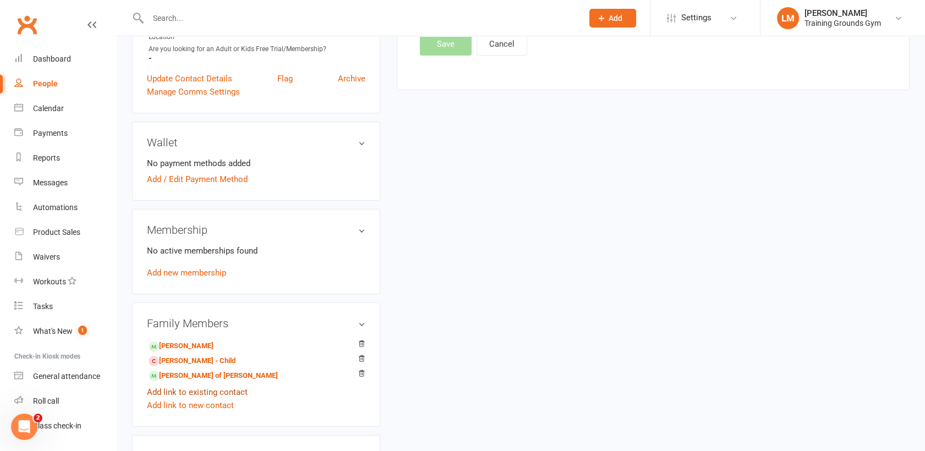
scroll to position [0, 0]
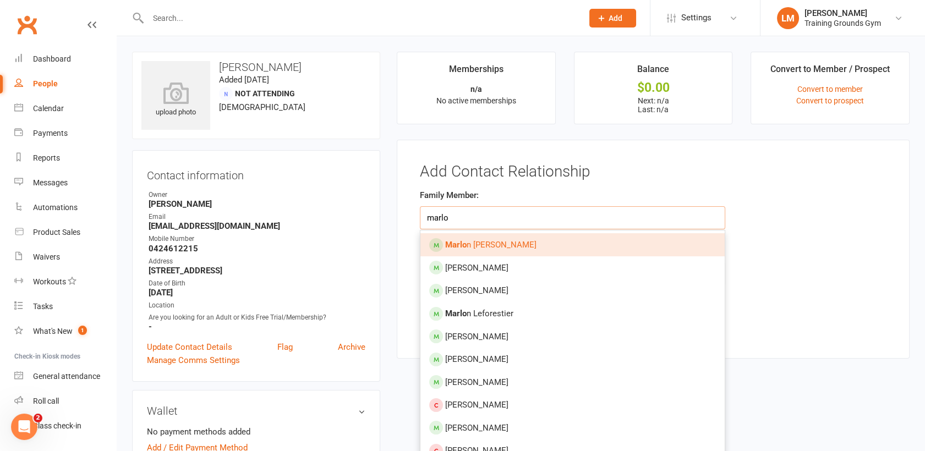
type input "marlo"
click at [513, 246] on link "Marlo n Thierry" at bounding box center [572, 244] width 304 height 23
type input "[PERSON_NAME]"
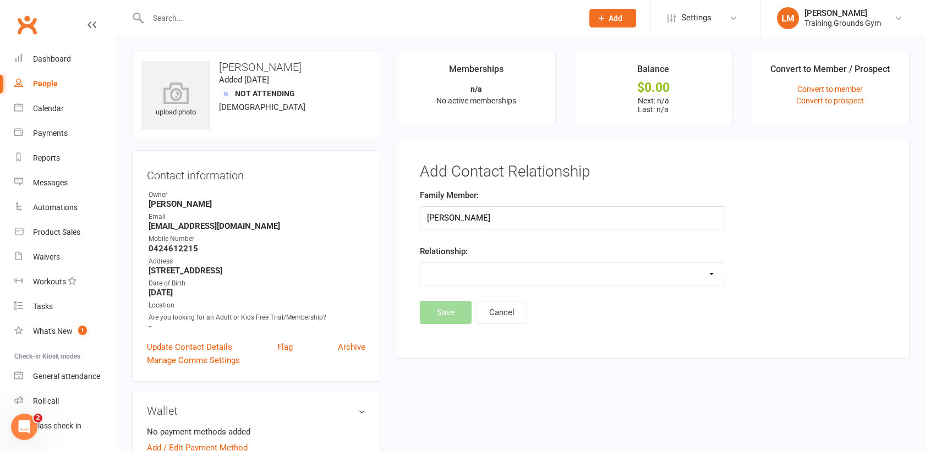
click at [525, 271] on select "Parent / Guardian Child Sibling (parent not in system) Spouse / Partner Cousin …" at bounding box center [572, 274] width 304 height 22
select select "1"
click at [420, 263] on select "Parent / Guardian Child Sibling (parent not in system) Spouse / Partner Cousin …" at bounding box center [572, 274] width 304 height 22
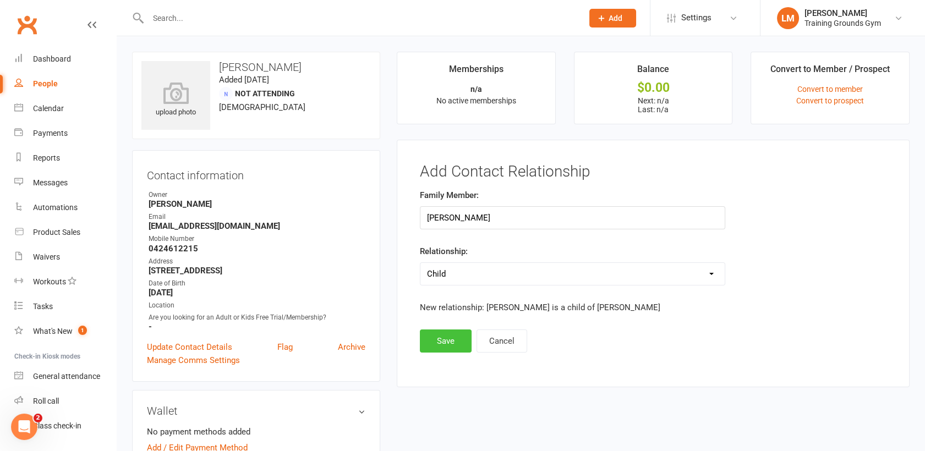
click at [446, 341] on button "Save" at bounding box center [446, 341] width 52 height 23
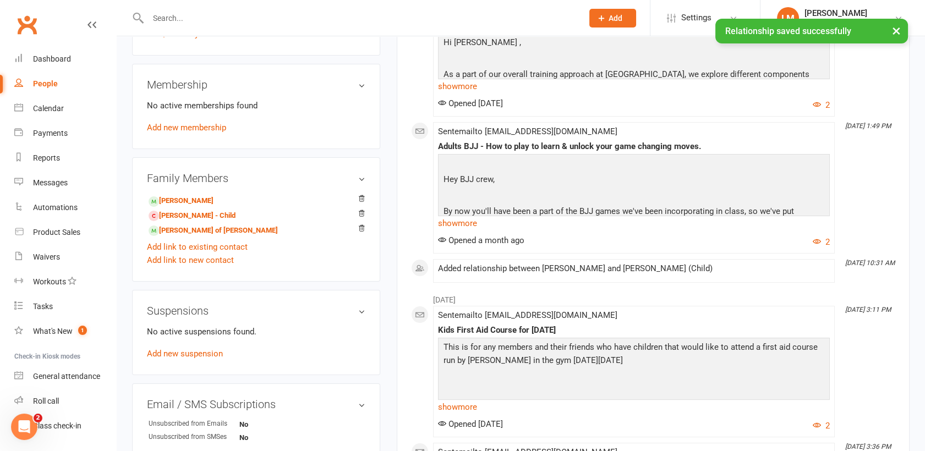
scroll to position [415, 0]
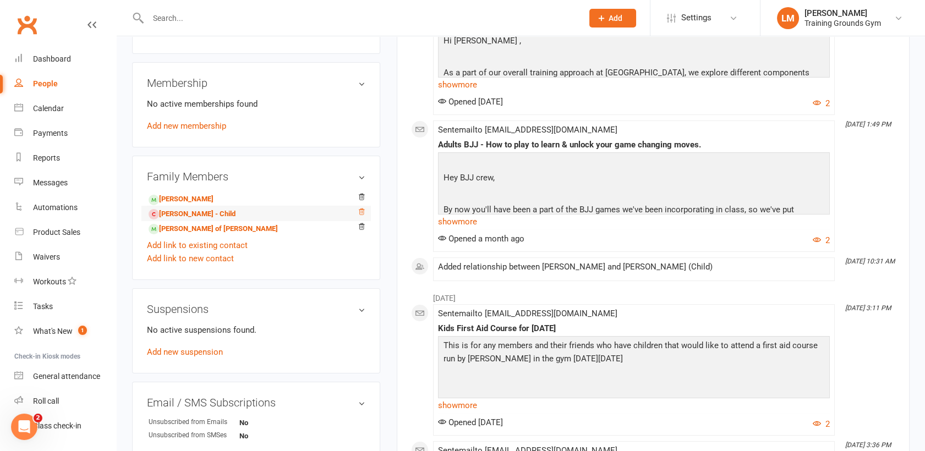
click at [361, 208] on icon at bounding box center [362, 211] width 6 height 6
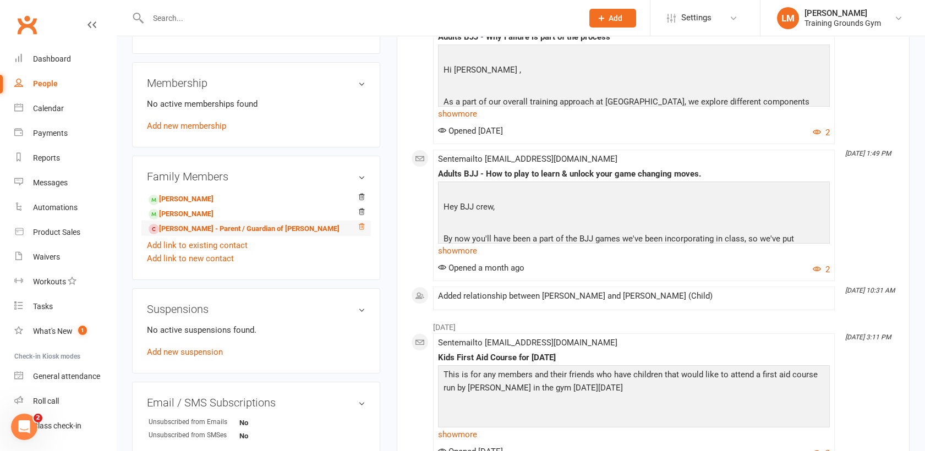
click at [364, 224] on icon at bounding box center [362, 226] width 6 height 6
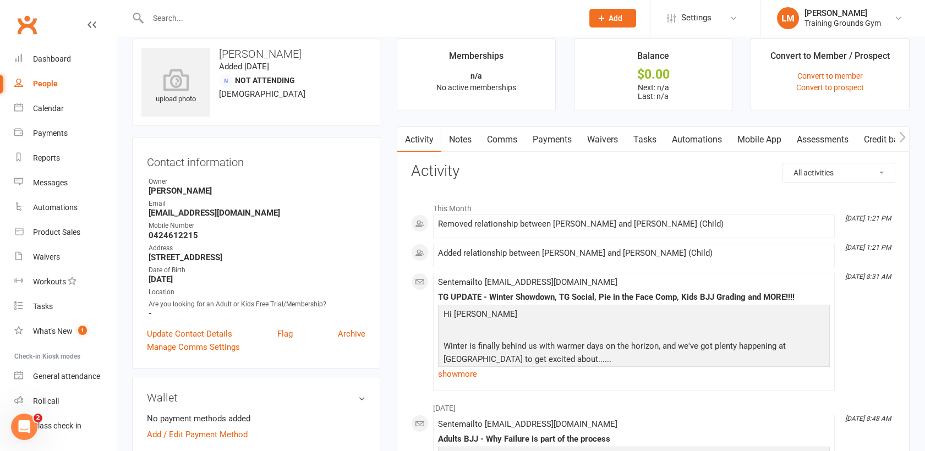
scroll to position [0, 0]
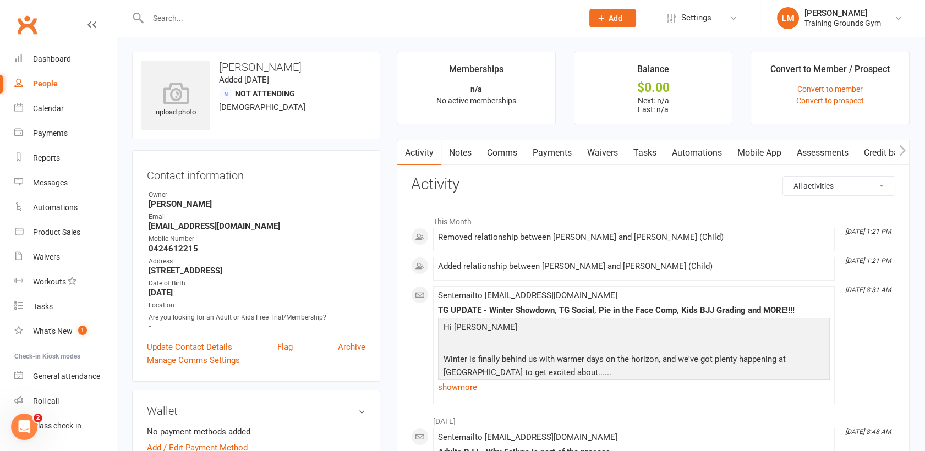
click at [409, 151] on button "button" at bounding box center [404, 152] width 14 height 25
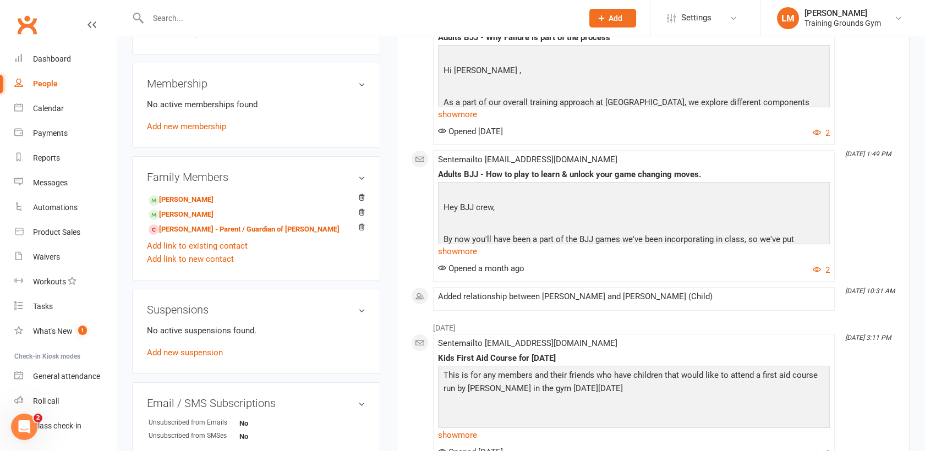
scroll to position [415, 0]
click at [180, 197] on link "Marcel Thierry - Child" at bounding box center [181, 200] width 65 height 12
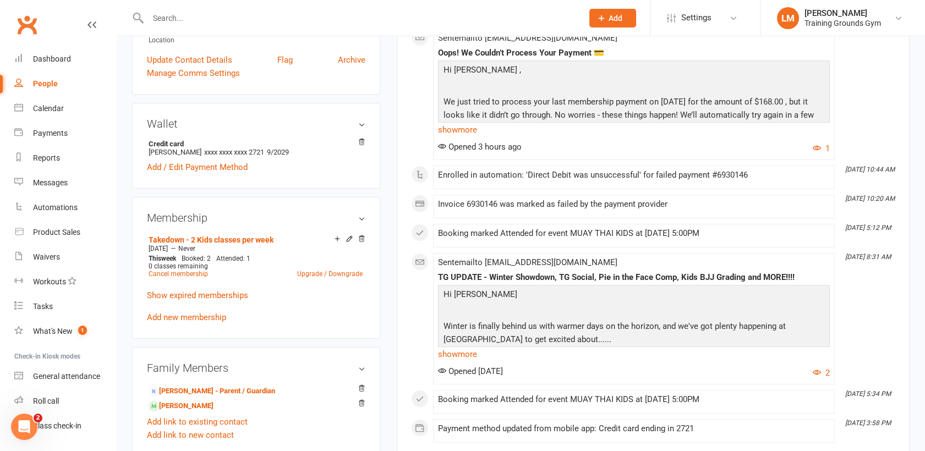
scroll to position [268, 0]
click at [190, 403] on link "Marlon Thierry - Sibling" at bounding box center [181, 405] width 65 height 12
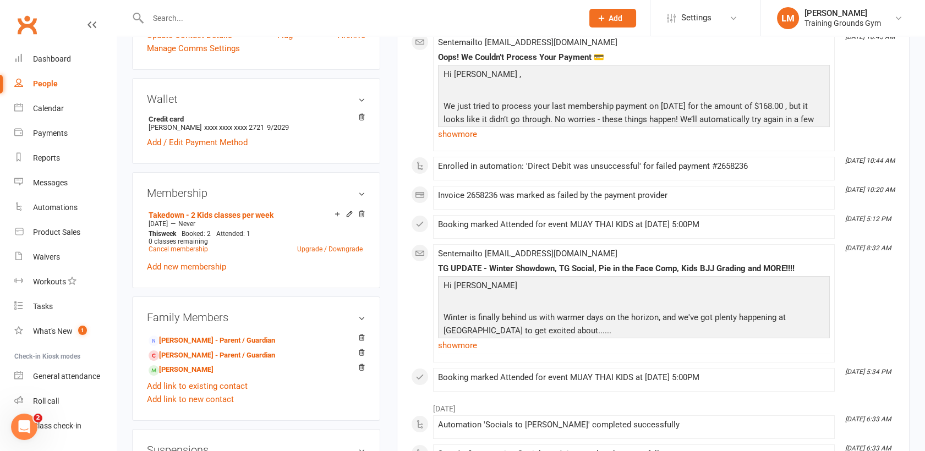
scroll to position [293, 0]
click at [256, 335] on link "Yulia Vystavkina - Parent / Guardian" at bounding box center [212, 340] width 127 height 12
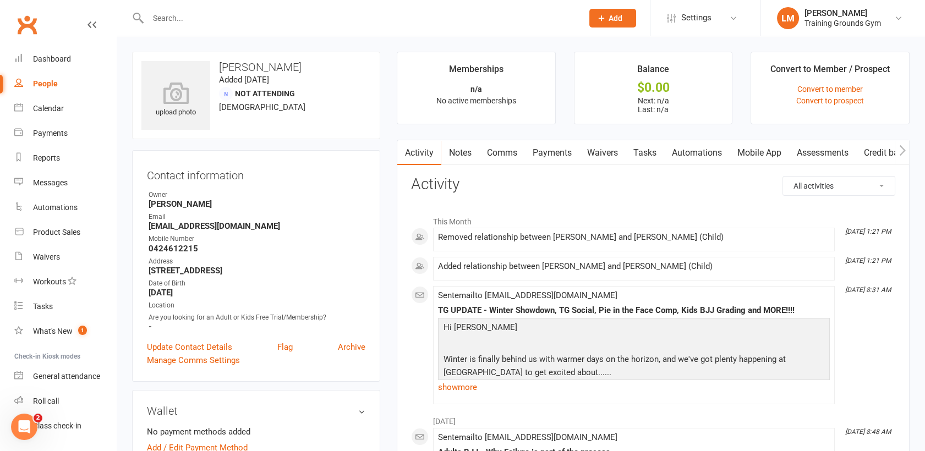
click at [595, 151] on link "Waivers" at bounding box center [602, 152] width 46 height 25
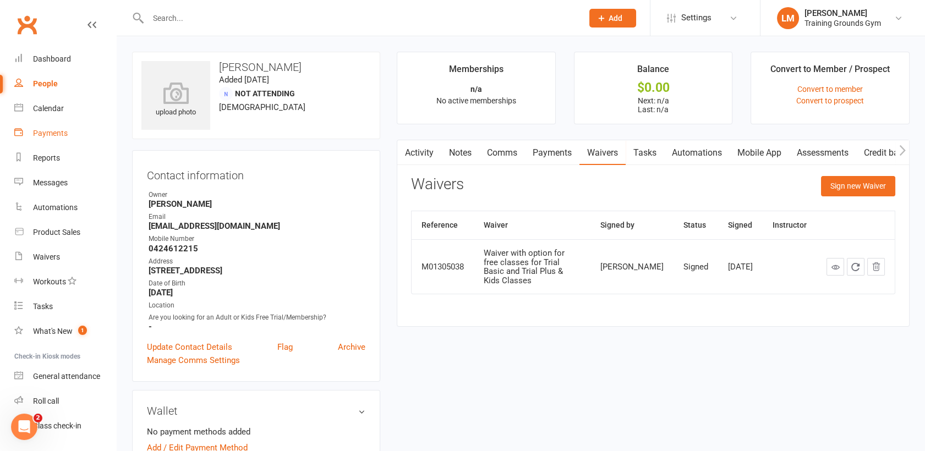
click at [49, 133] on div "Payments" at bounding box center [50, 133] width 35 height 9
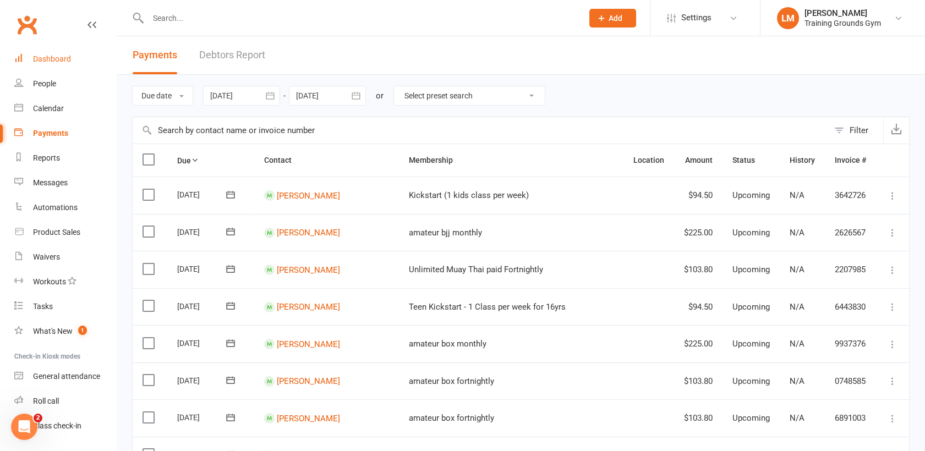
click at [53, 60] on div "Dashboard" at bounding box center [52, 58] width 38 height 9
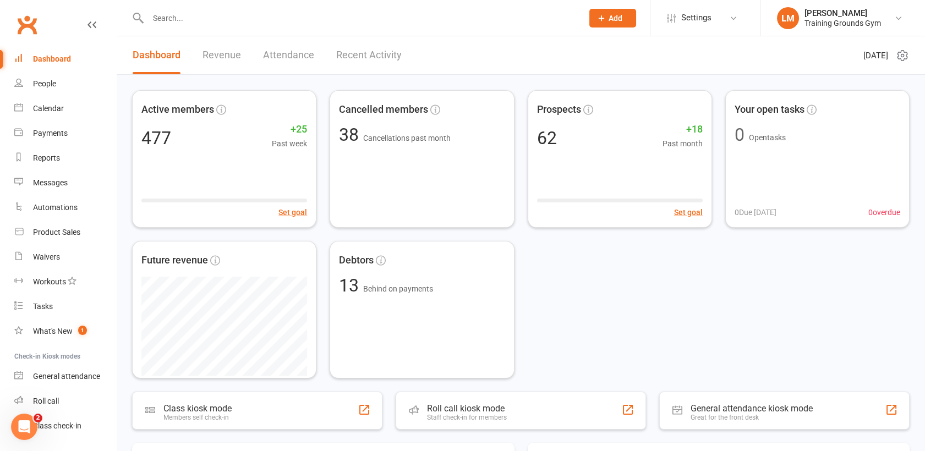
click at [230, 61] on link "Revenue" at bounding box center [221, 55] width 39 height 38
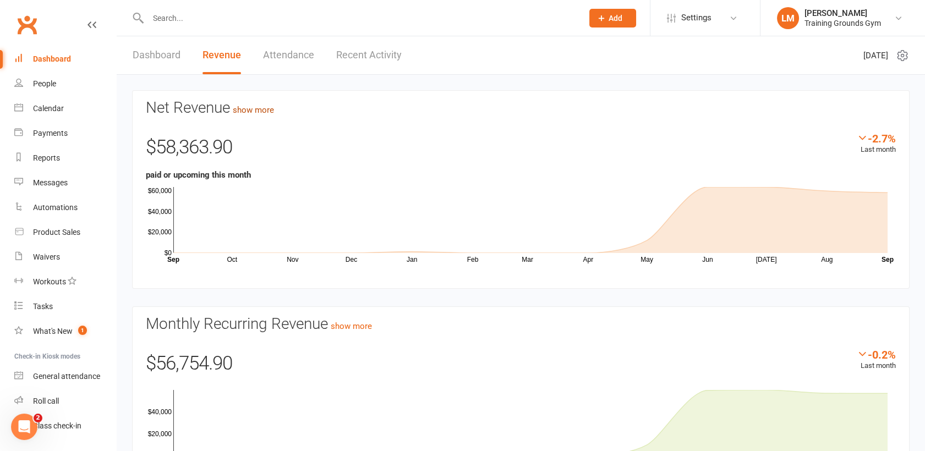
click at [264, 113] on link "show more" at bounding box center [253, 110] width 41 height 10
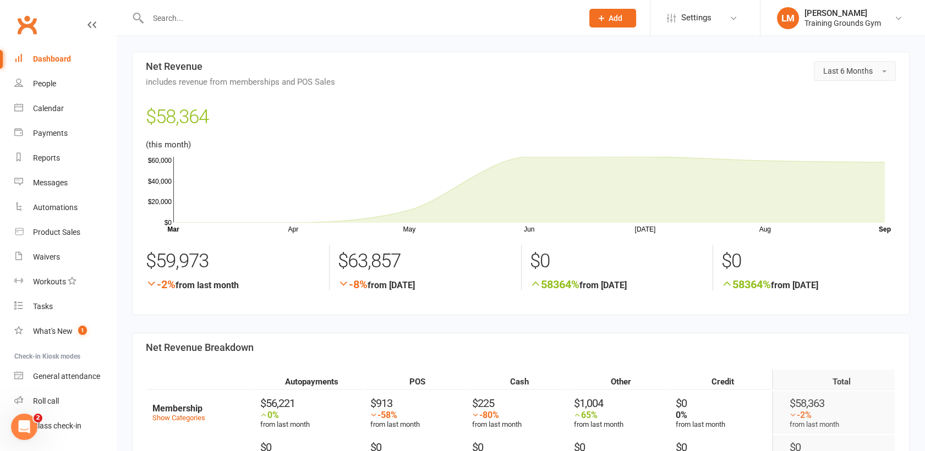
click at [846, 73] on span "Last 6 Months" at bounding box center [848, 71] width 50 height 9
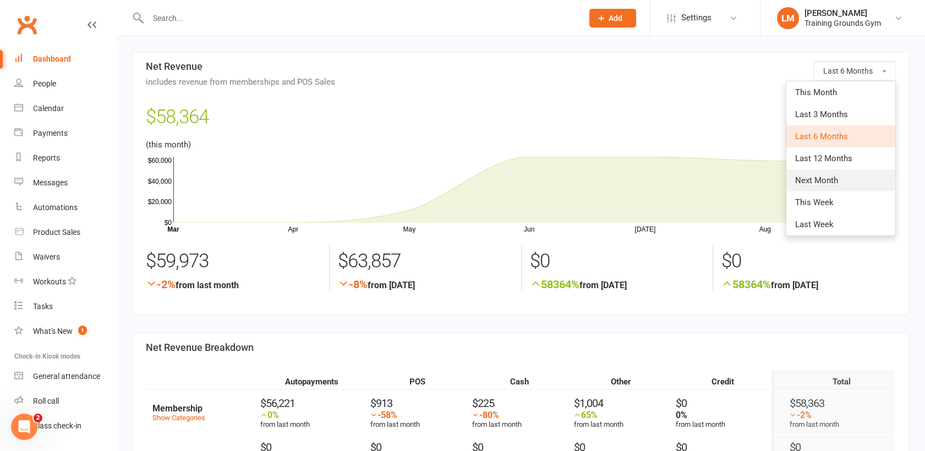
click at [842, 181] on link "Next Month" at bounding box center [840, 180] width 109 height 22
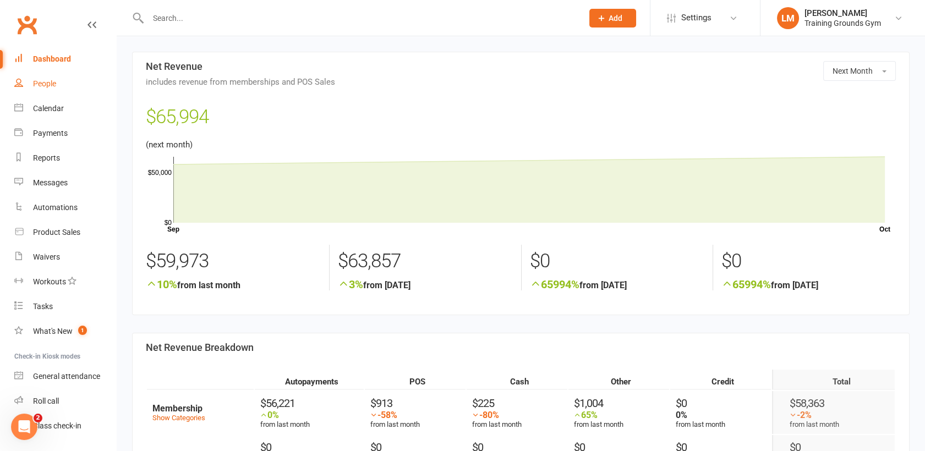
click at [53, 86] on div "People" at bounding box center [44, 83] width 23 height 9
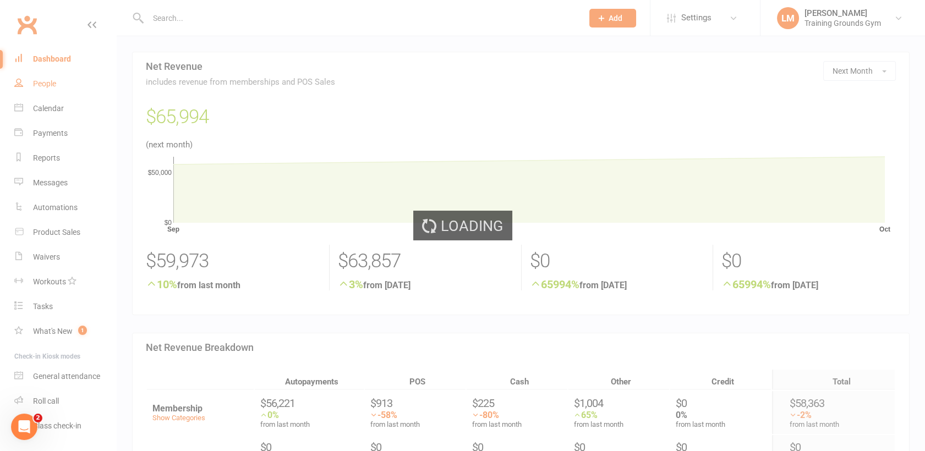
select select "100"
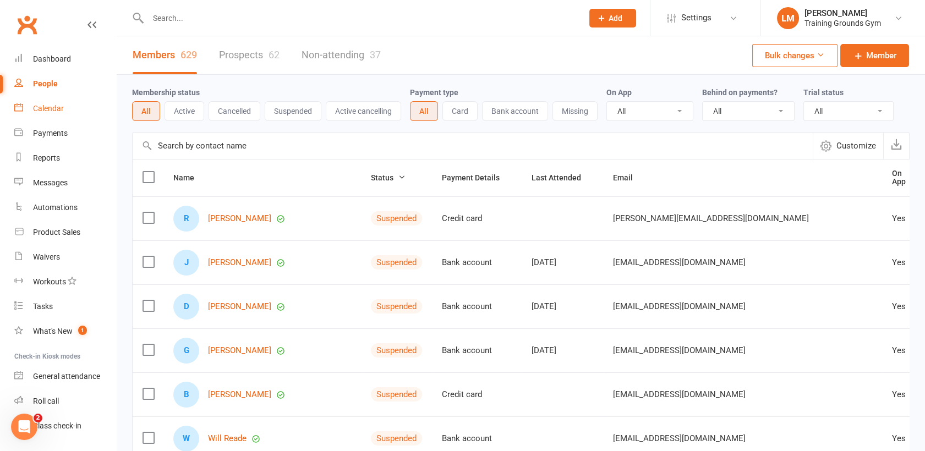
click at [54, 108] on div "Calendar" at bounding box center [48, 108] width 31 height 9
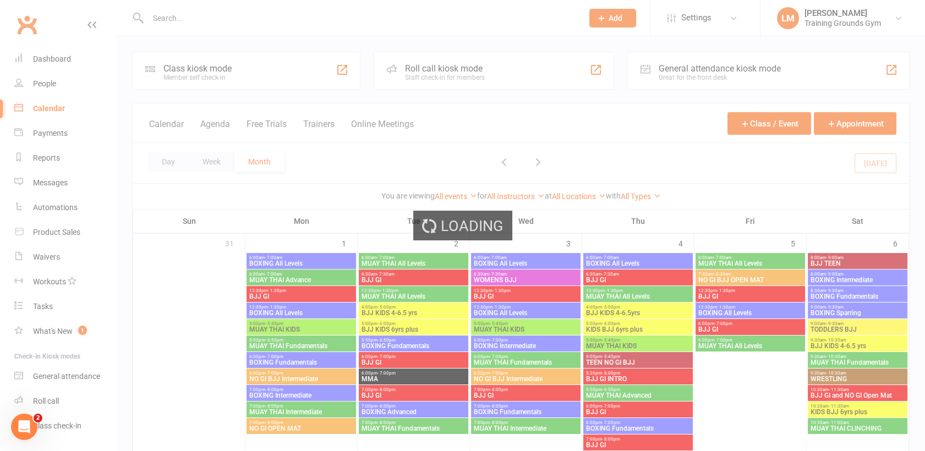
click at [53, 138] on div "Loading" at bounding box center [462, 225] width 925 height 451
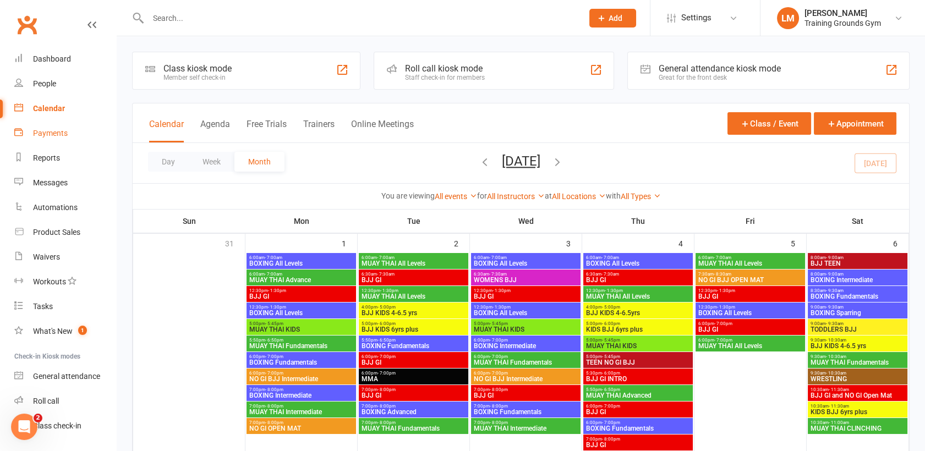
click at [54, 134] on div "Payments" at bounding box center [50, 133] width 35 height 9
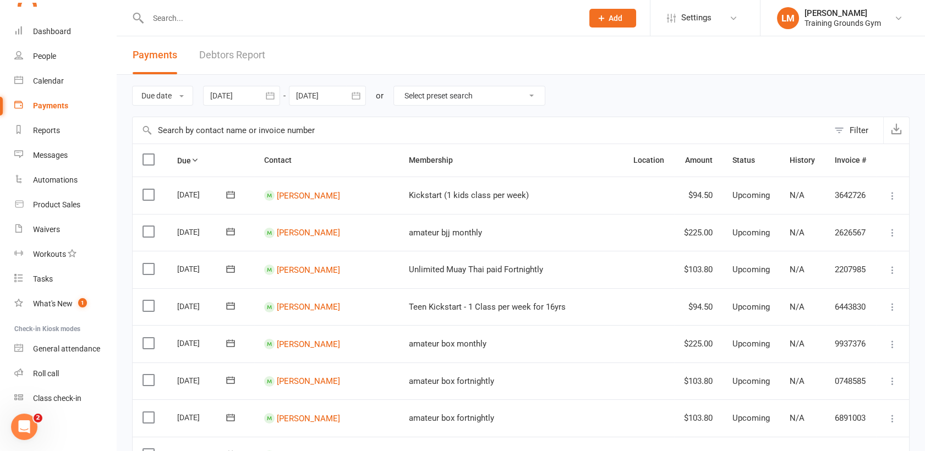
scroll to position [28, 0]
click at [310, 191] on link "Eren Arslan" at bounding box center [308, 195] width 63 height 10
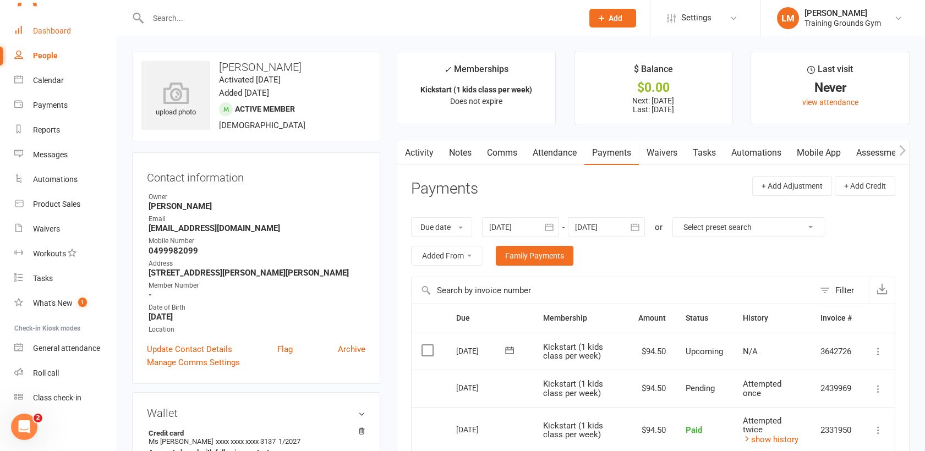
click at [49, 26] on div "Dashboard" at bounding box center [52, 30] width 38 height 9
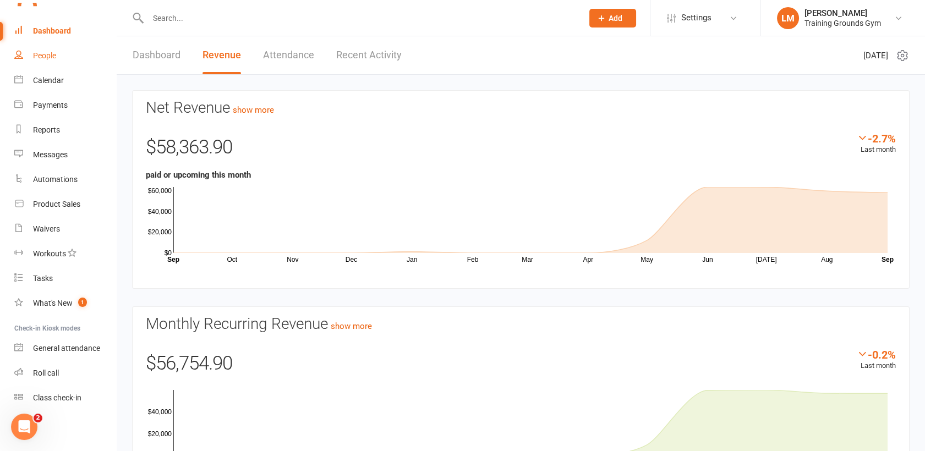
click at [51, 52] on div "People" at bounding box center [44, 55] width 23 height 9
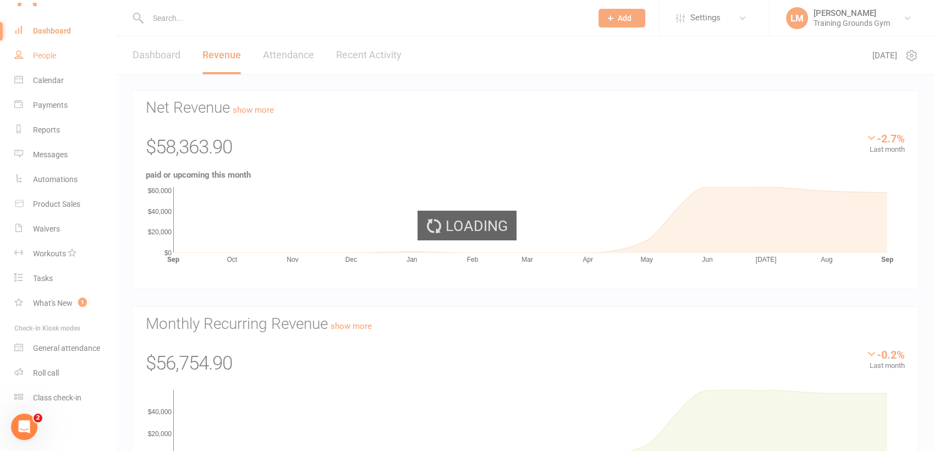
select select "100"
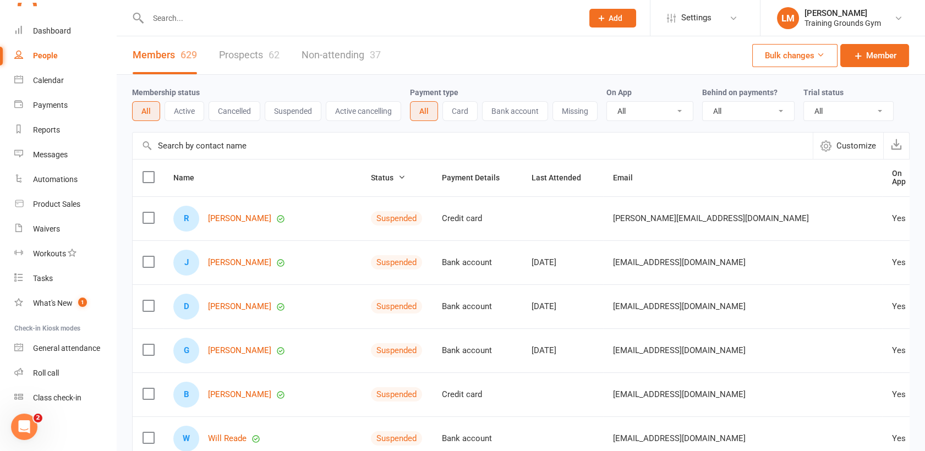
click at [246, 54] on link "Prospects 62" at bounding box center [249, 55] width 61 height 38
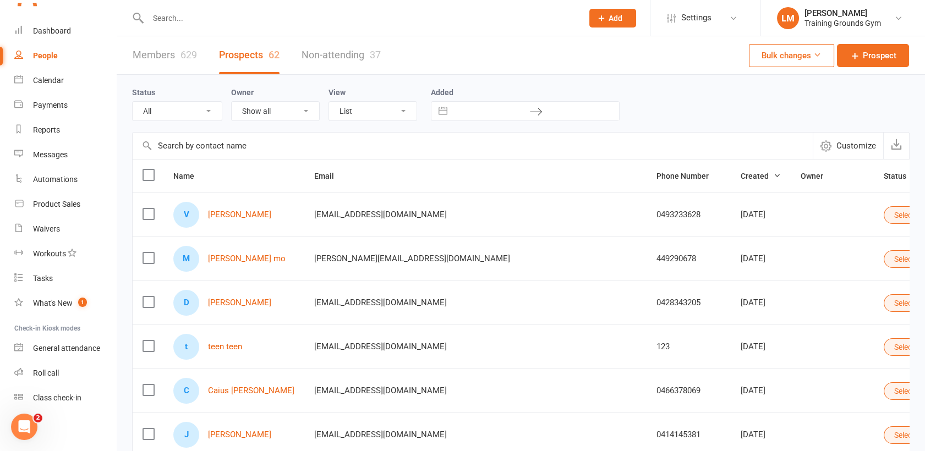
click at [350, 56] on link "Non-attending 37" at bounding box center [340, 55] width 79 height 38
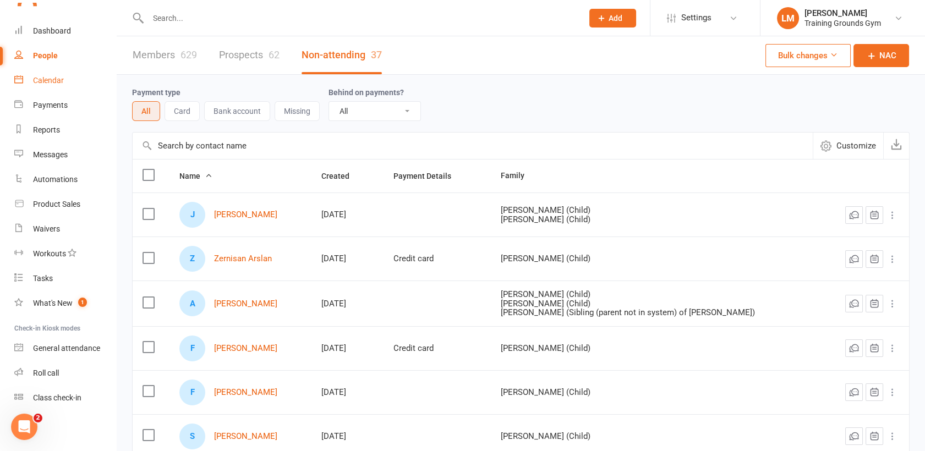
click at [48, 84] on div "Calendar" at bounding box center [48, 80] width 31 height 9
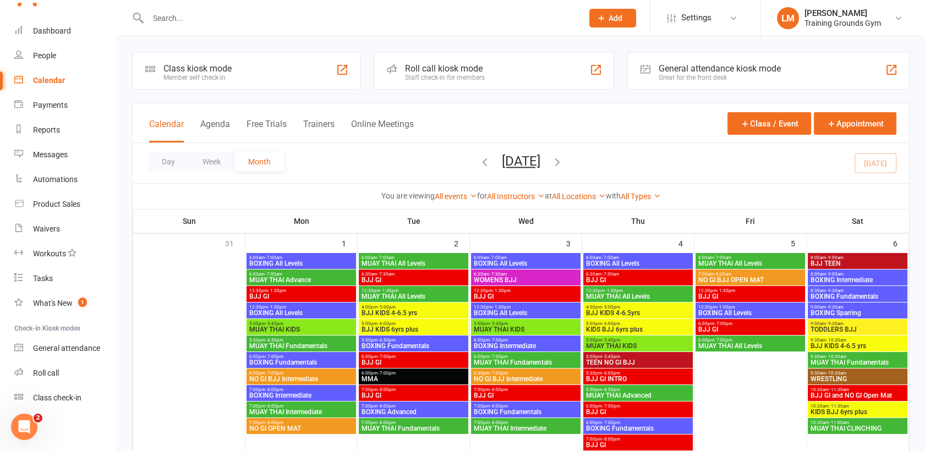
click at [749, 324] on span "6:00pm - 7:00pm" at bounding box center [750, 323] width 105 height 5
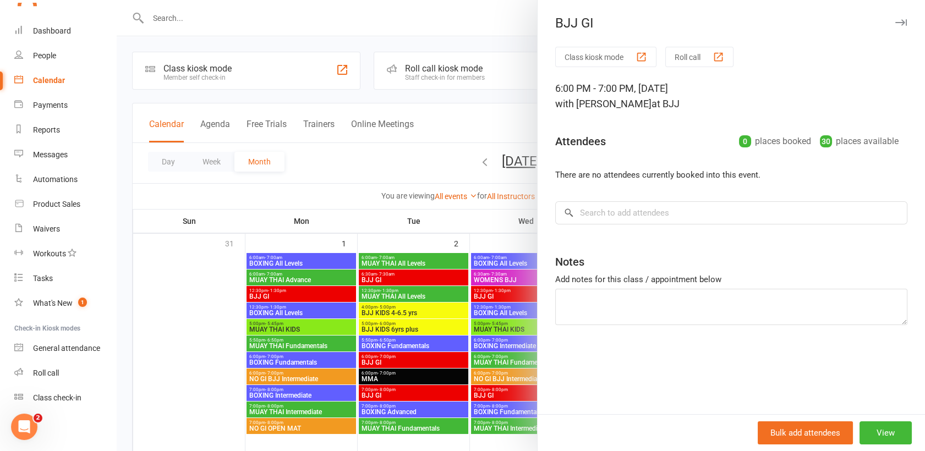
click at [435, 43] on div at bounding box center [521, 225] width 808 height 451
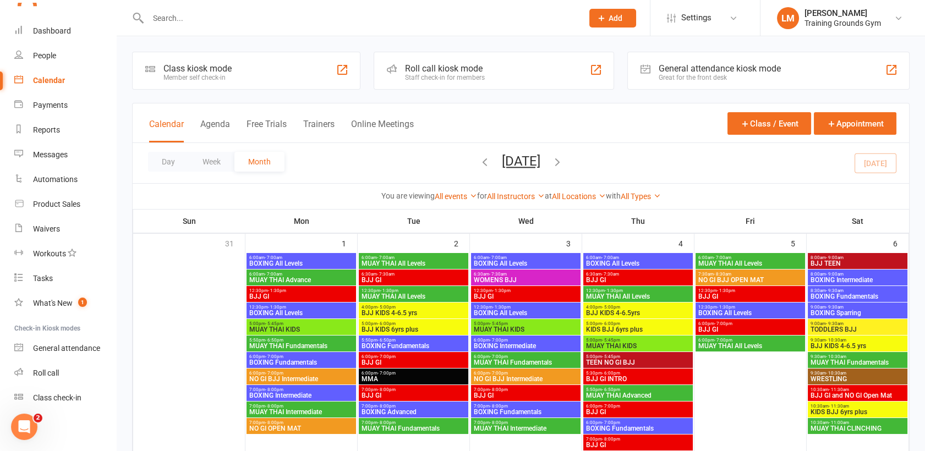
click at [731, 339] on span "6:00pm - 7:00pm" at bounding box center [750, 340] width 105 height 5
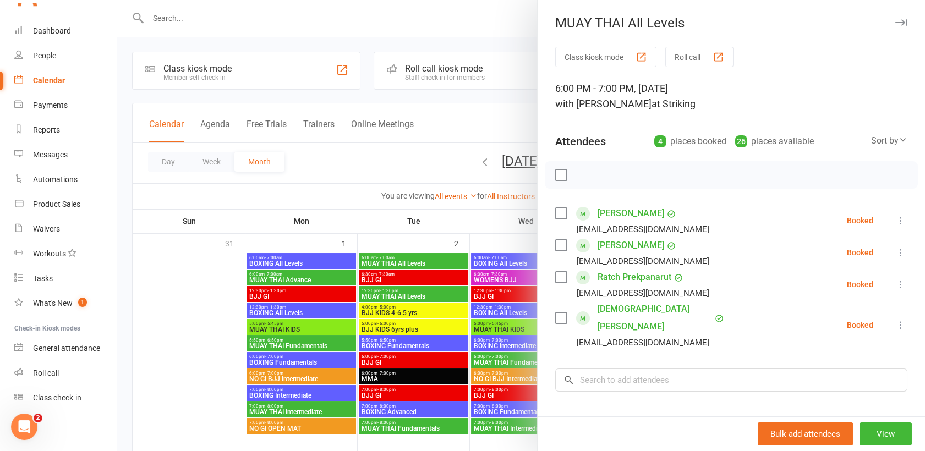
click at [411, 45] on div at bounding box center [521, 225] width 808 height 451
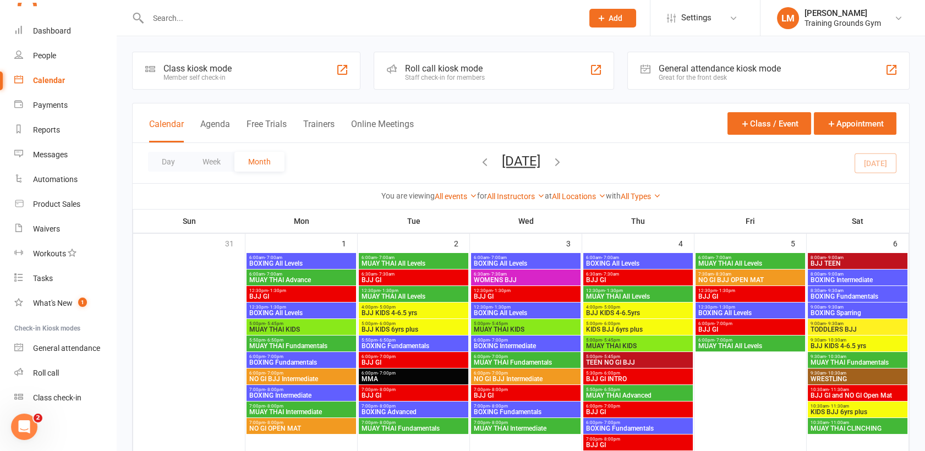
click at [738, 338] on span "6:00pm - 7:00pm" at bounding box center [750, 340] width 105 height 5
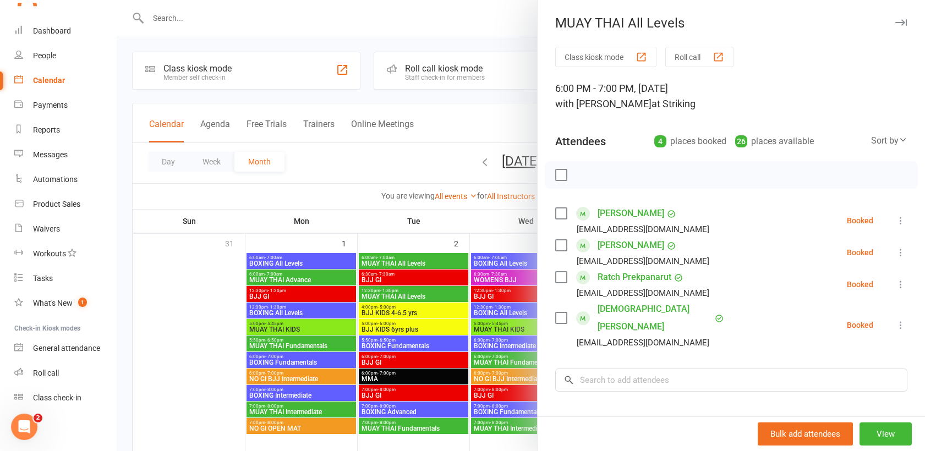
click at [623, 307] on link "[DEMOGRAPHIC_DATA][PERSON_NAME]" at bounding box center [654, 317] width 114 height 35
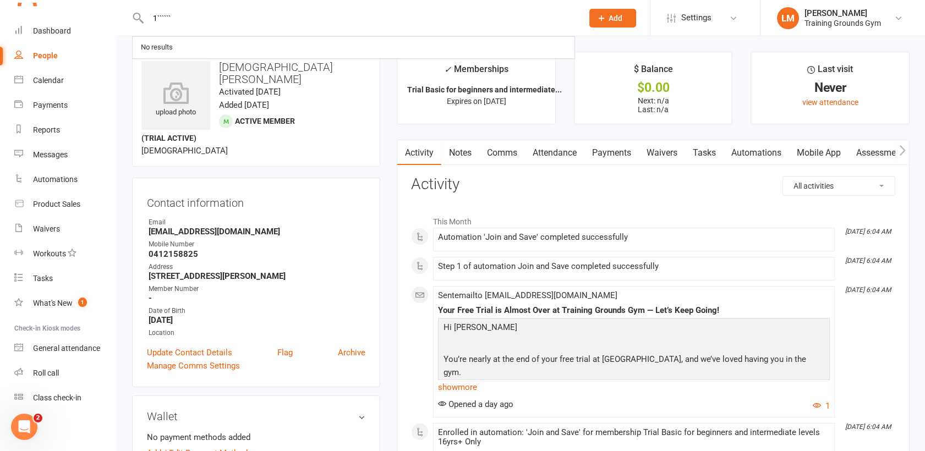
type input "1``````"
